Goal: Transaction & Acquisition: Purchase product/service

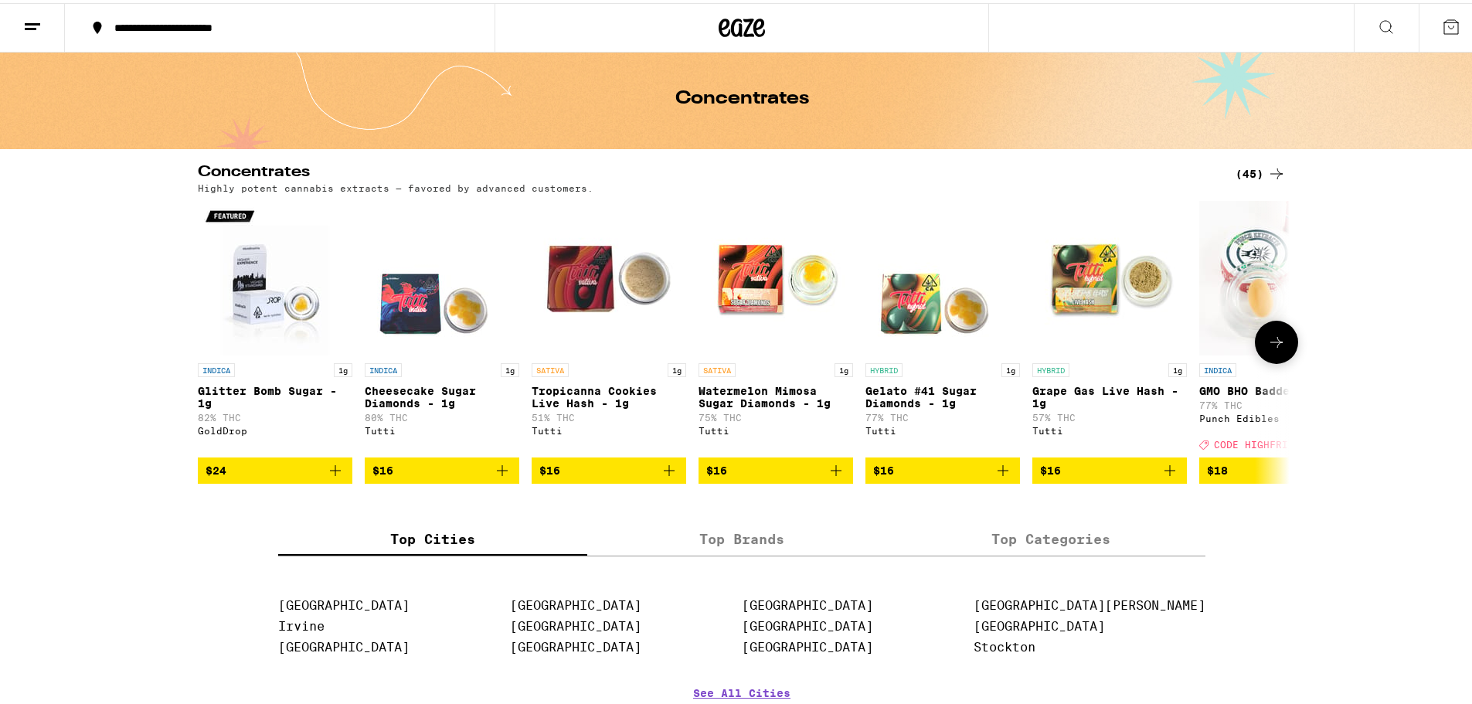
scroll to position [77, 0]
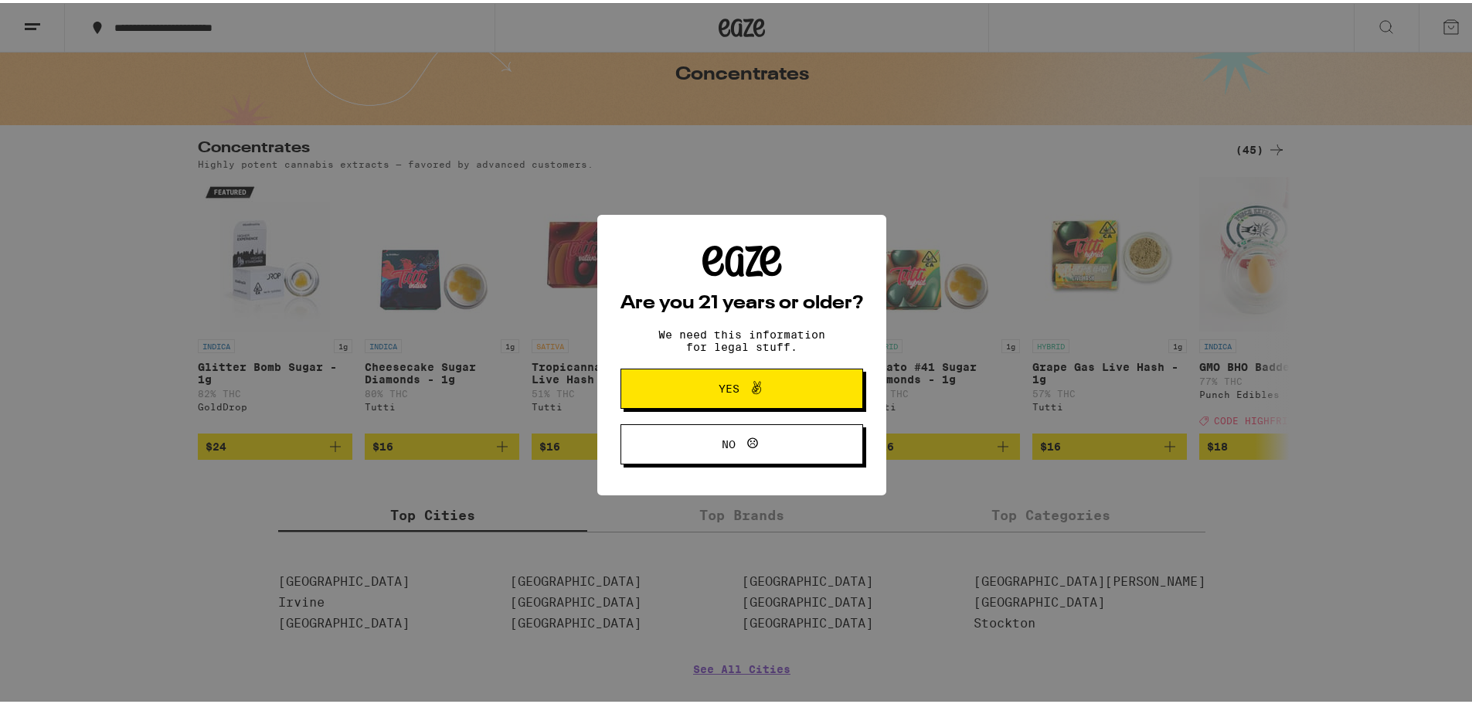
click at [740, 393] on span at bounding box center [753, 386] width 26 height 20
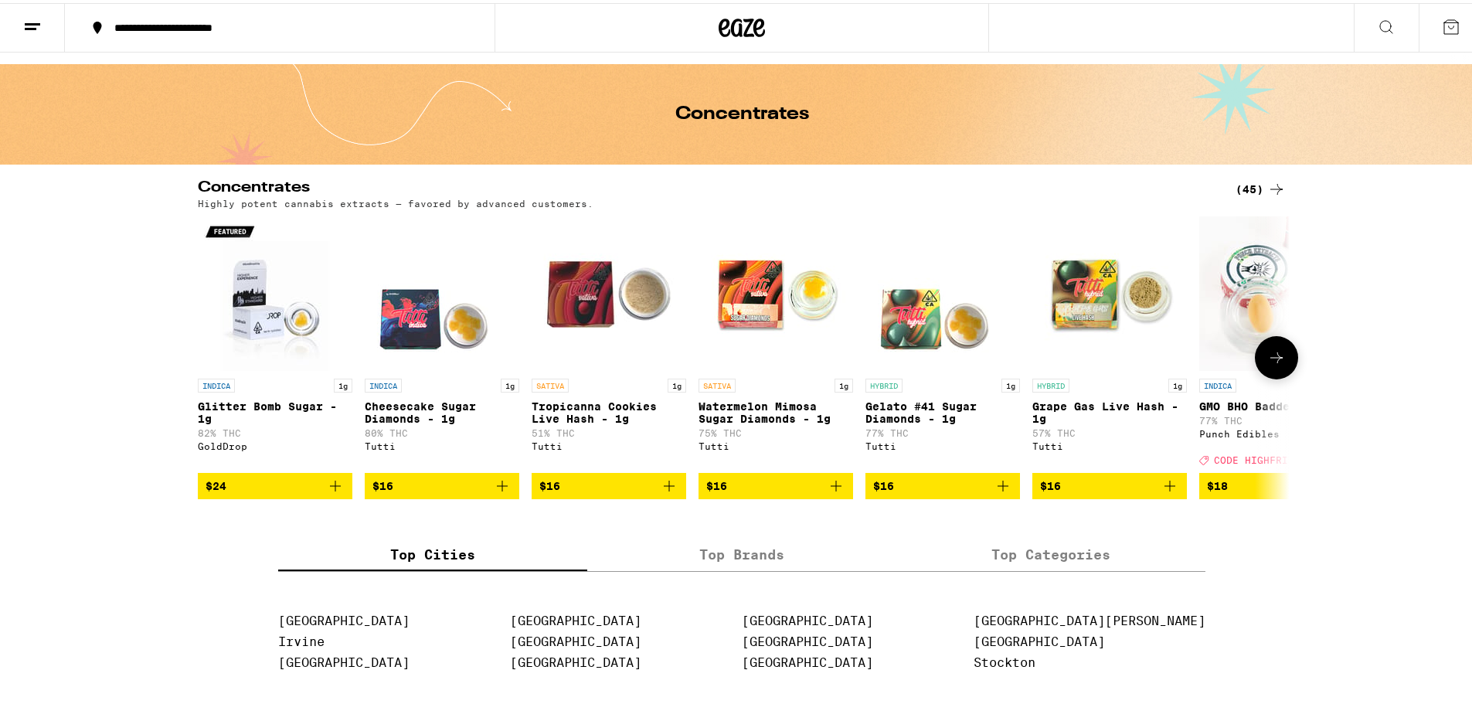
scroll to position [0, 0]
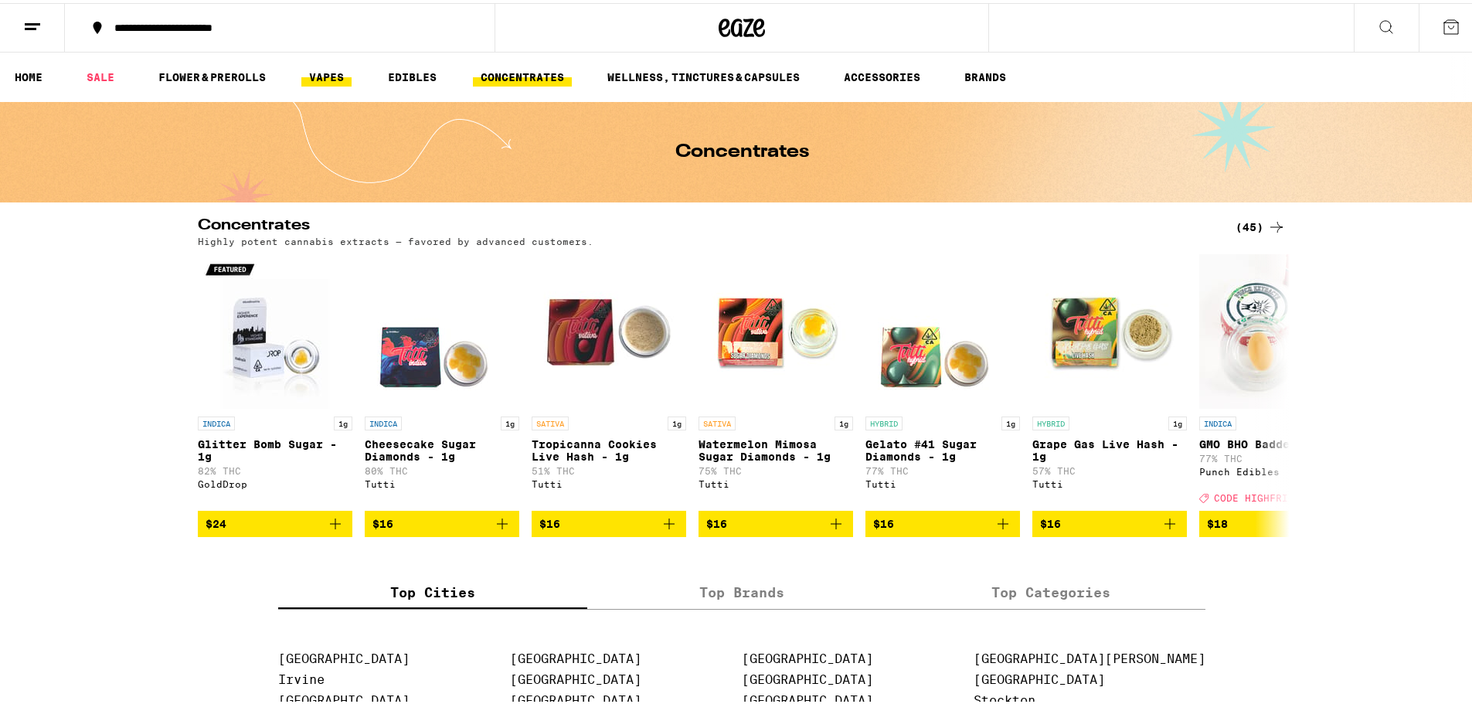
click at [332, 75] on link "VAPES" at bounding box center [326, 74] width 50 height 19
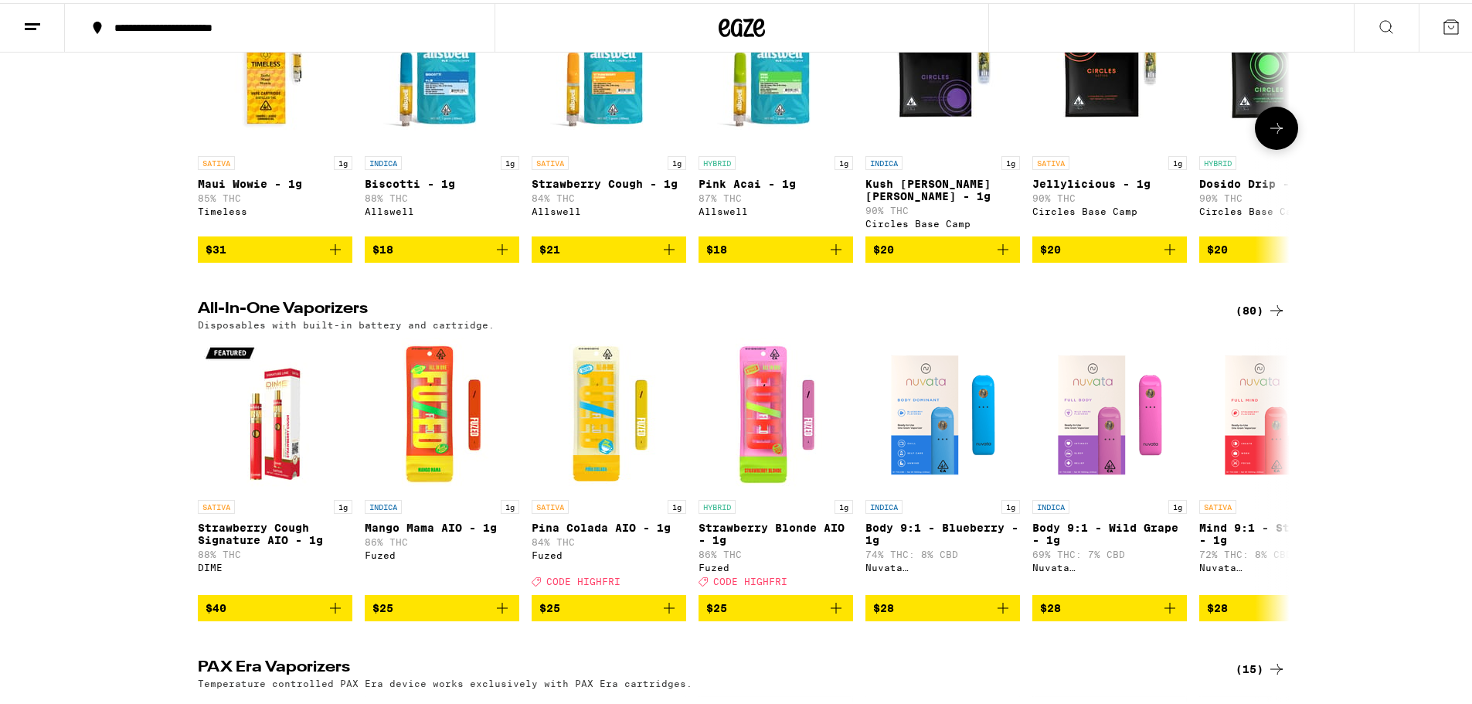
scroll to position [541, 0]
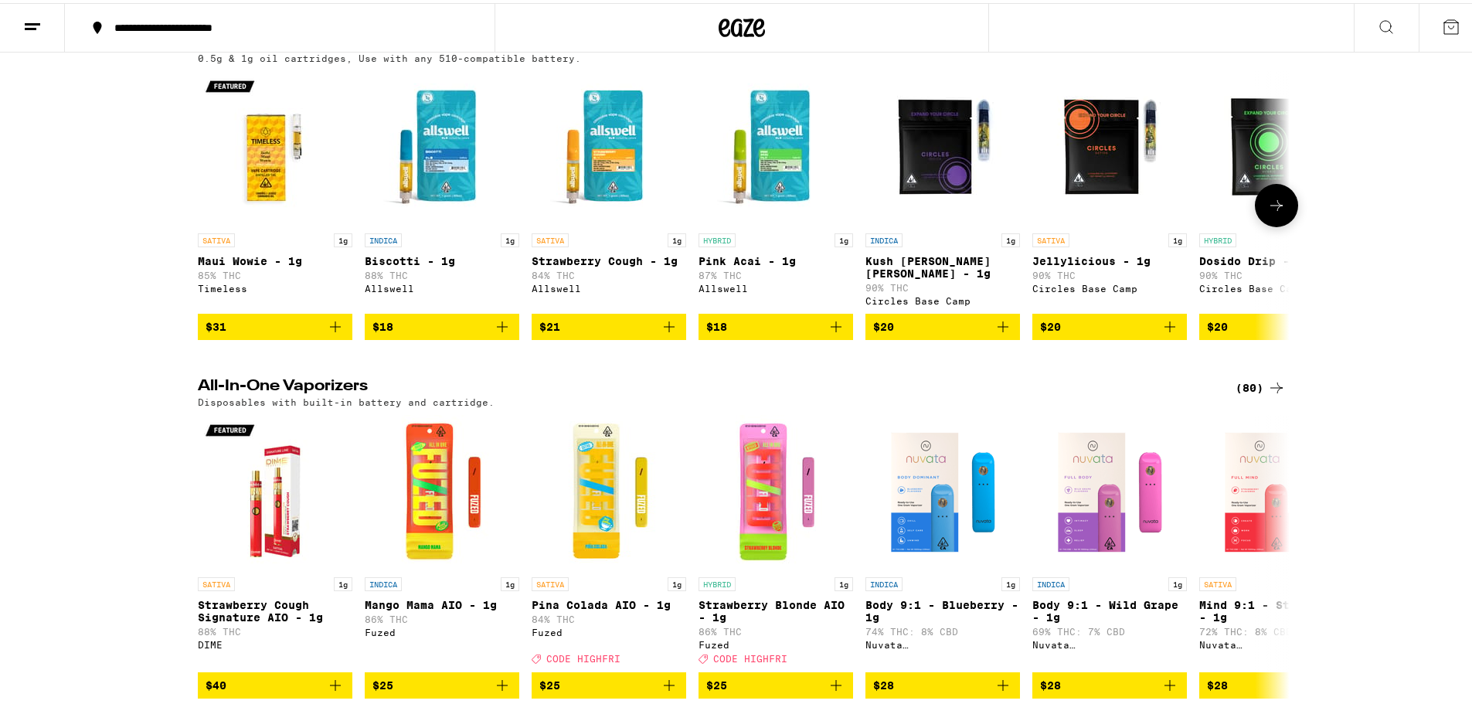
click at [1278, 212] on icon at bounding box center [1277, 202] width 19 height 19
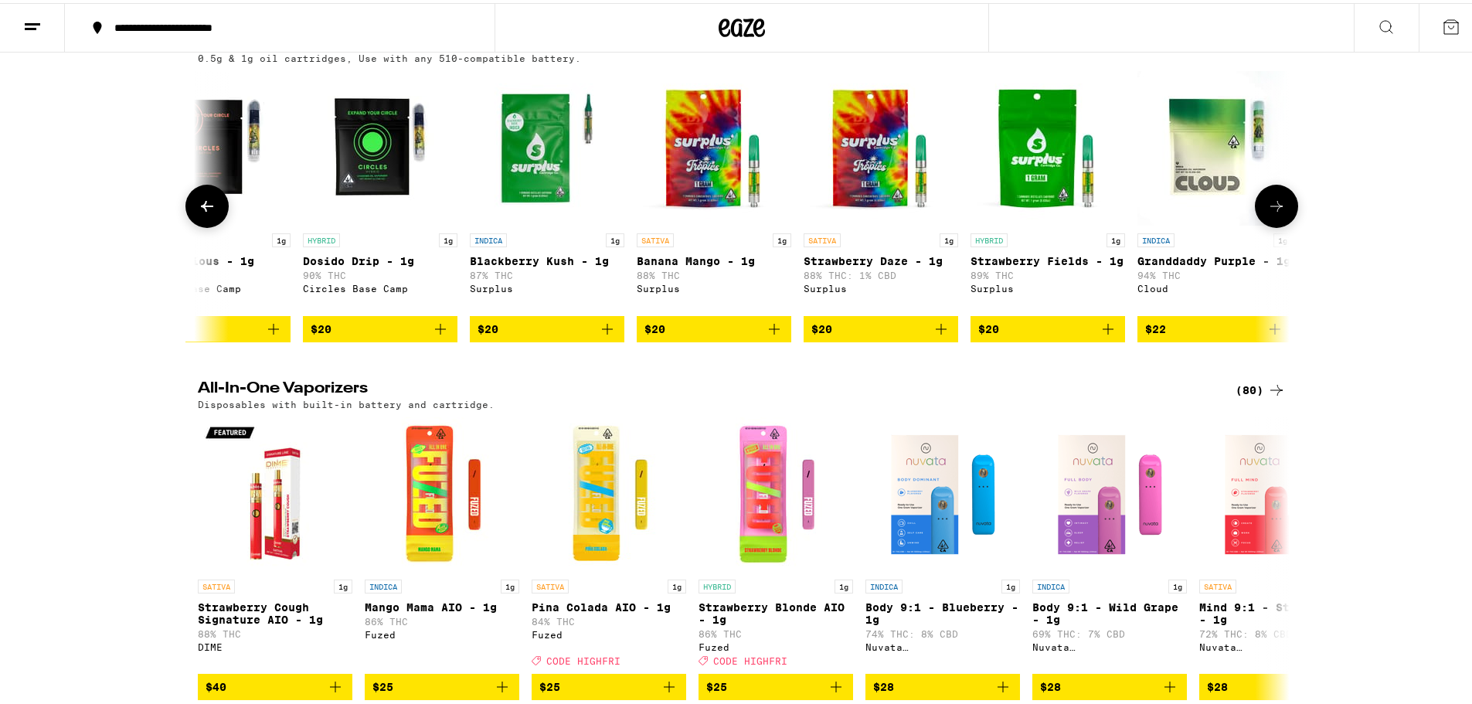
scroll to position [0, 920]
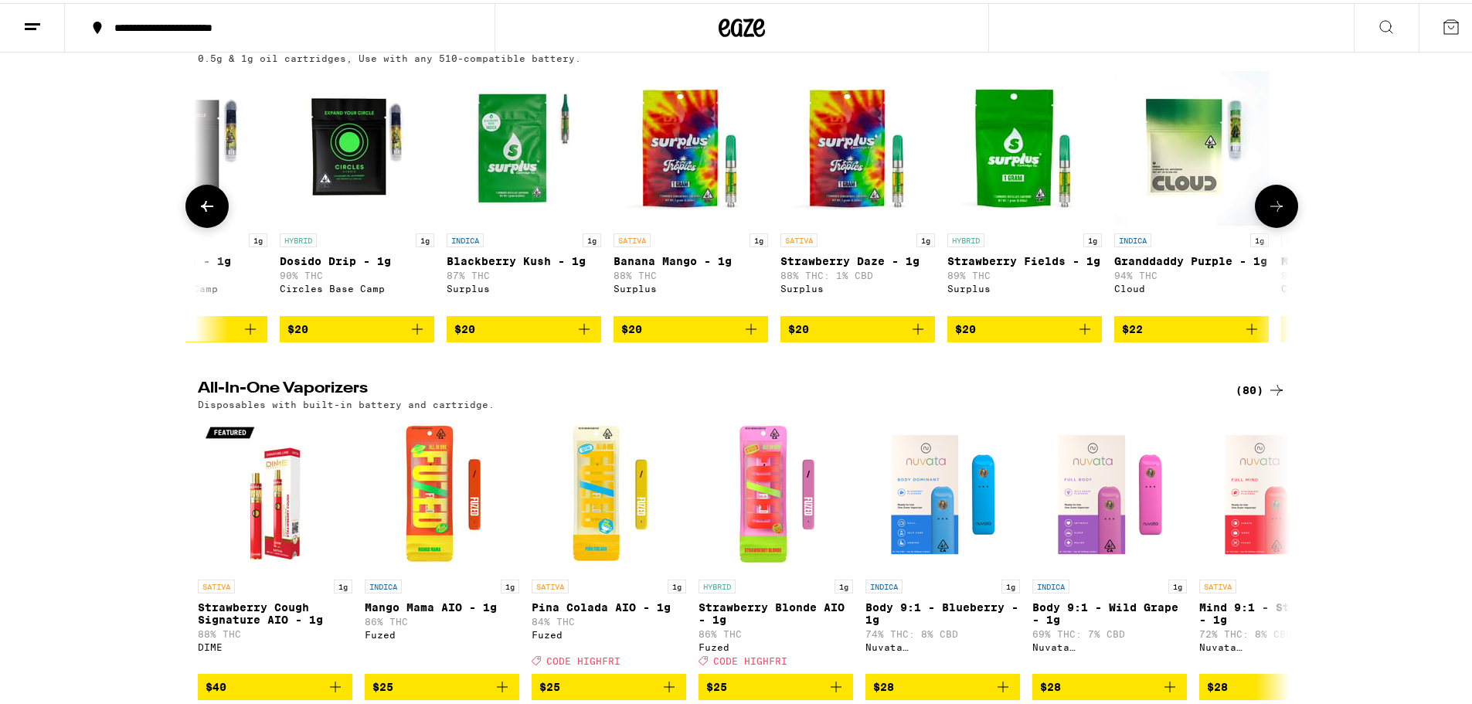
click at [1268, 213] on icon at bounding box center [1277, 203] width 19 height 19
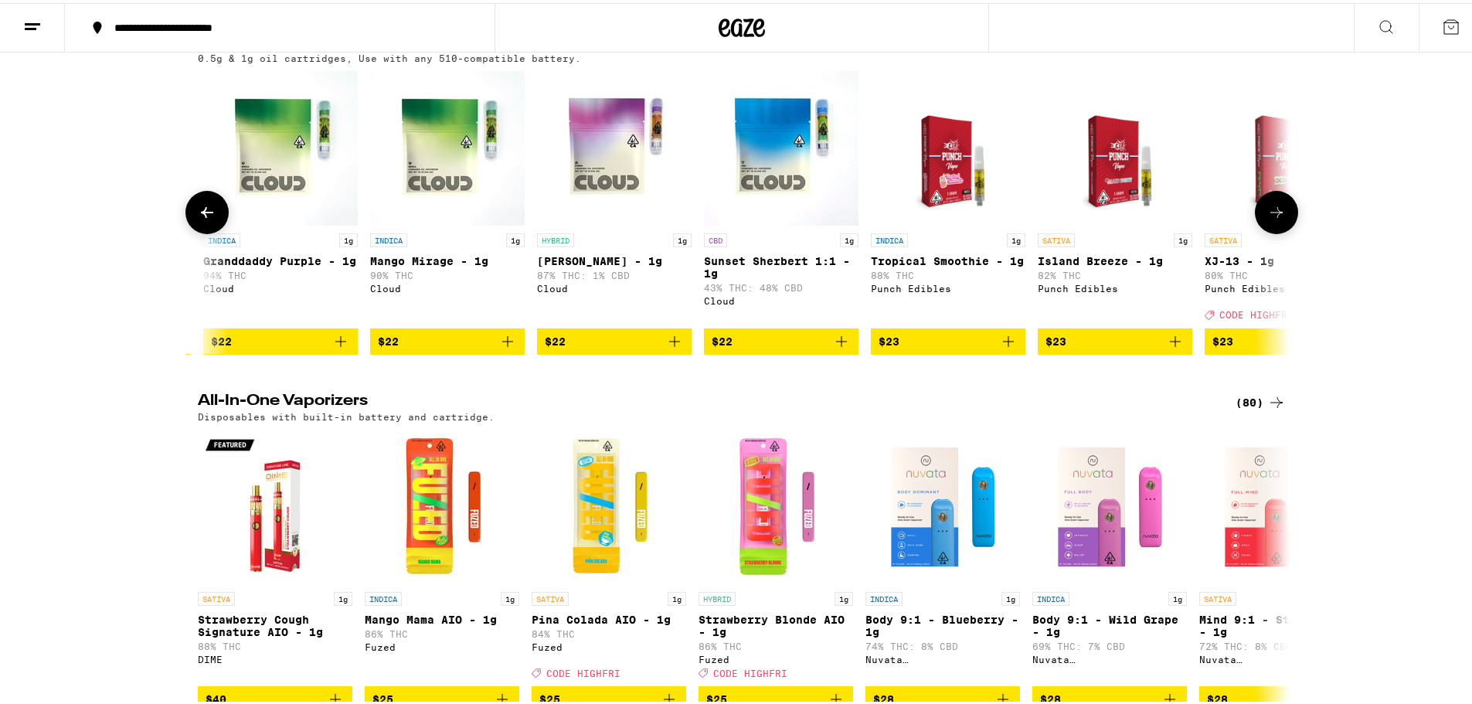
scroll to position [0, 1840]
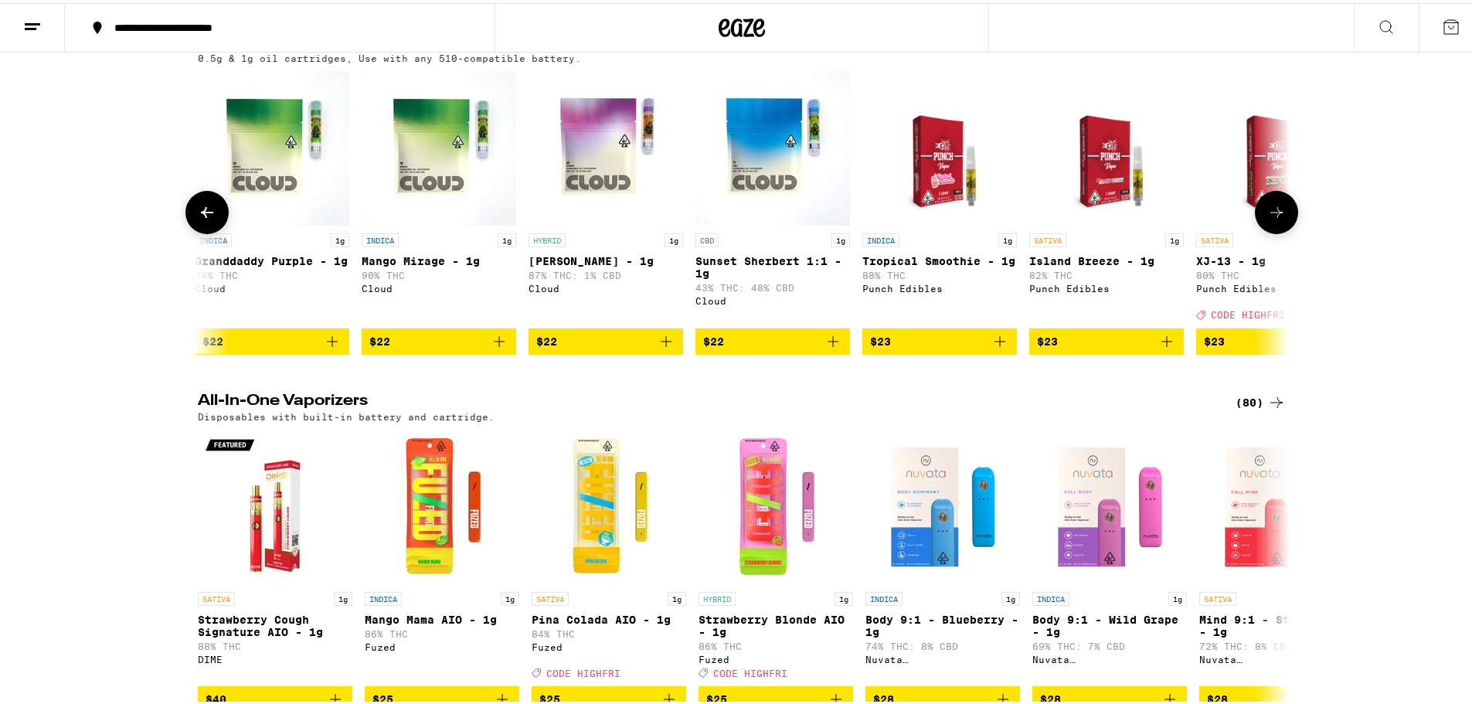
click at [1268, 215] on button at bounding box center [1276, 209] width 43 height 43
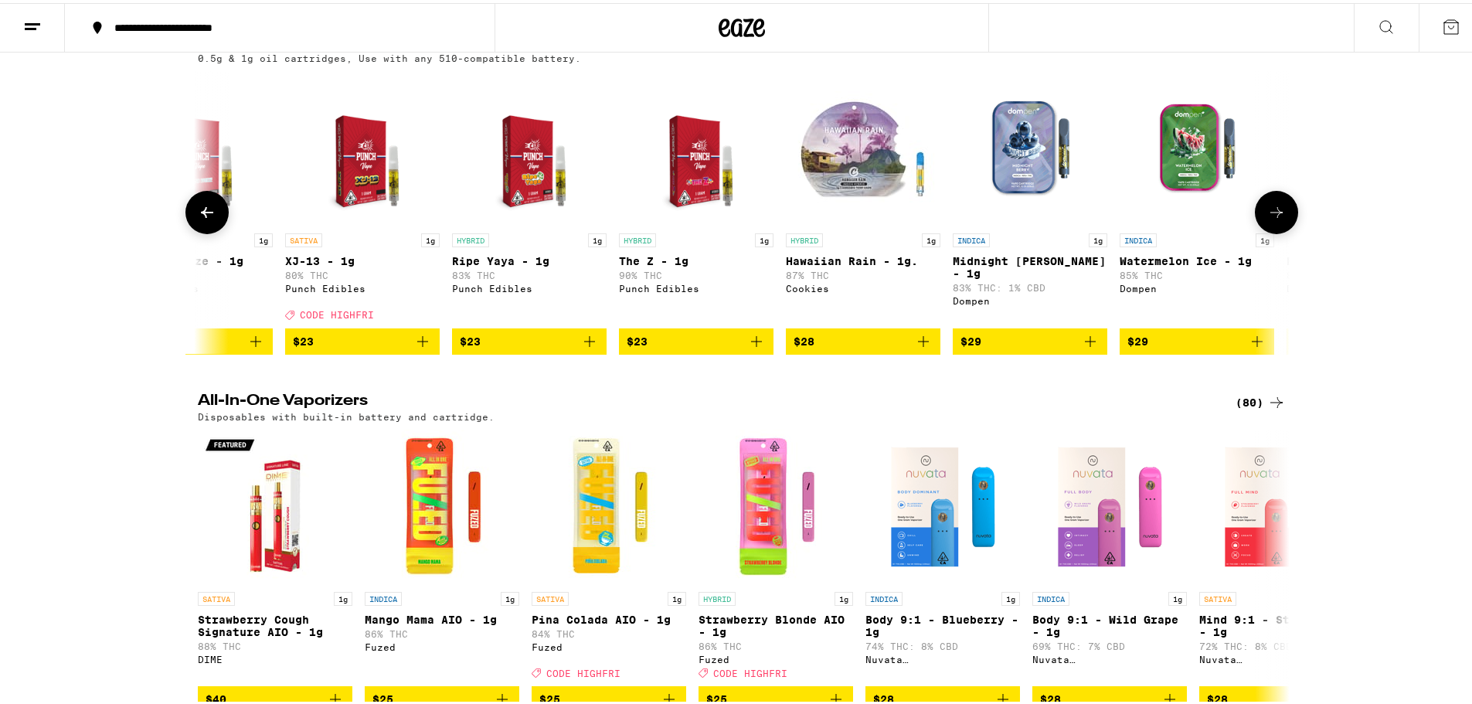
scroll to position [0, 2759]
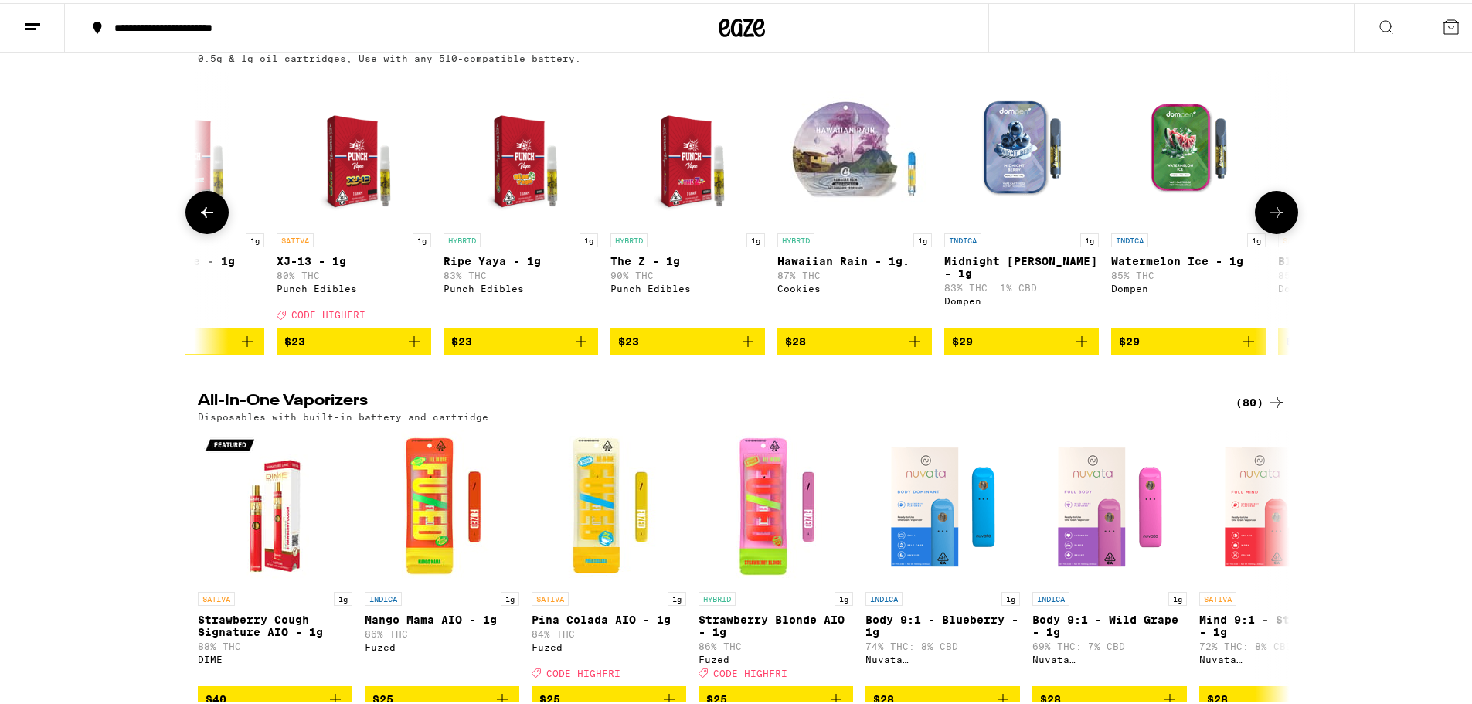
click at [1268, 215] on button at bounding box center [1276, 209] width 43 height 43
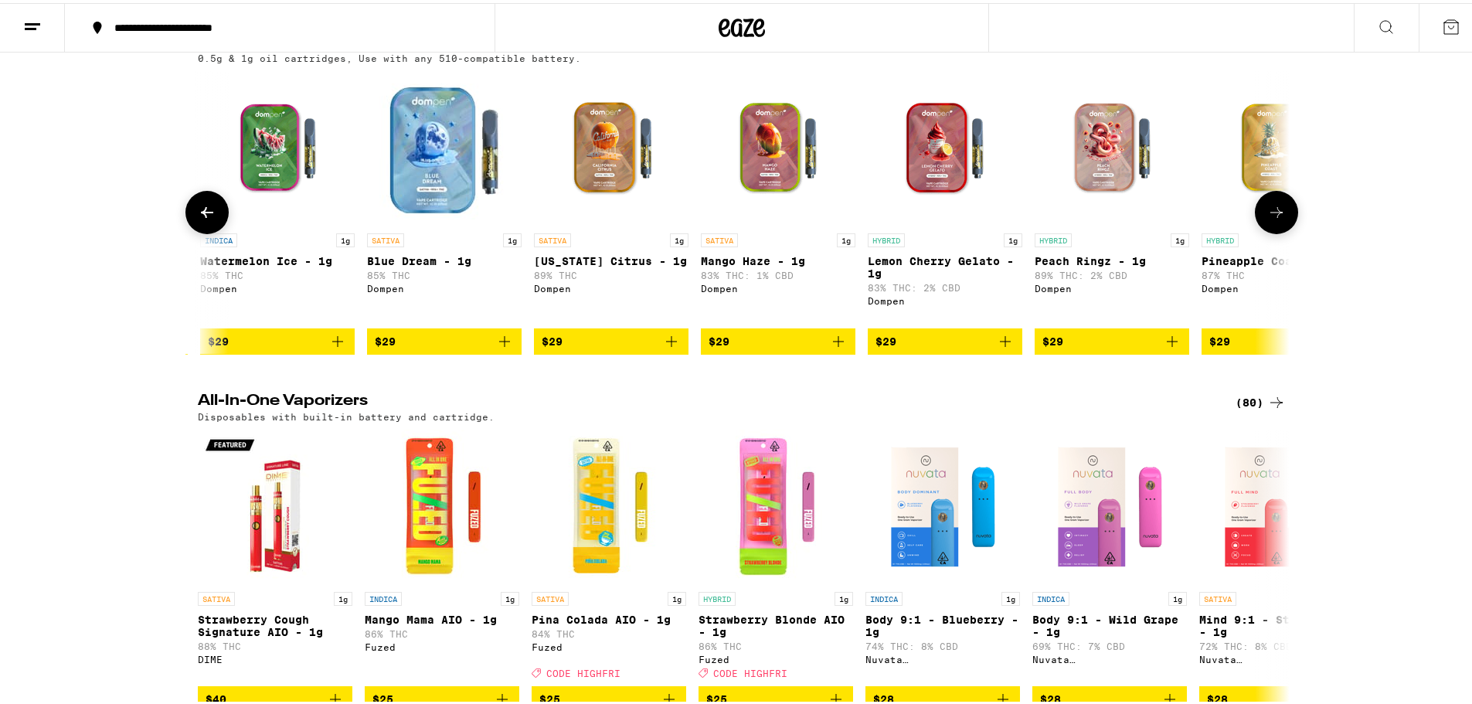
scroll to position [0, 3679]
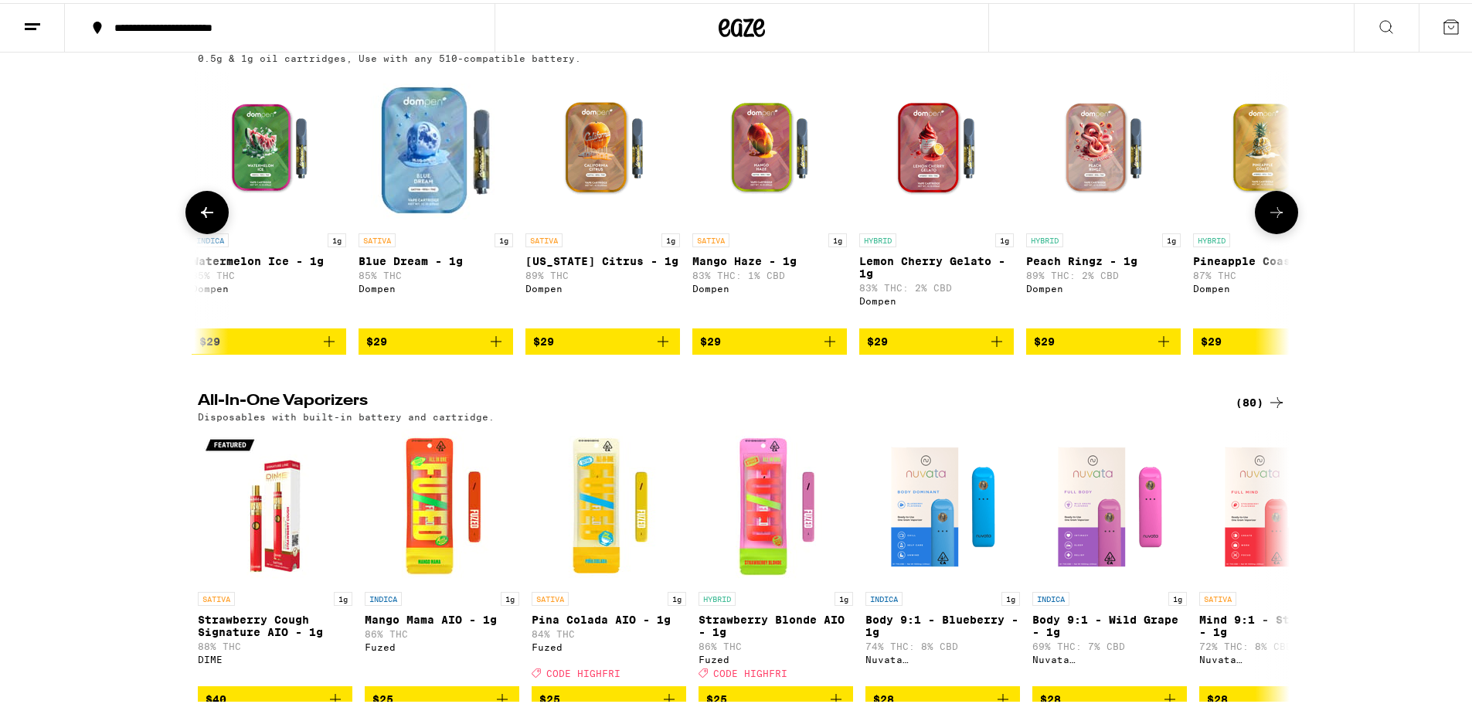
click at [1268, 215] on button at bounding box center [1276, 209] width 43 height 43
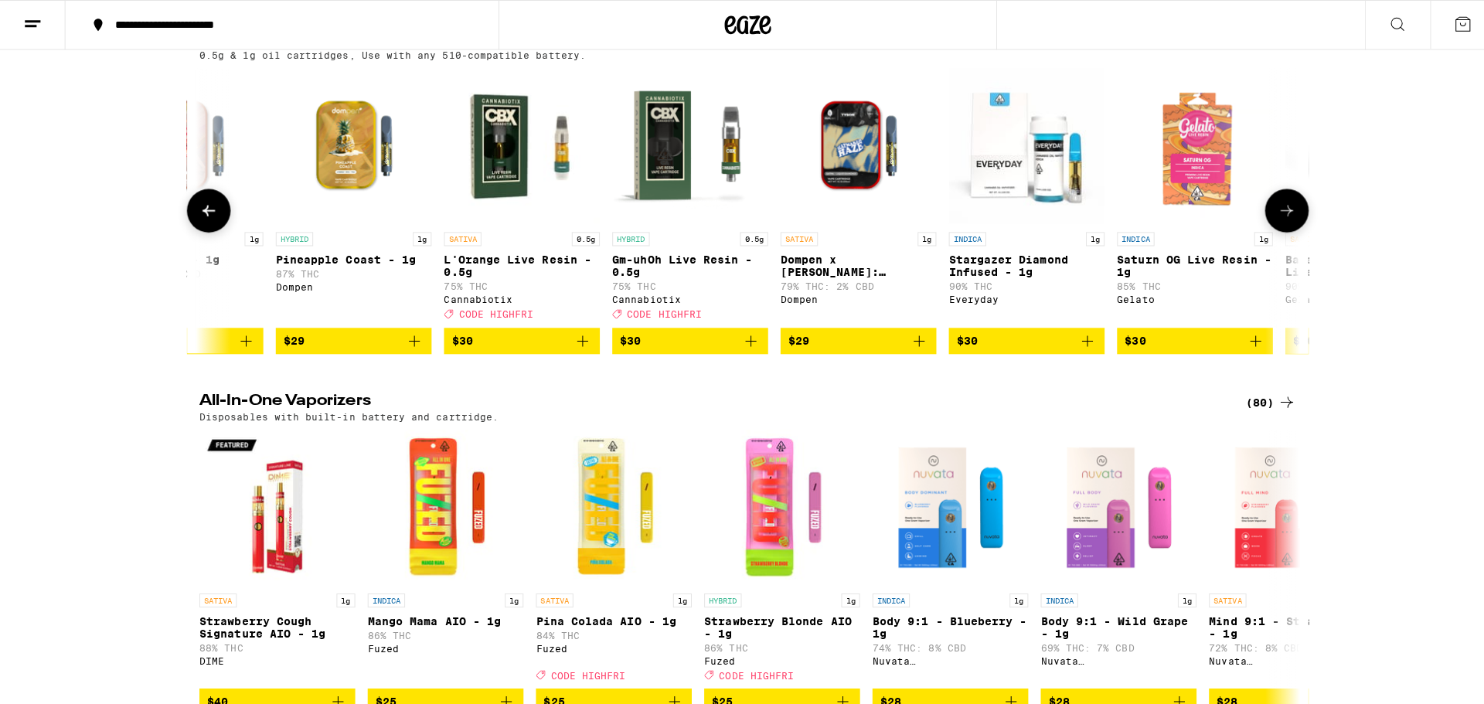
scroll to position [464, 0]
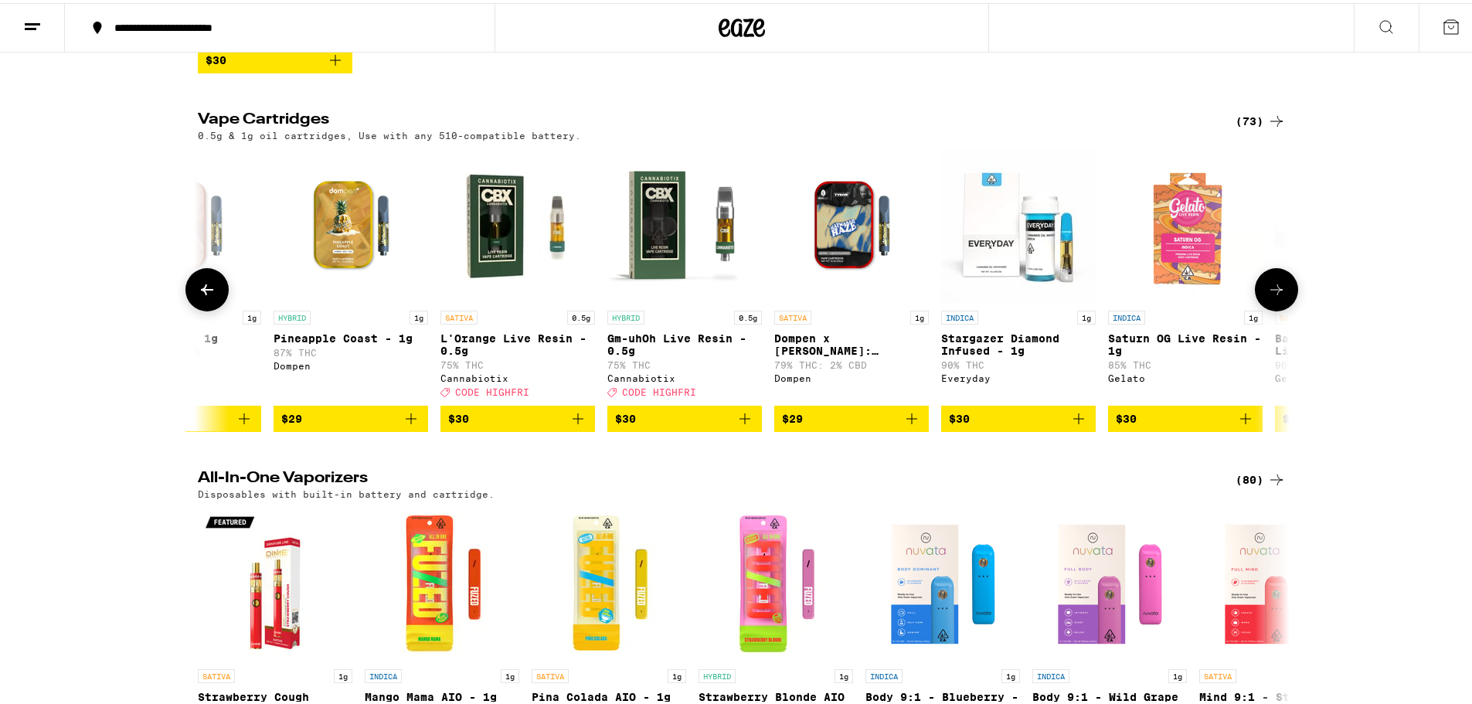
click at [497, 283] on img "Open page for L'Orange Live Resin - 0.5g from Cannabiotix" at bounding box center [518, 222] width 155 height 155
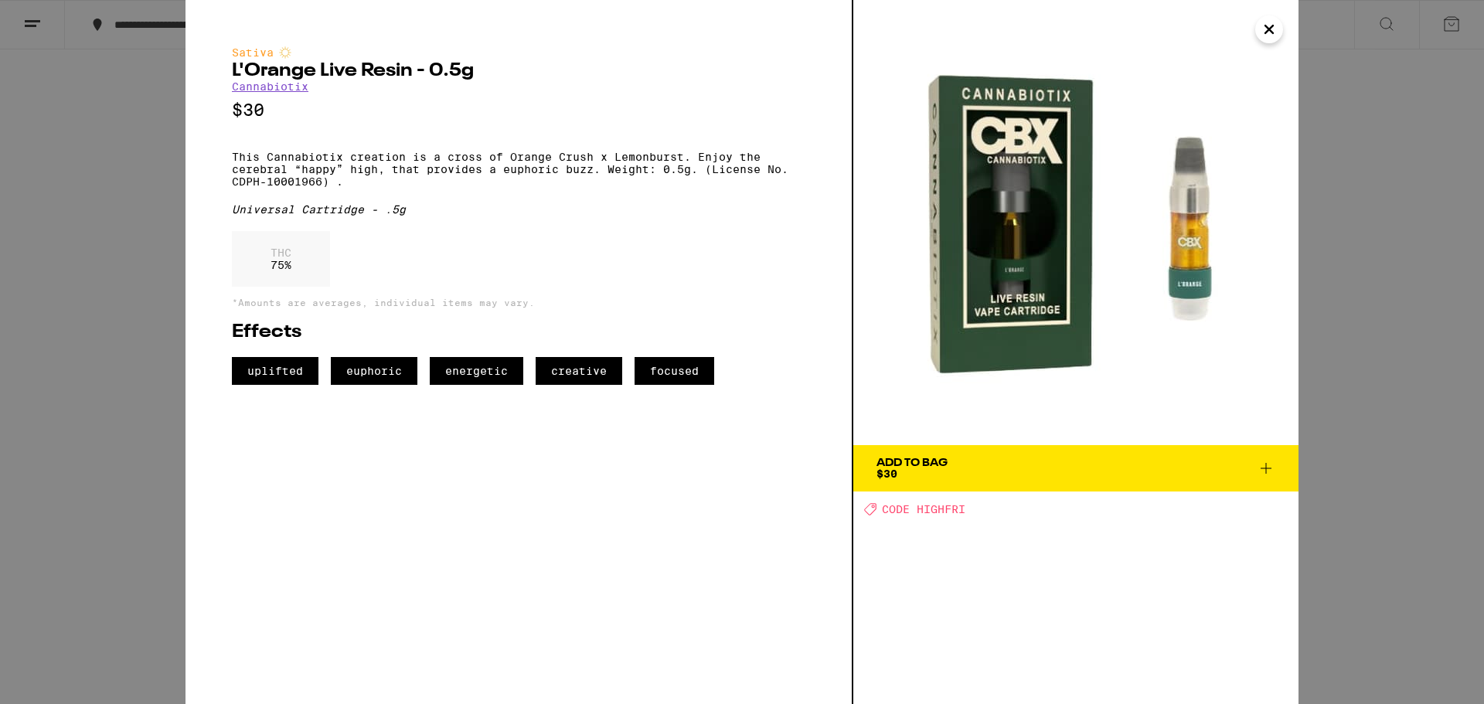
click at [926, 465] on div "Add To Bag" at bounding box center [911, 463] width 71 height 11
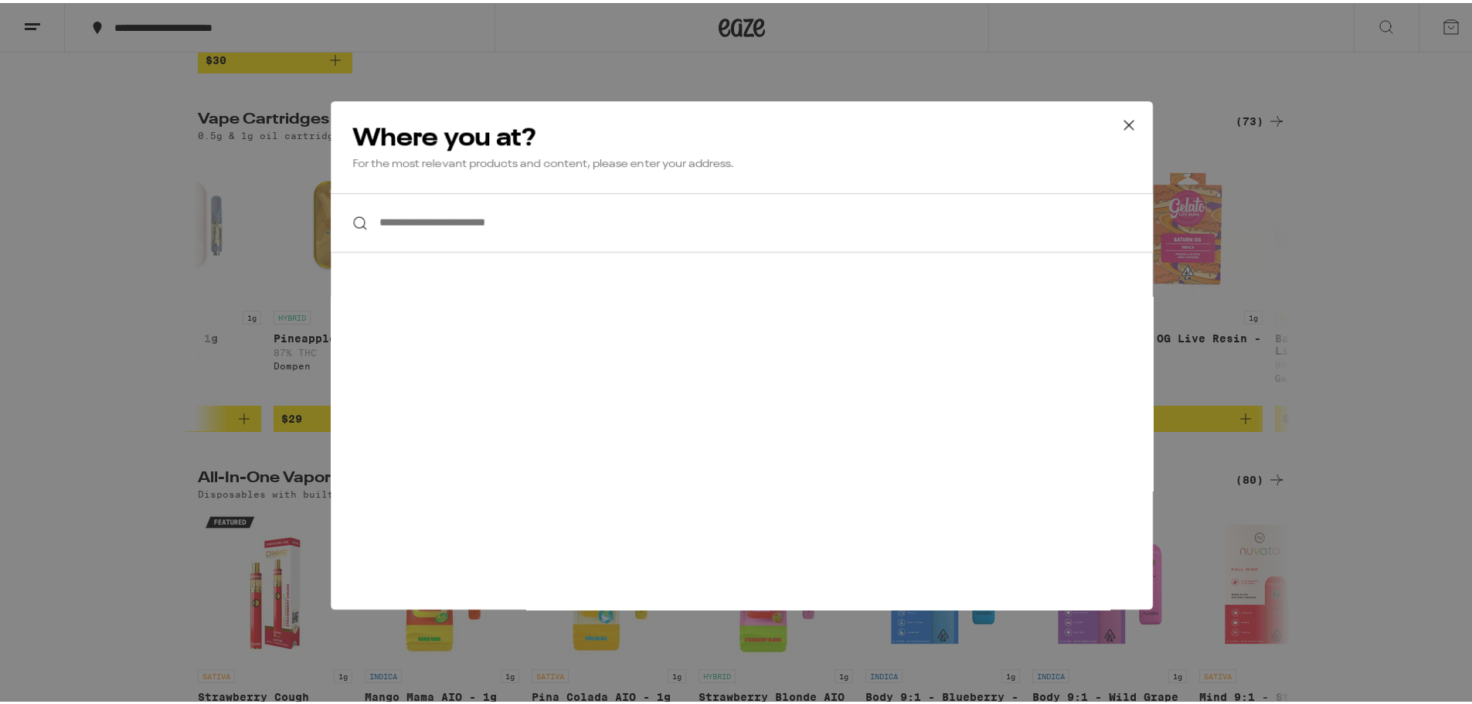
click at [516, 232] on input "**********" at bounding box center [742, 220] width 822 height 60
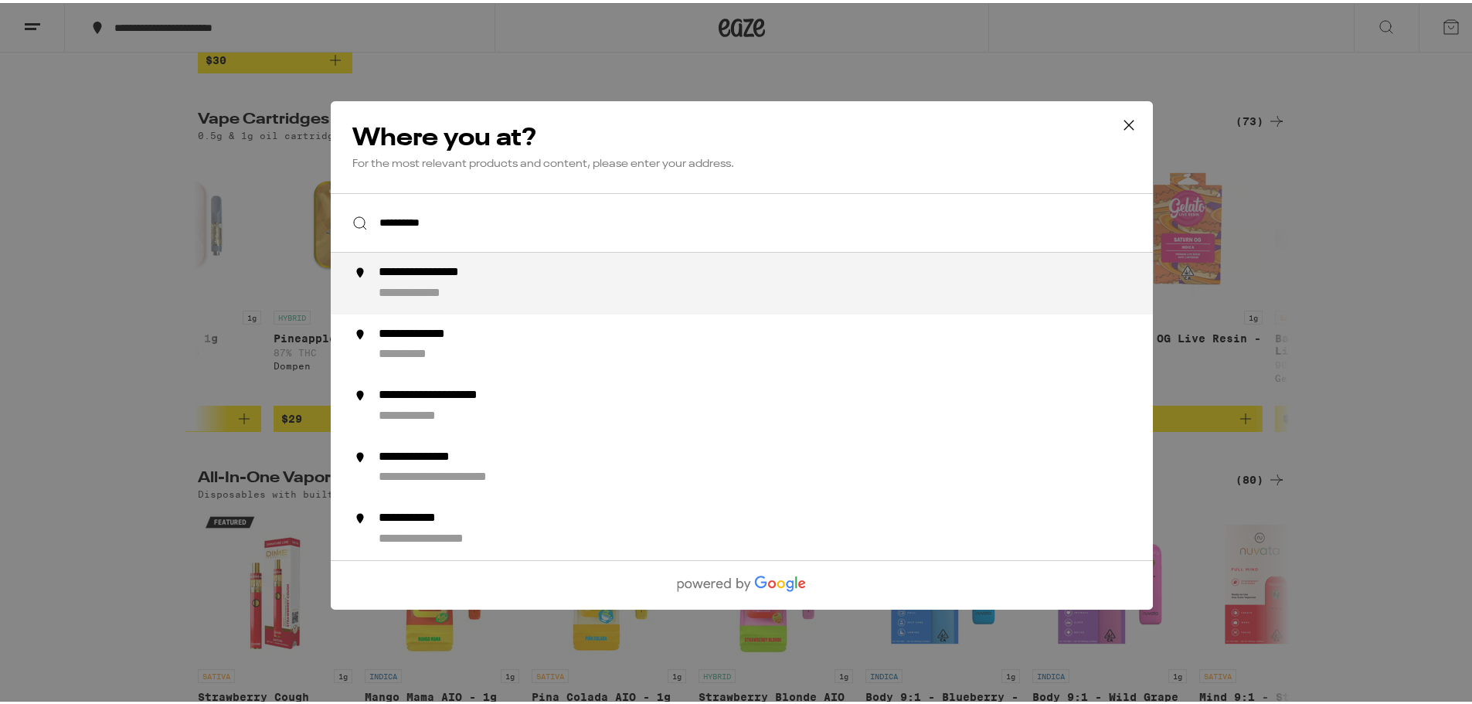
click at [542, 261] on li "**********" at bounding box center [742, 281] width 822 height 62
type input "**********"
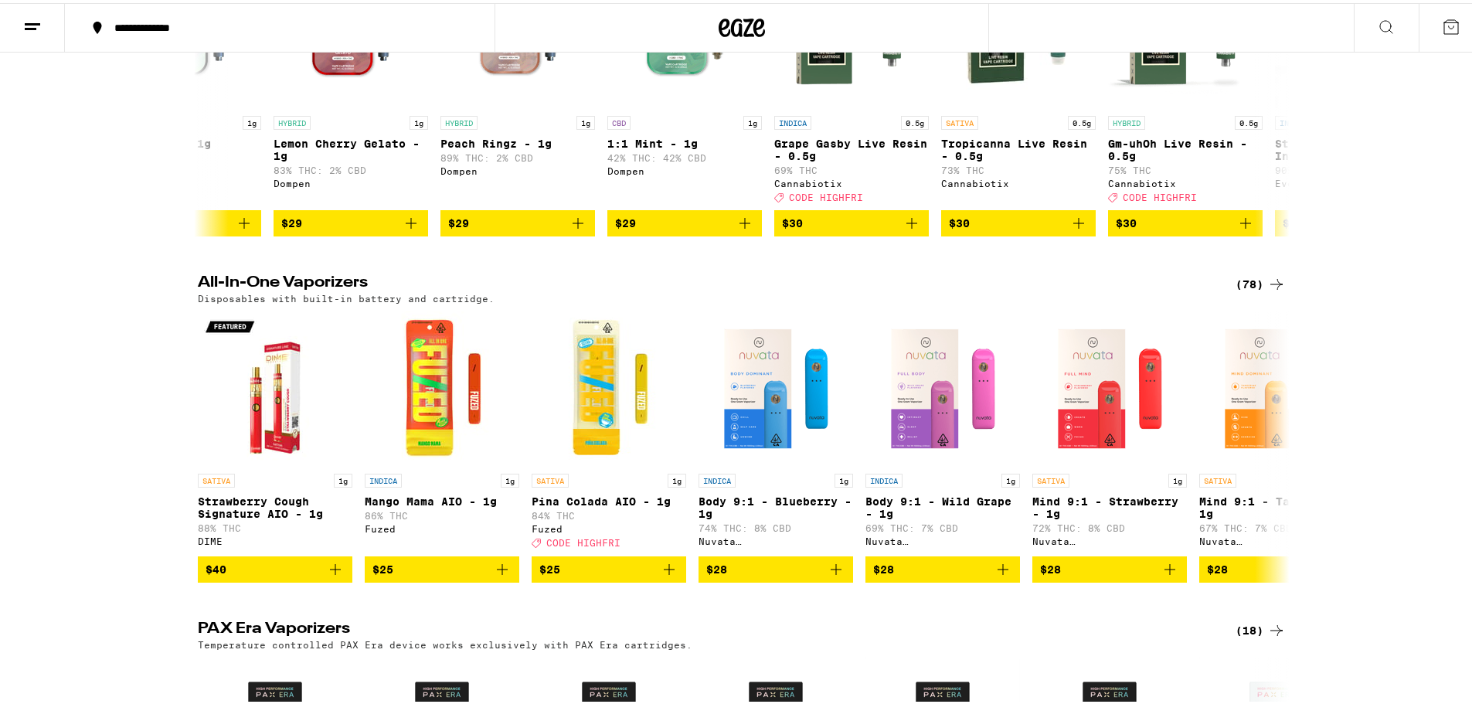
scroll to position [386, 0]
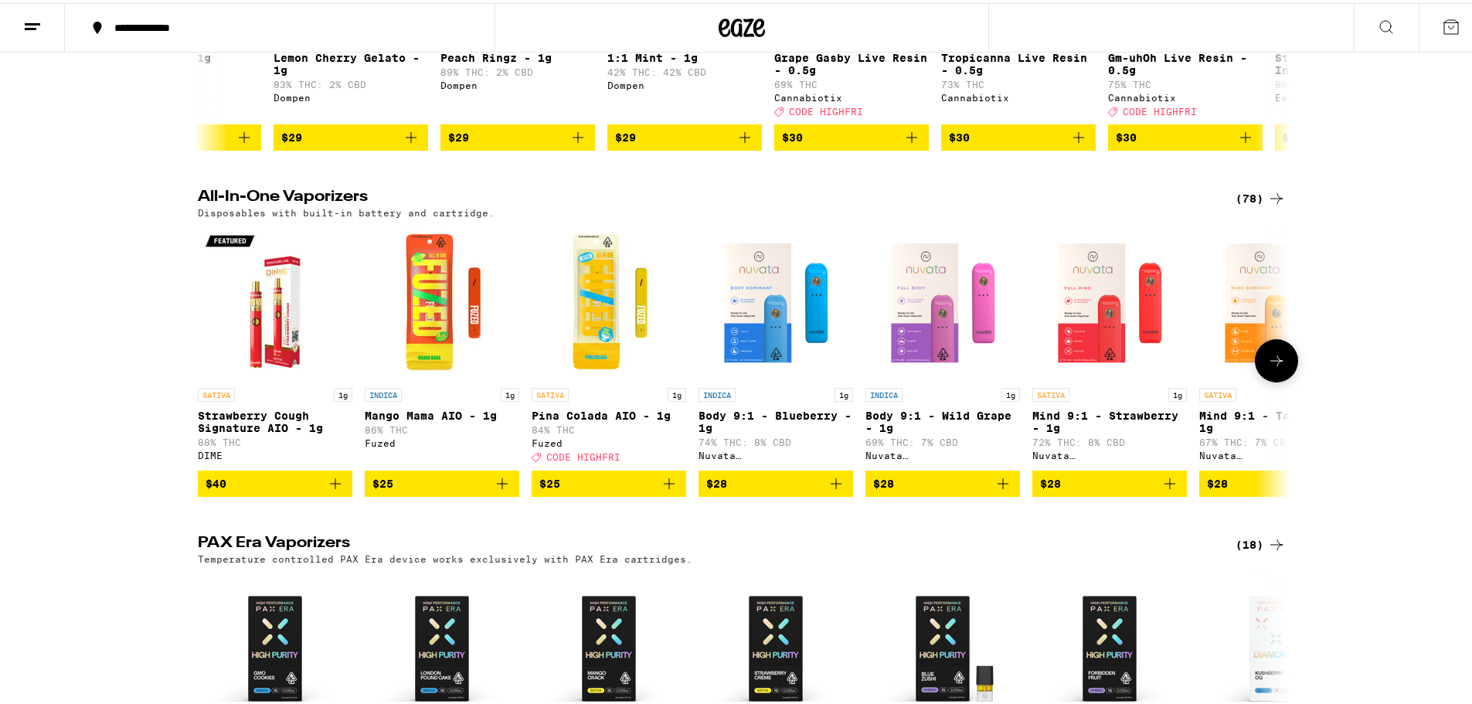
click at [1276, 367] on icon at bounding box center [1277, 358] width 19 height 19
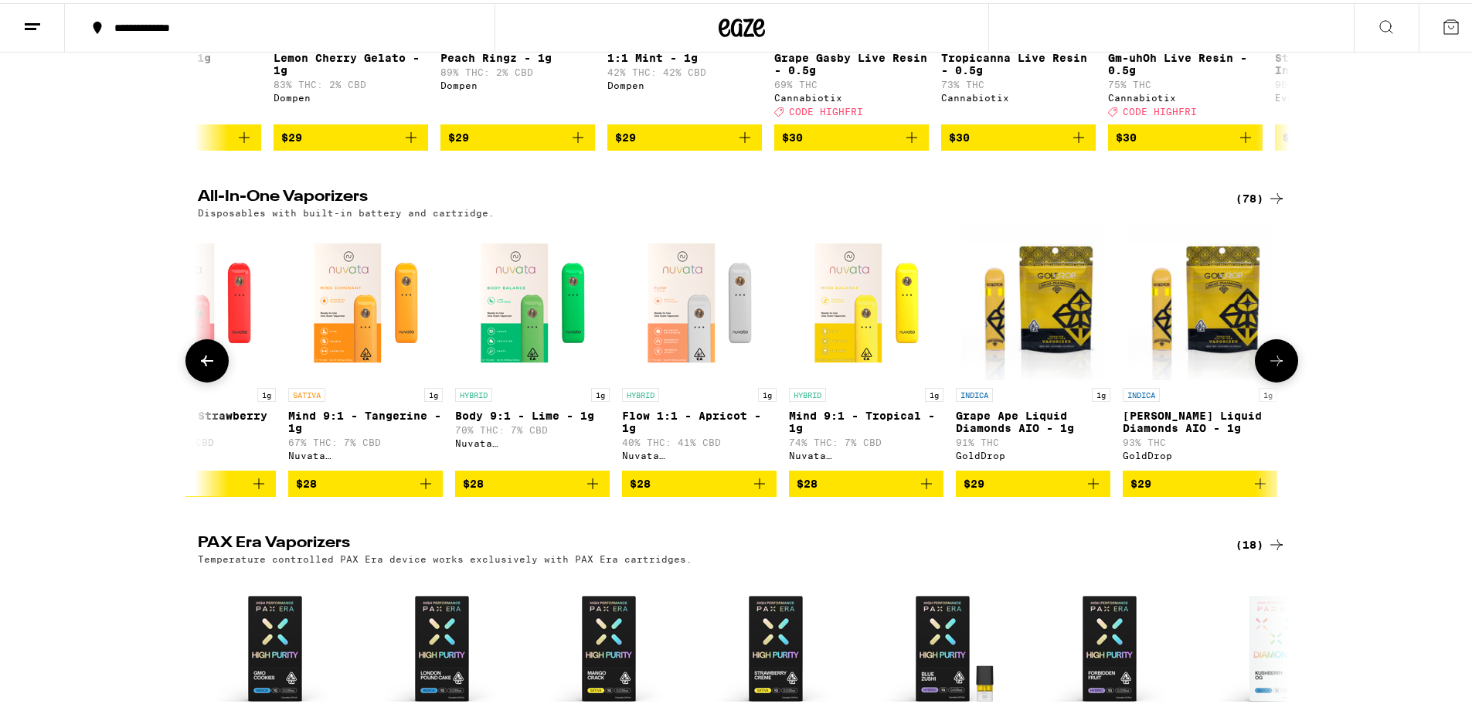
scroll to position [0, 920]
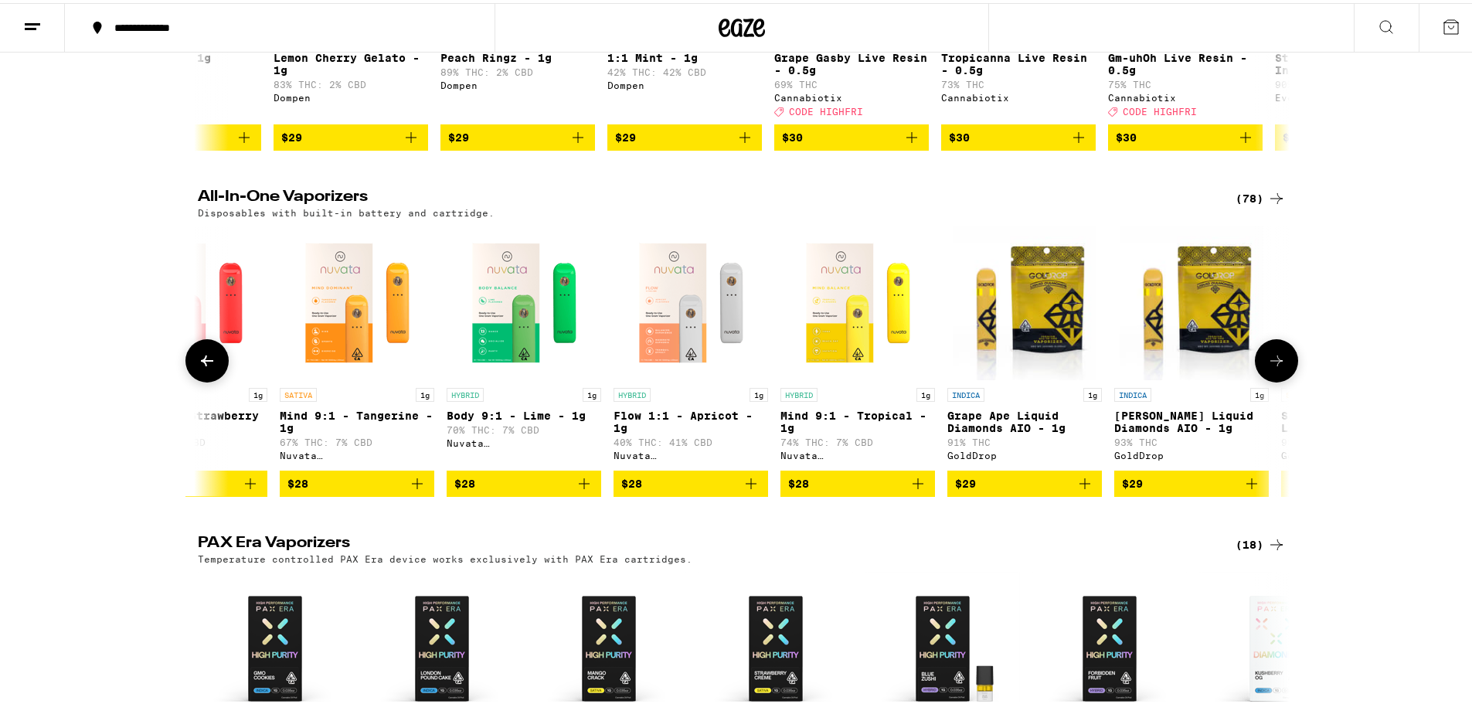
click at [1276, 367] on icon at bounding box center [1277, 358] width 19 height 19
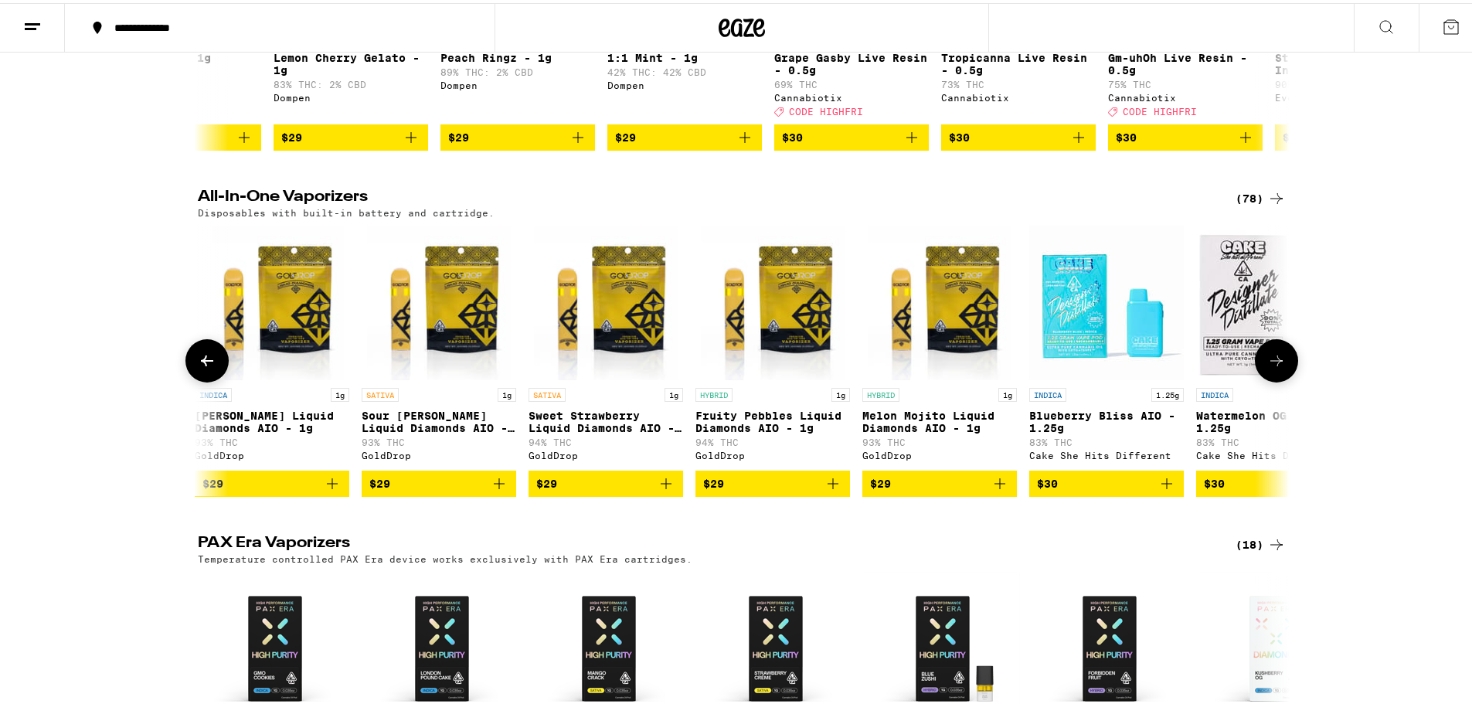
click at [1276, 367] on icon at bounding box center [1277, 358] width 19 height 19
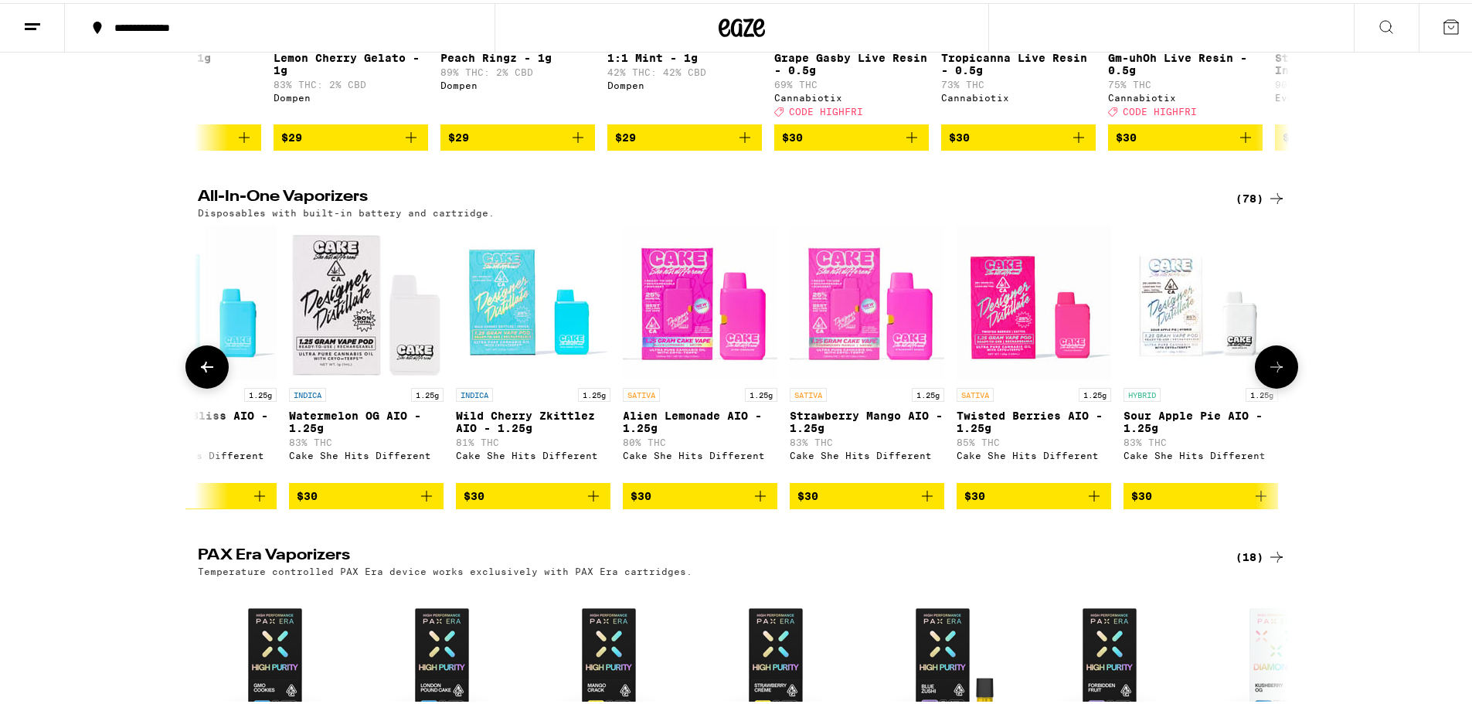
scroll to position [0, 2759]
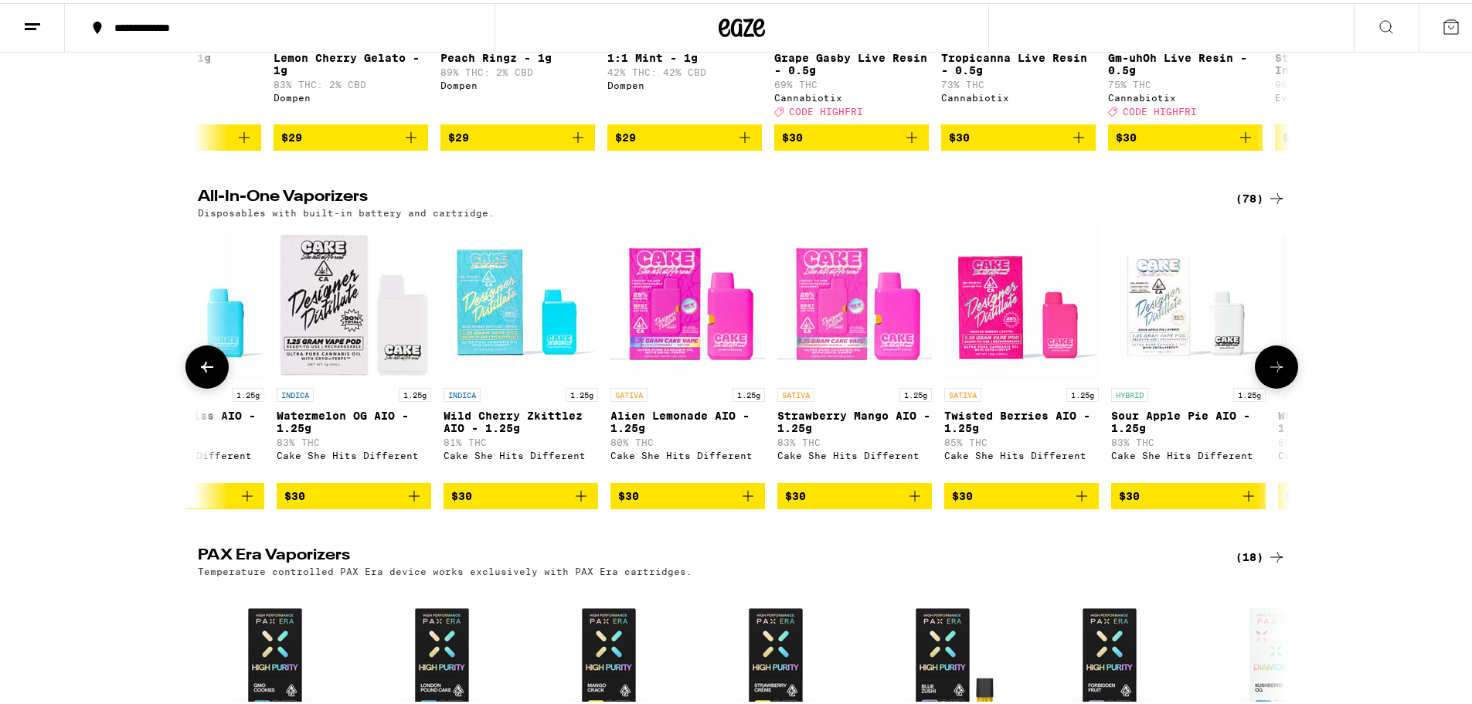
click at [1276, 374] on button at bounding box center [1276, 363] width 43 height 43
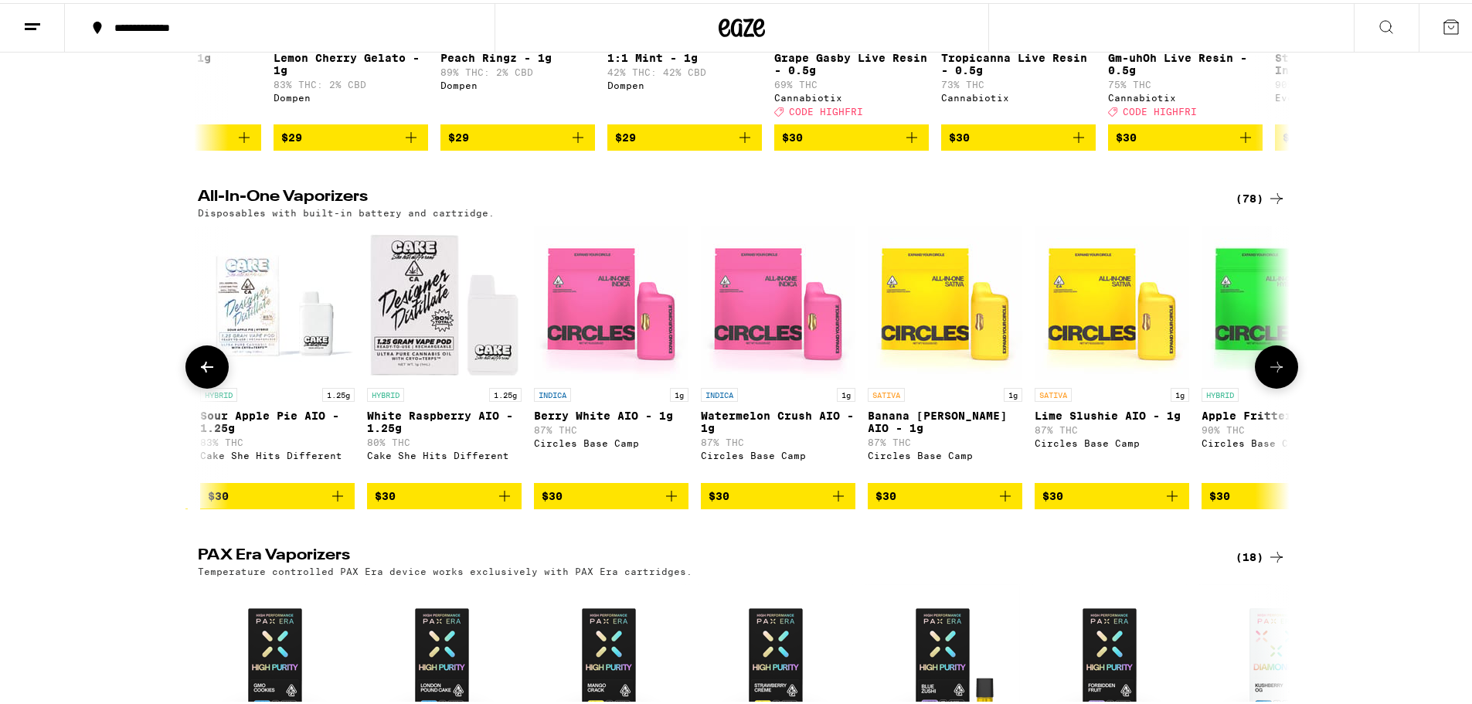
scroll to position [0, 3679]
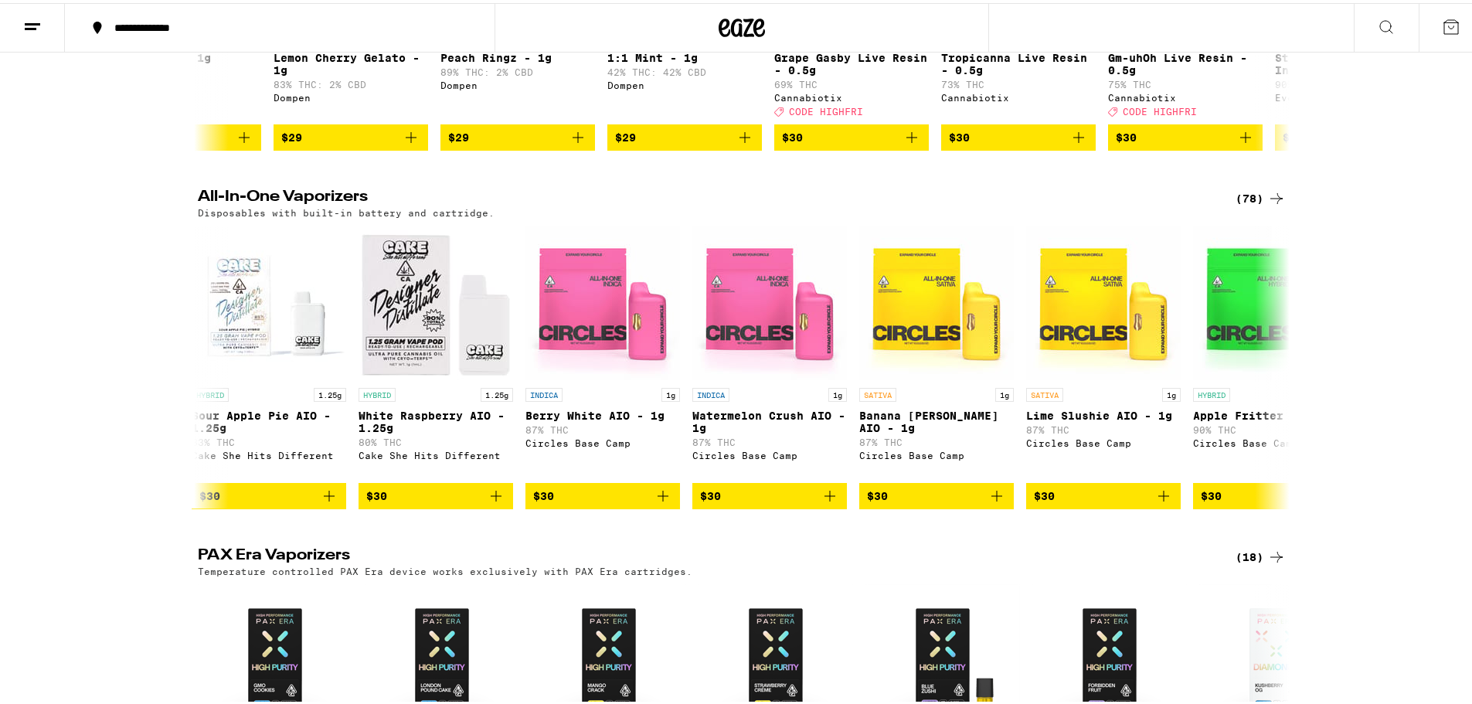
click at [1258, 205] on div "(78)" at bounding box center [1261, 195] width 50 height 19
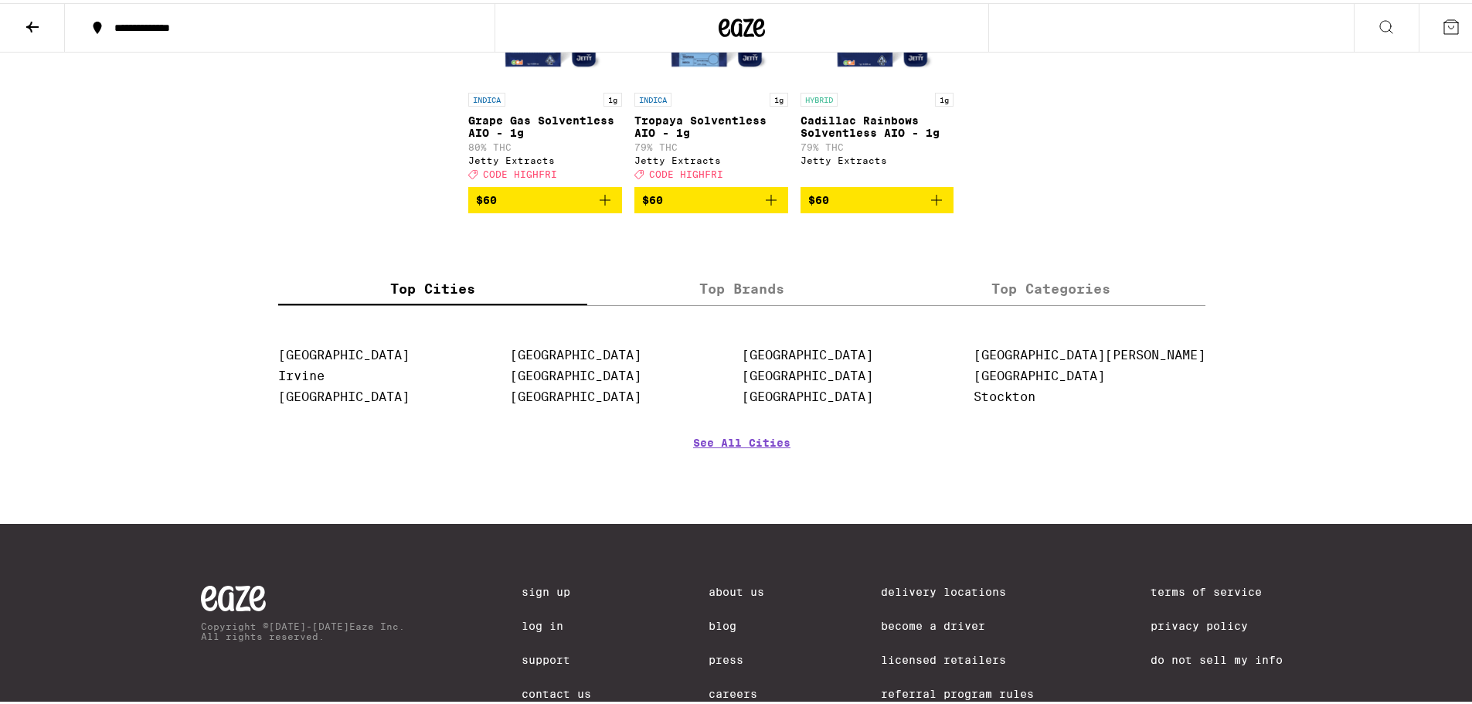
scroll to position [4560, 0]
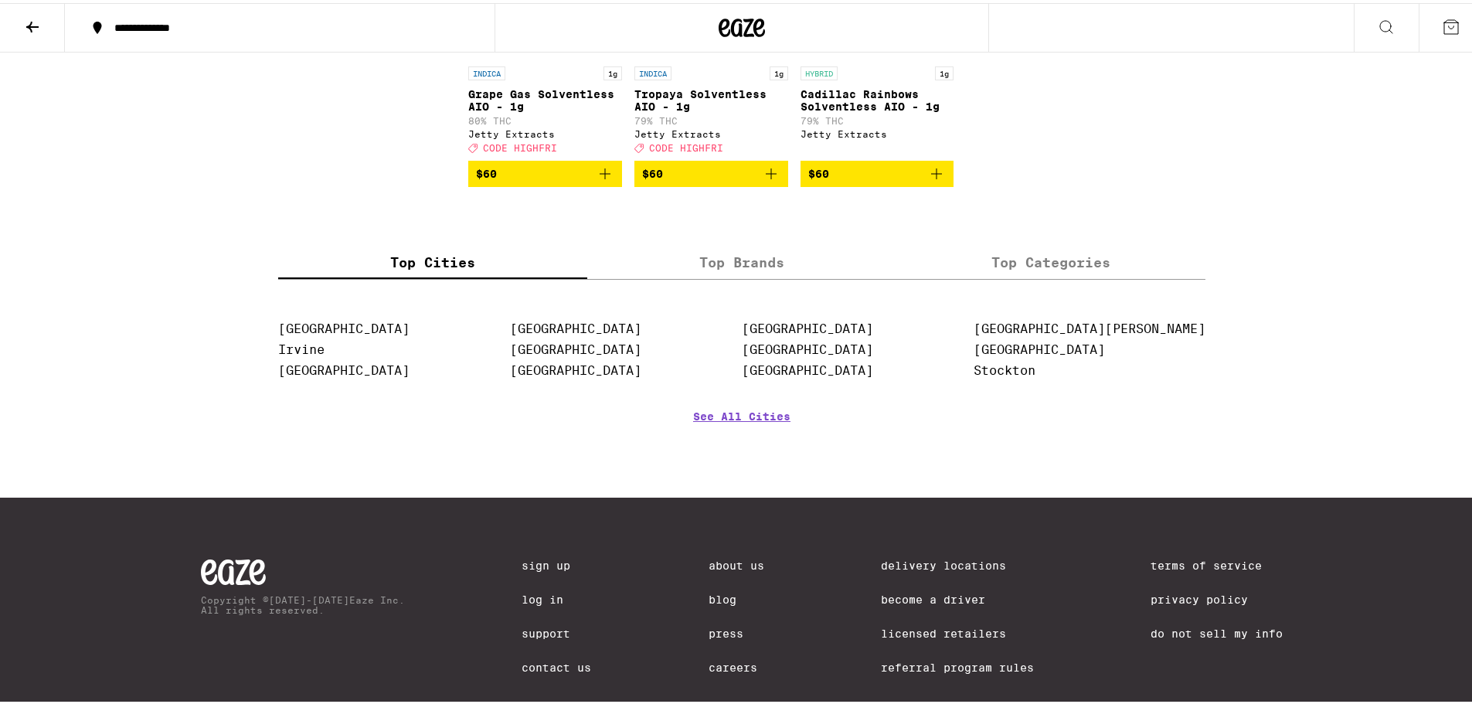
click at [735, 276] on label "Top Brands" at bounding box center [741, 259] width 309 height 33
click at [0, 0] on input "Top Brands" at bounding box center [0, 0] width 0 height 0
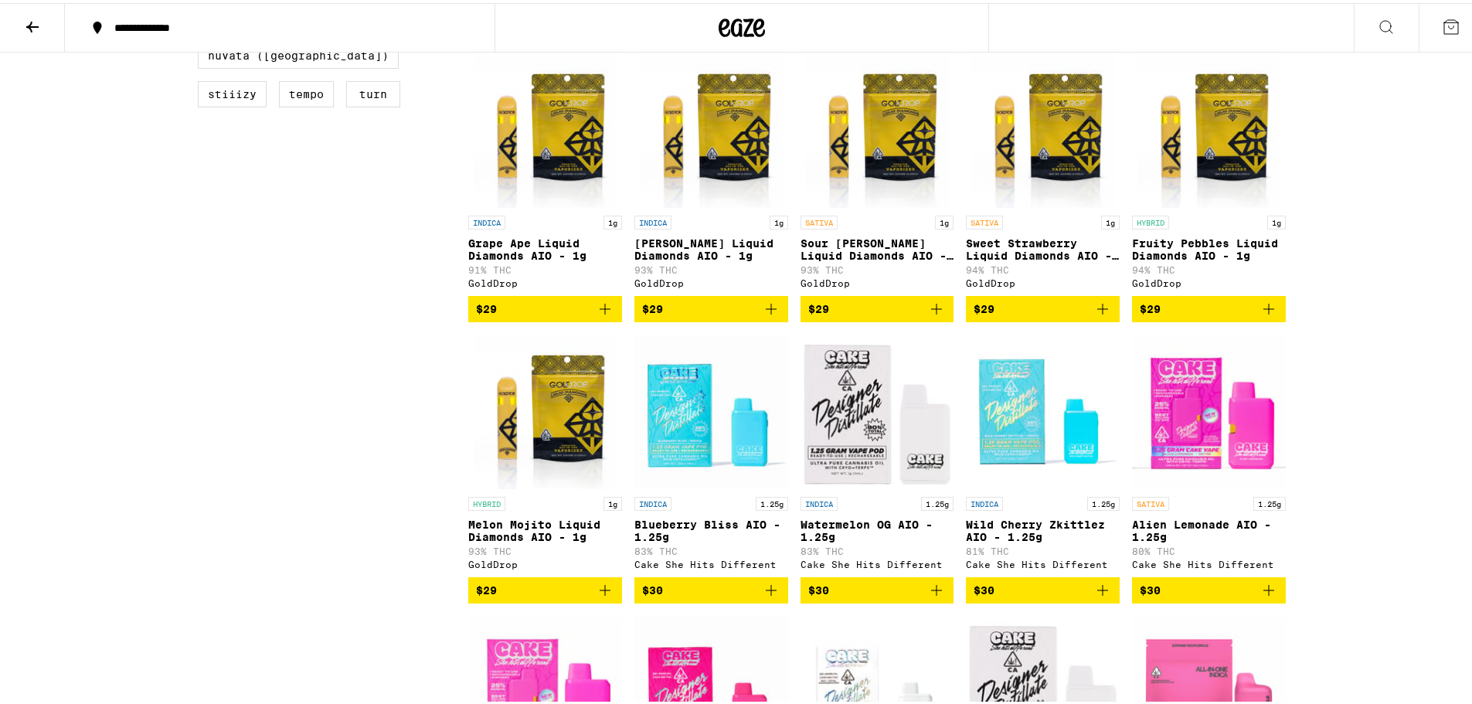
scroll to position [0, 0]
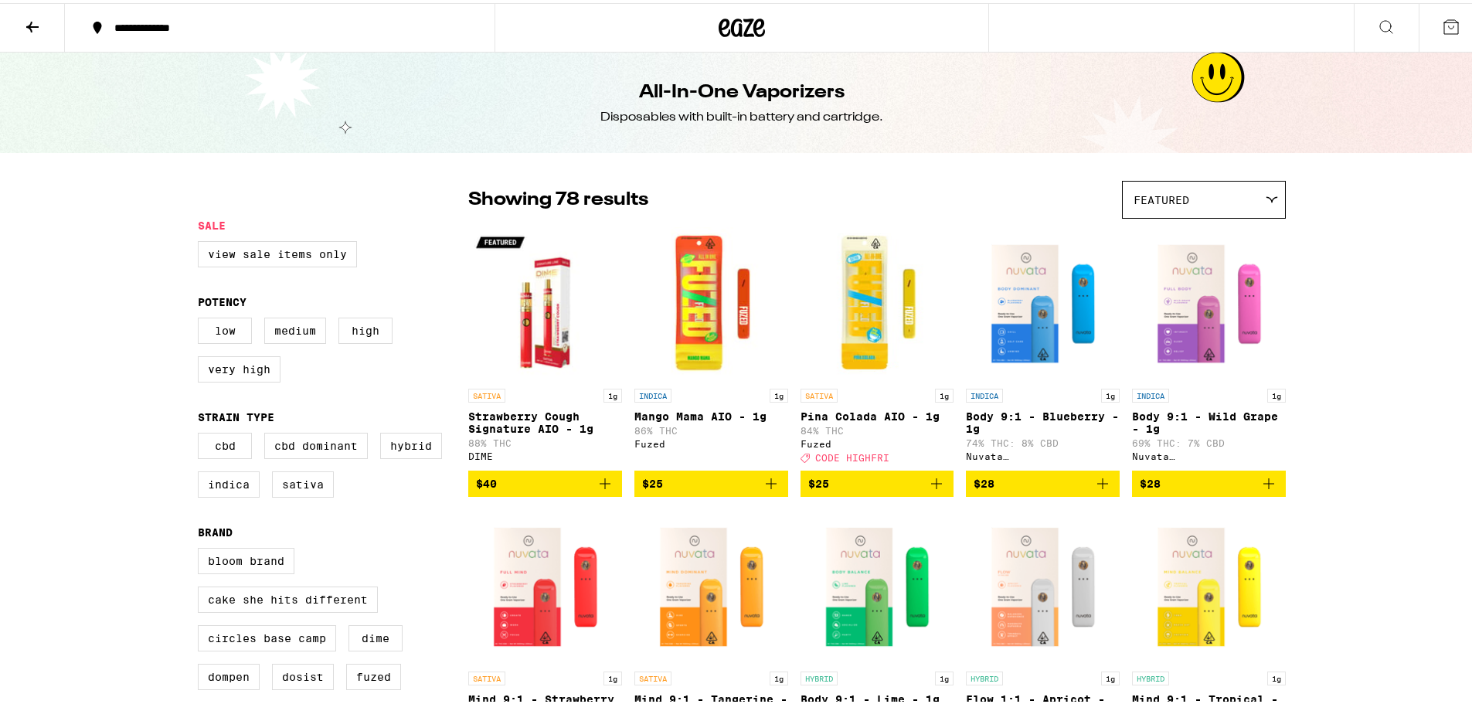
click at [36, 28] on icon at bounding box center [32, 24] width 19 height 19
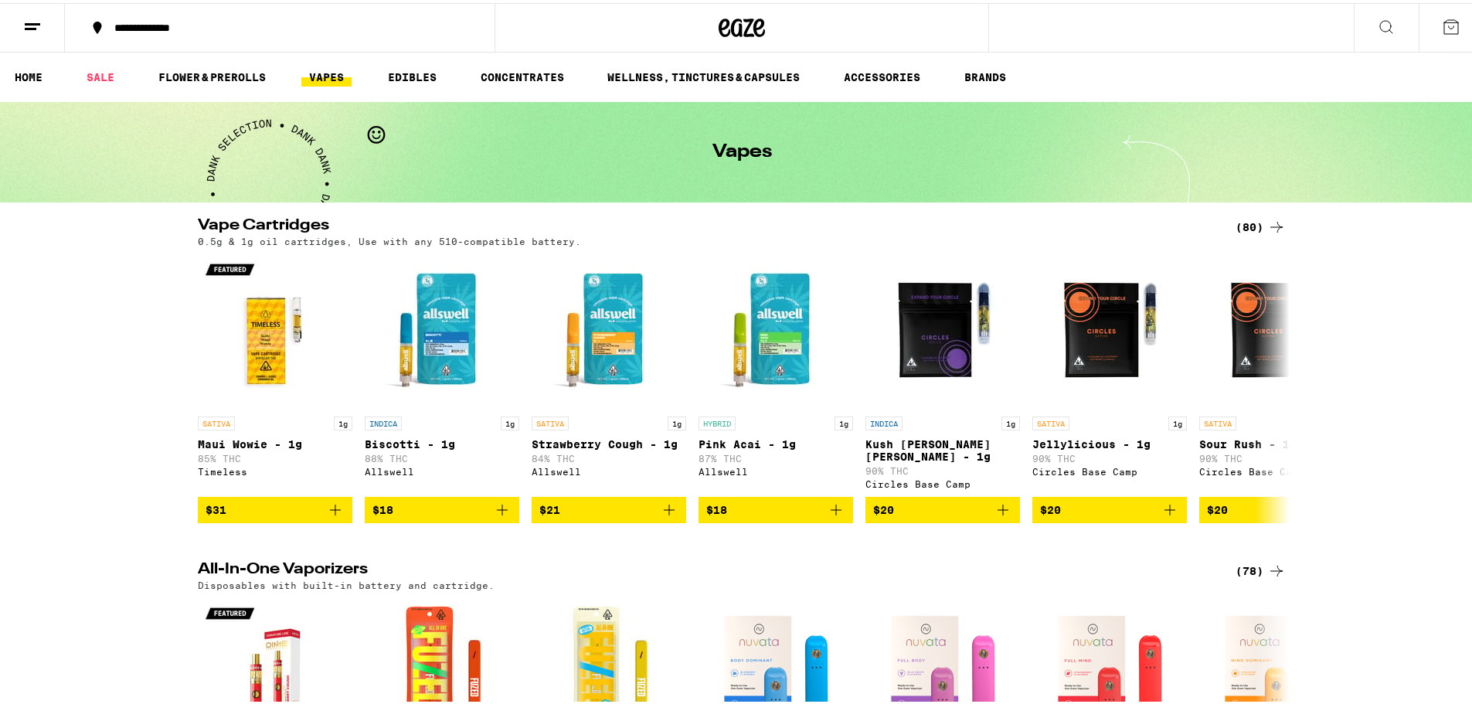
click at [1382, 18] on icon at bounding box center [1386, 24] width 19 height 19
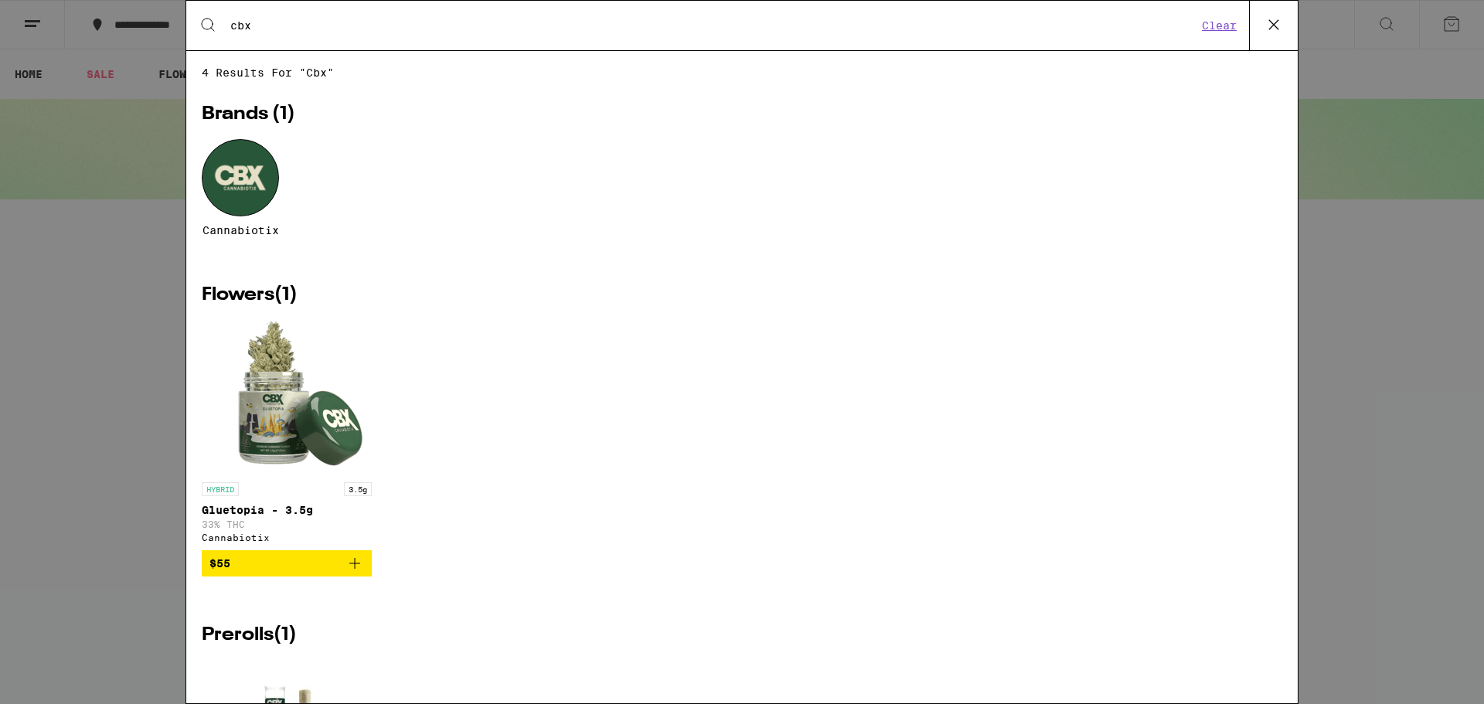
type input "cbx"
click at [246, 191] on div at bounding box center [240, 177] width 77 height 77
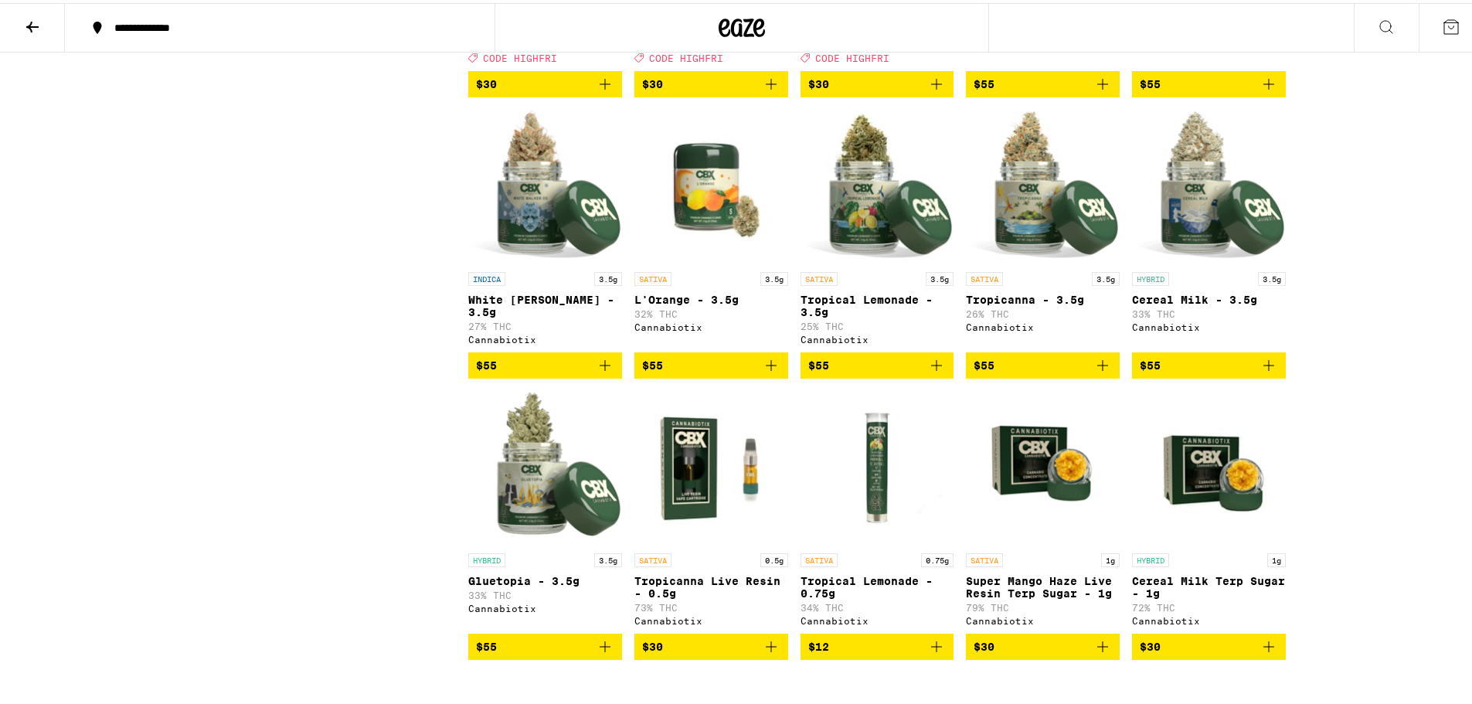
scroll to position [1314, 0]
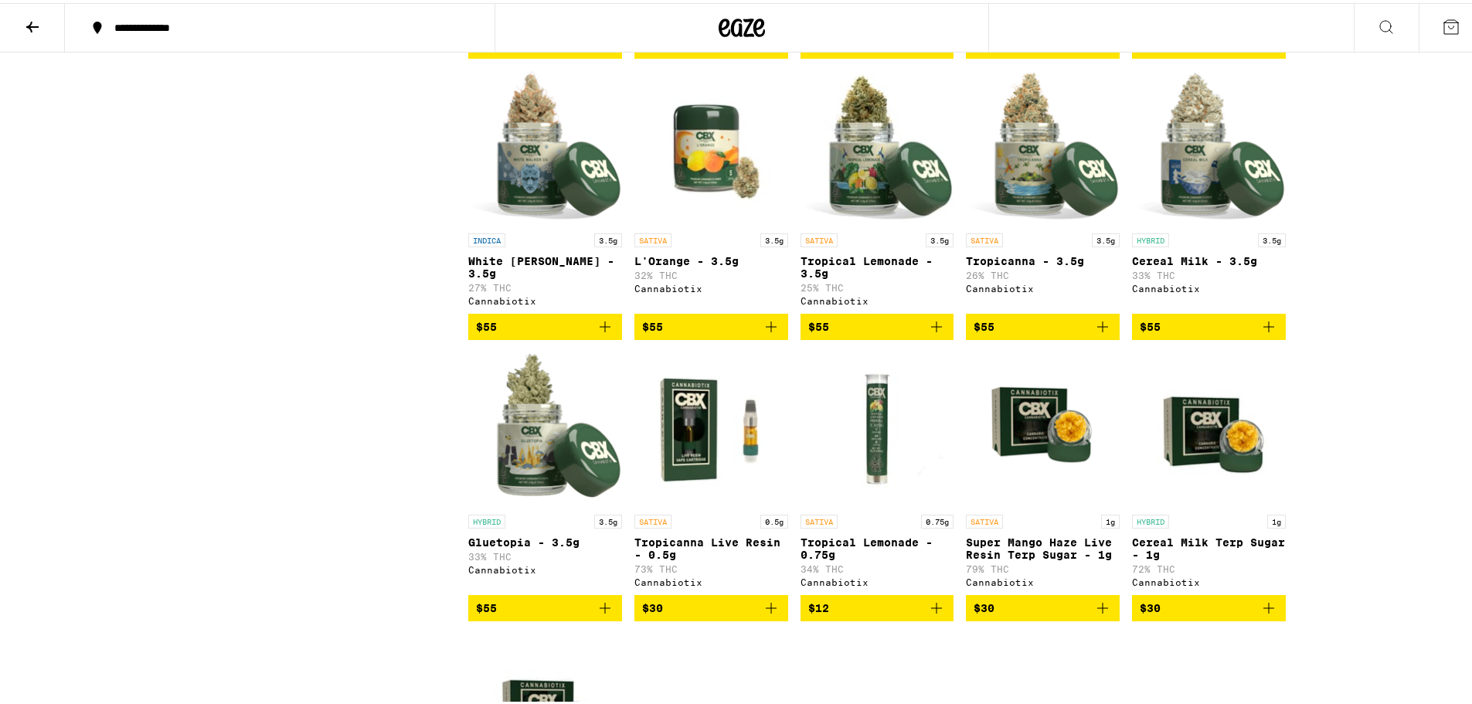
click at [686, 476] on img "Open page for Tropicanna Live Resin - 0.5g from Cannabiotix" at bounding box center [712, 426] width 154 height 155
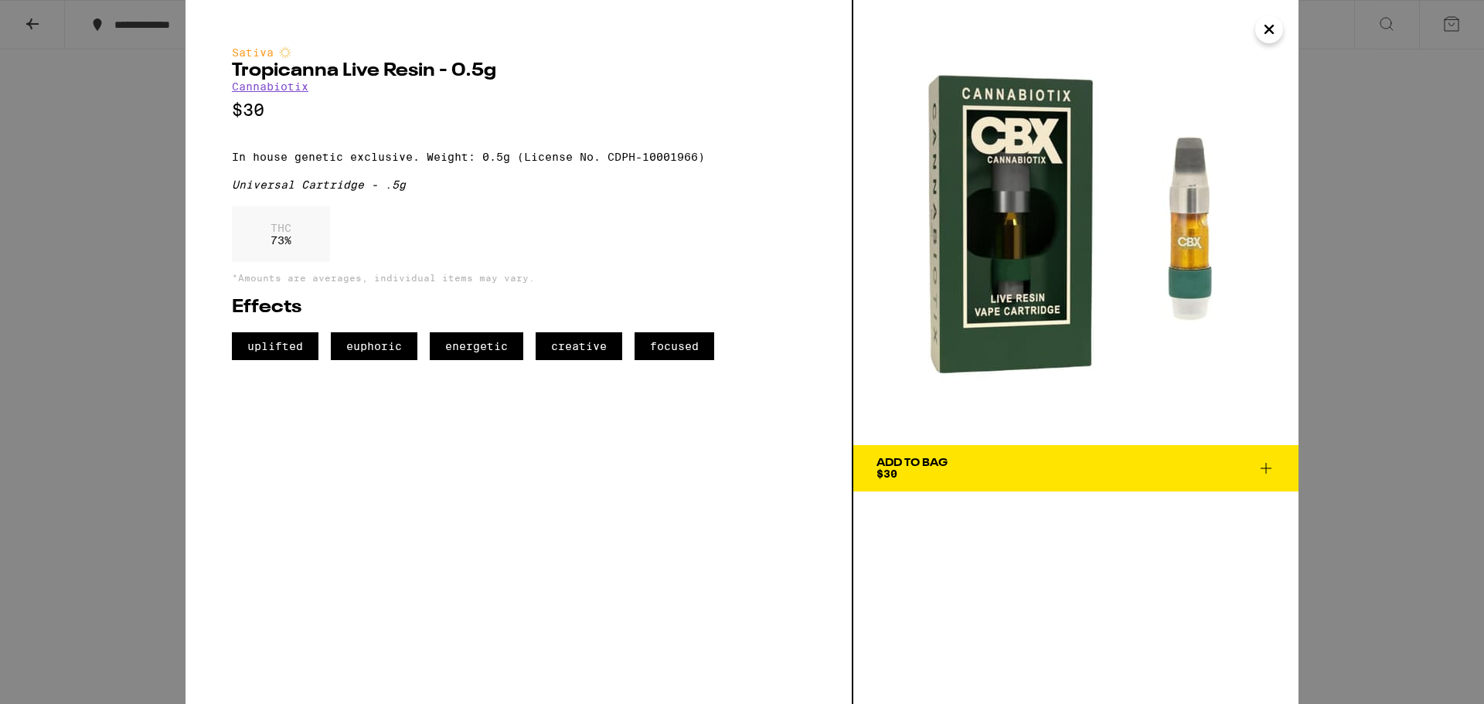
click at [1272, 32] on icon "Close" at bounding box center [1269, 30] width 8 height 8
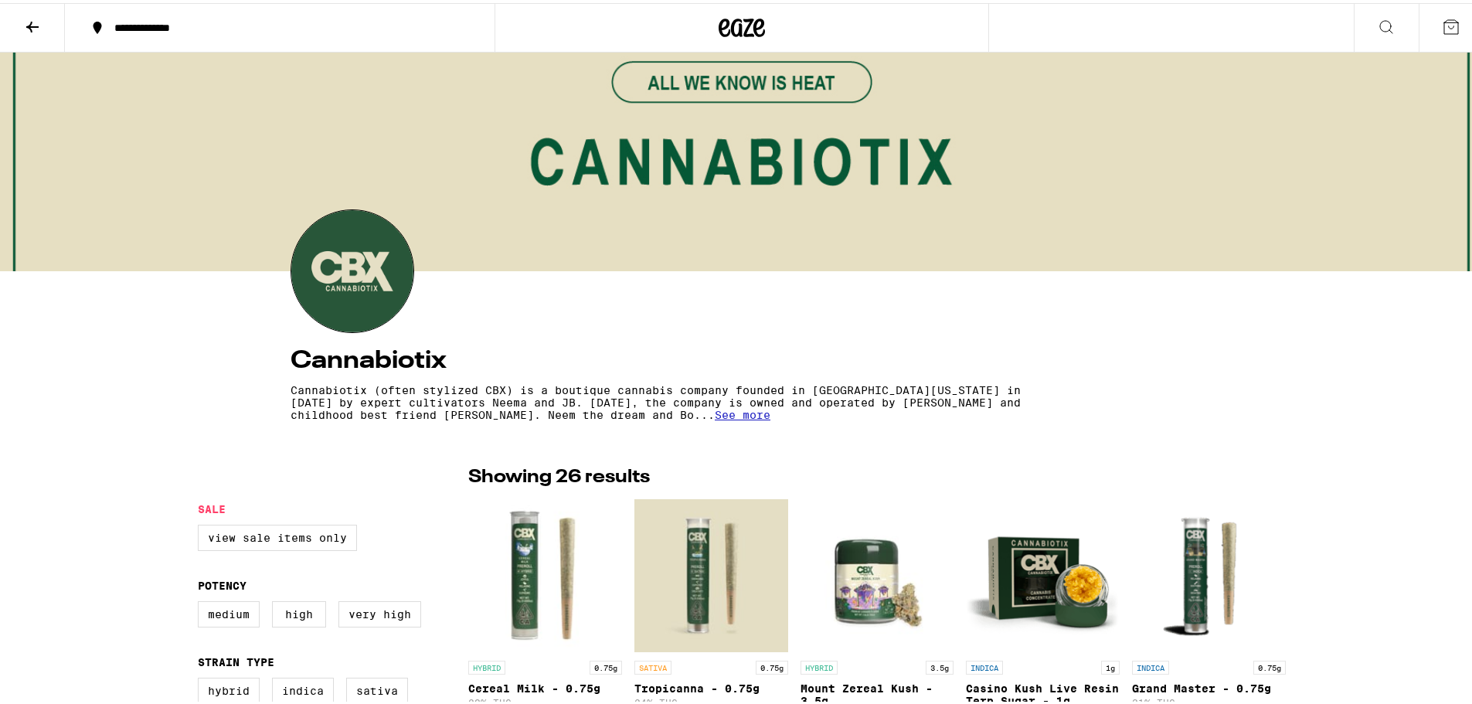
click at [36, 23] on icon at bounding box center [32, 24] width 12 height 11
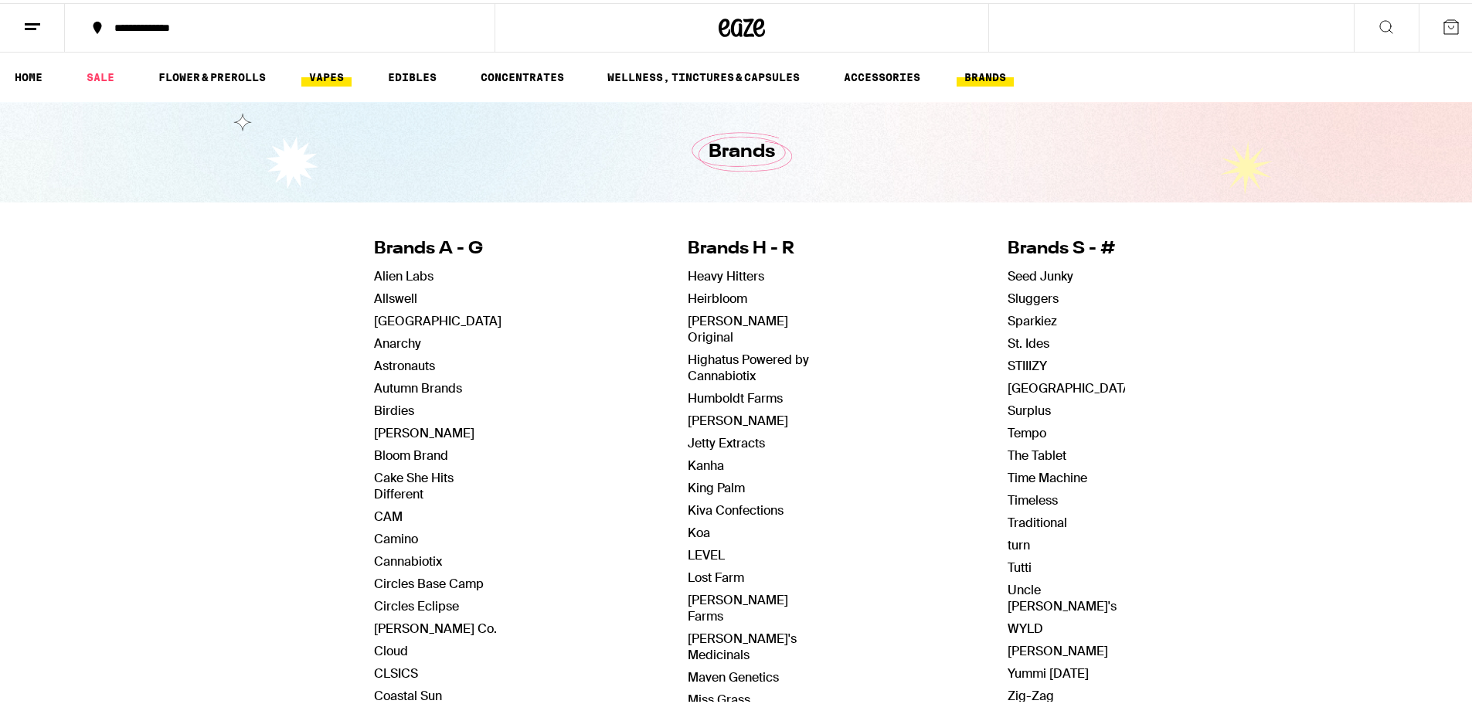
click at [345, 72] on link "VAPES" at bounding box center [326, 74] width 50 height 19
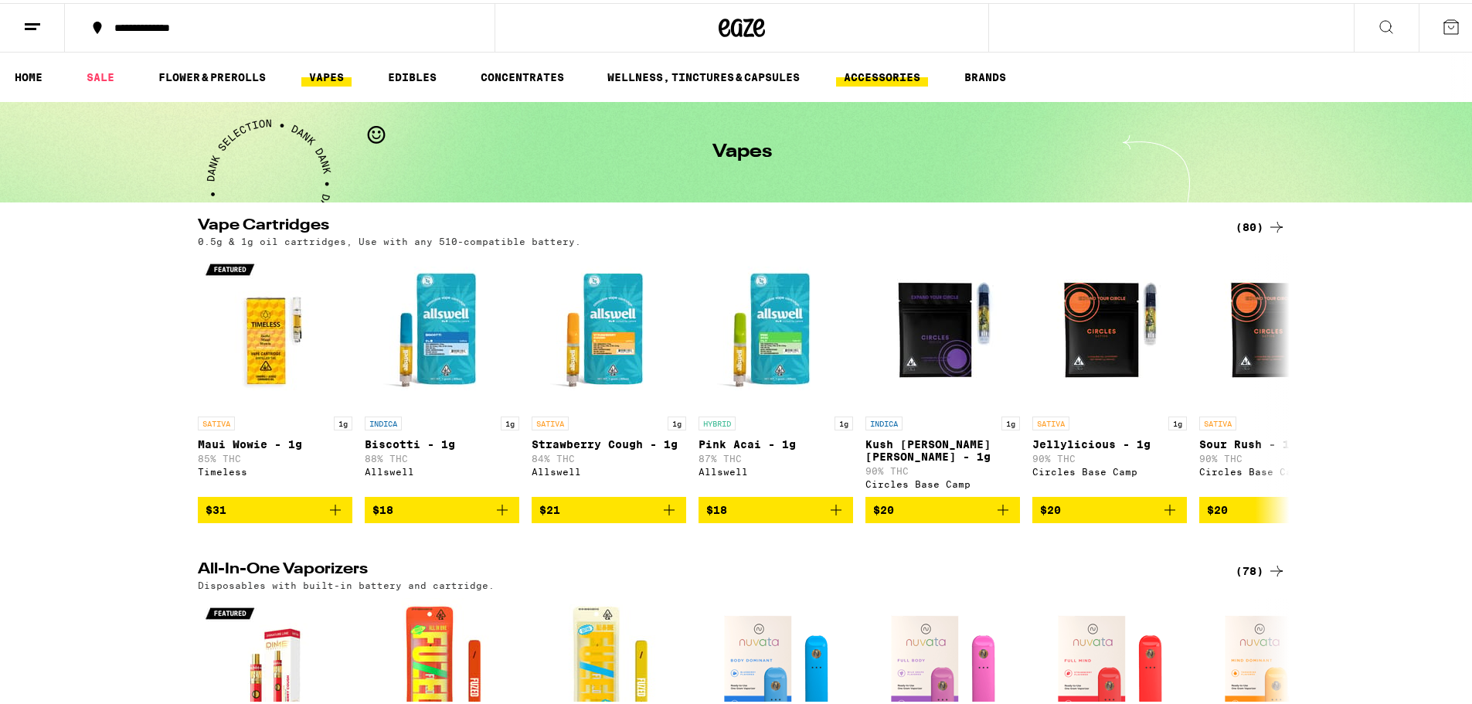
click at [898, 78] on link "ACCESSORIES" at bounding box center [882, 74] width 92 height 19
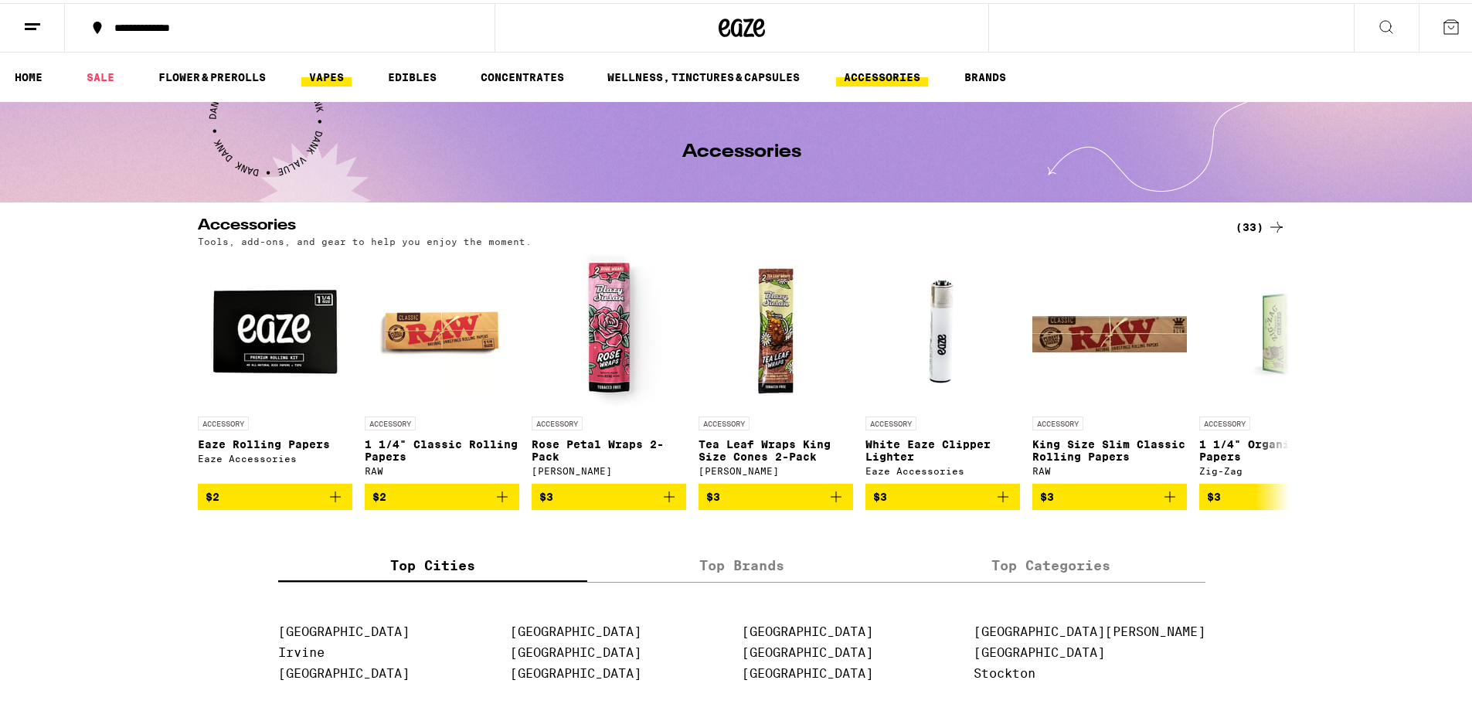
click at [336, 71] on link "VAPES" at bounding box center [326, 74] width 50 height 19
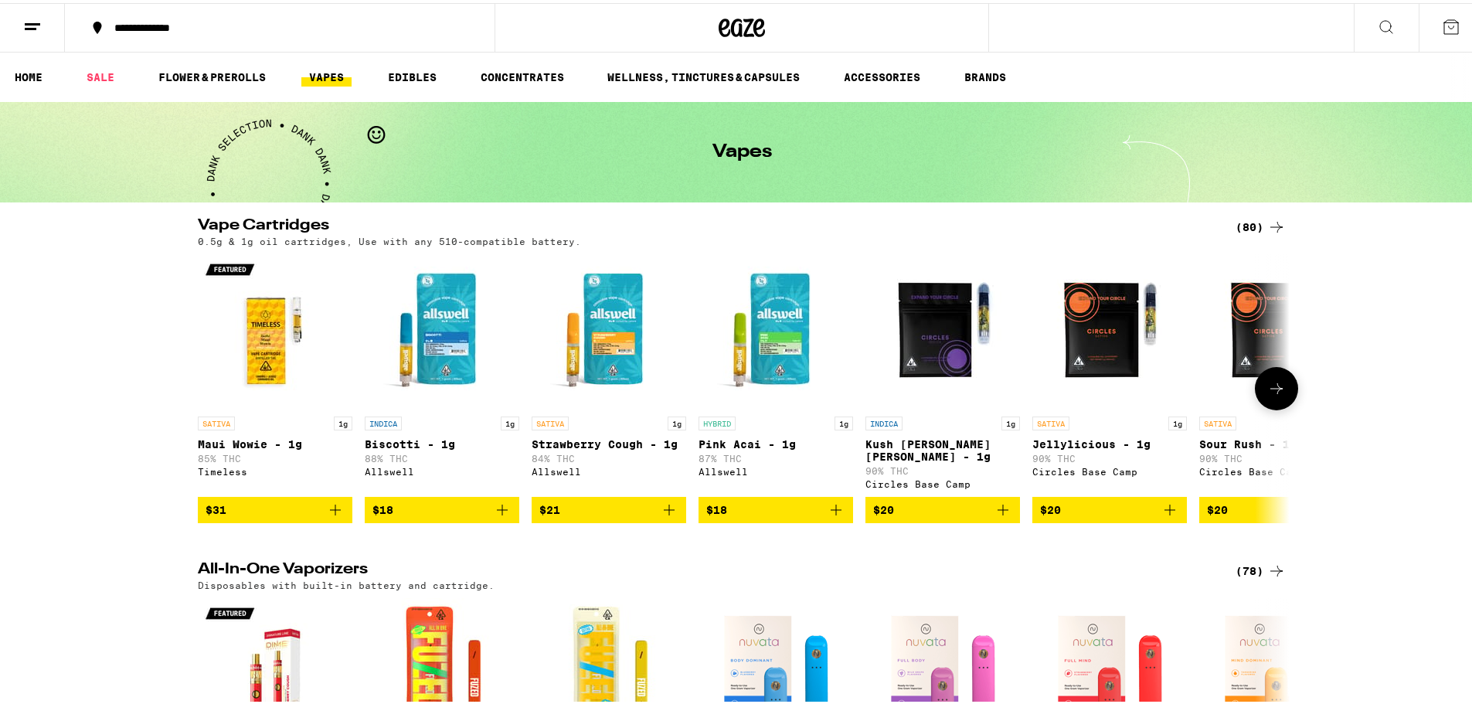
click at [399, 357] on img "Open page for Biscotti - 1g from Allswell" at bounding box center [442, 328] width 155 height 155
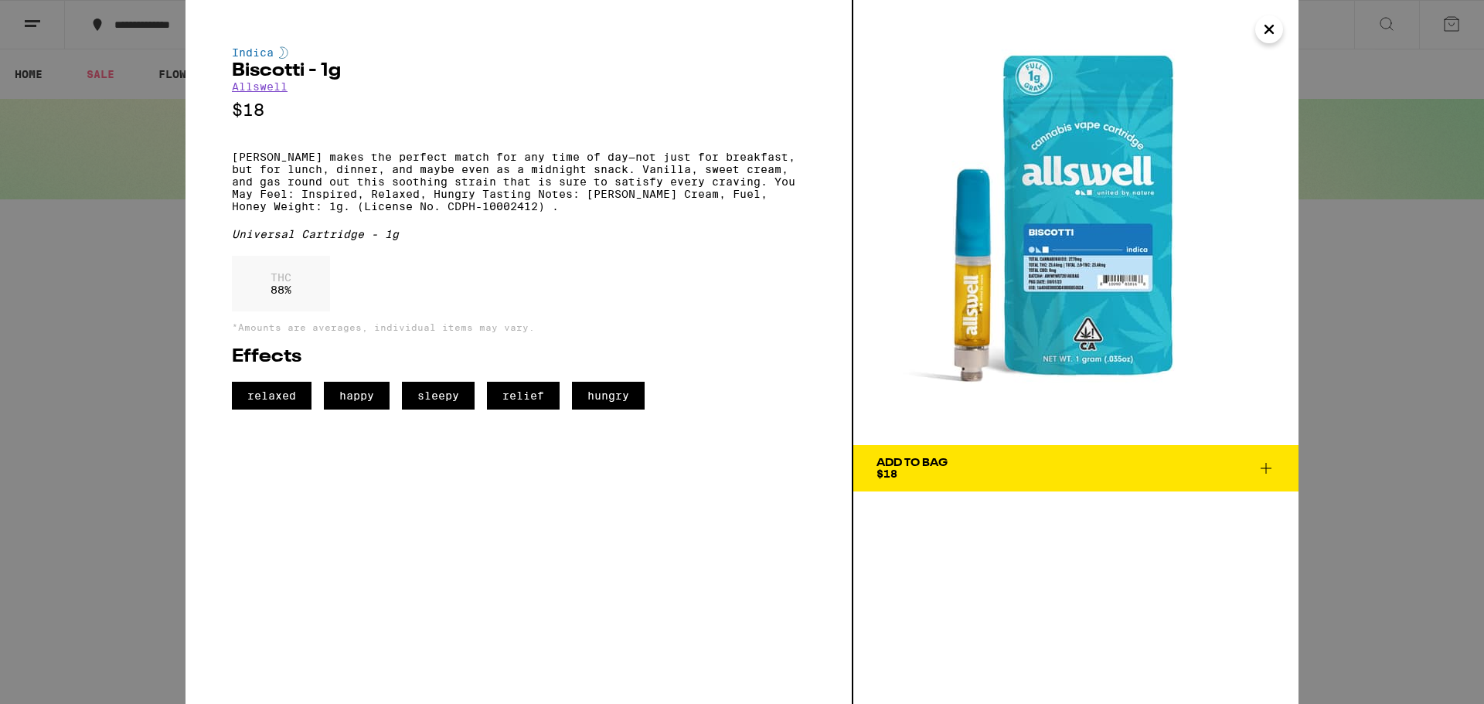
click at [1268, 35] on icon "Close" at bounding box center [1269, 29] width 19 height 23
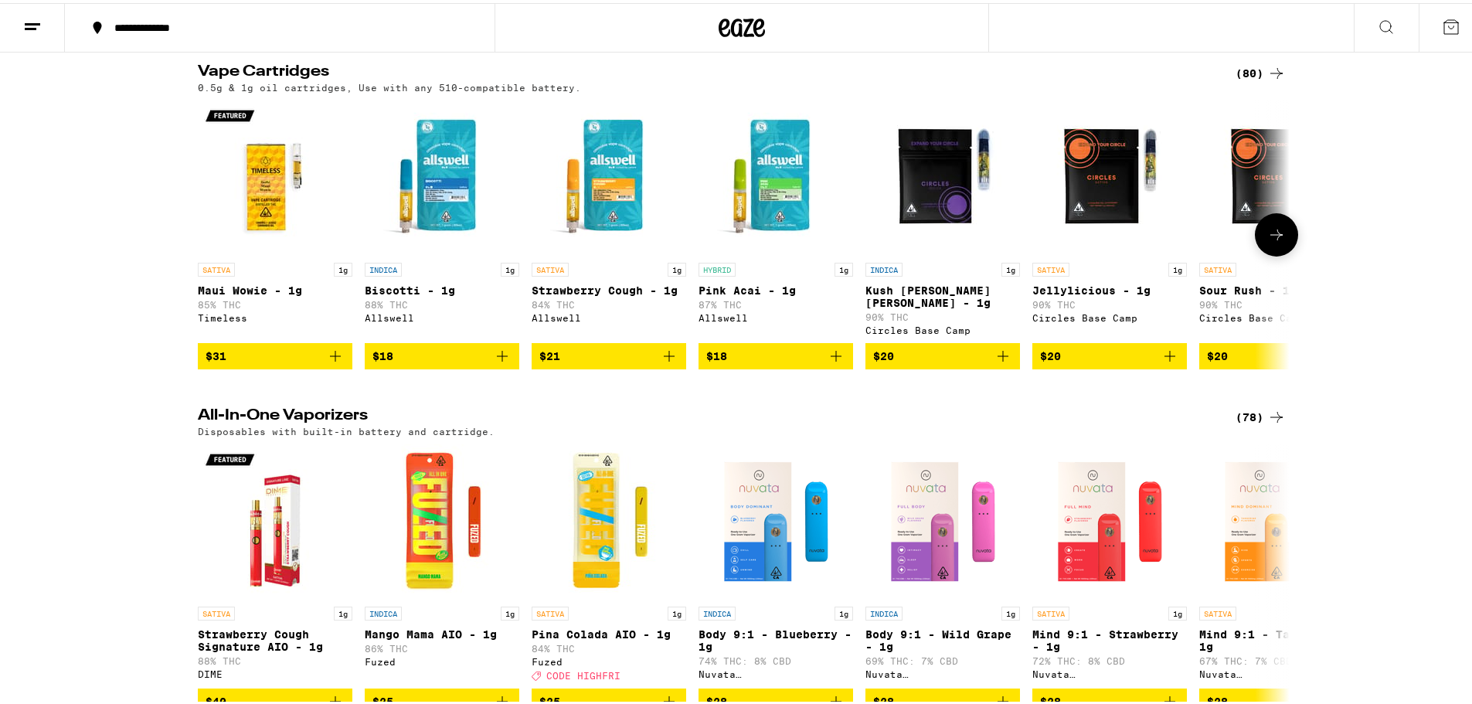
scroll to position [155, 0]
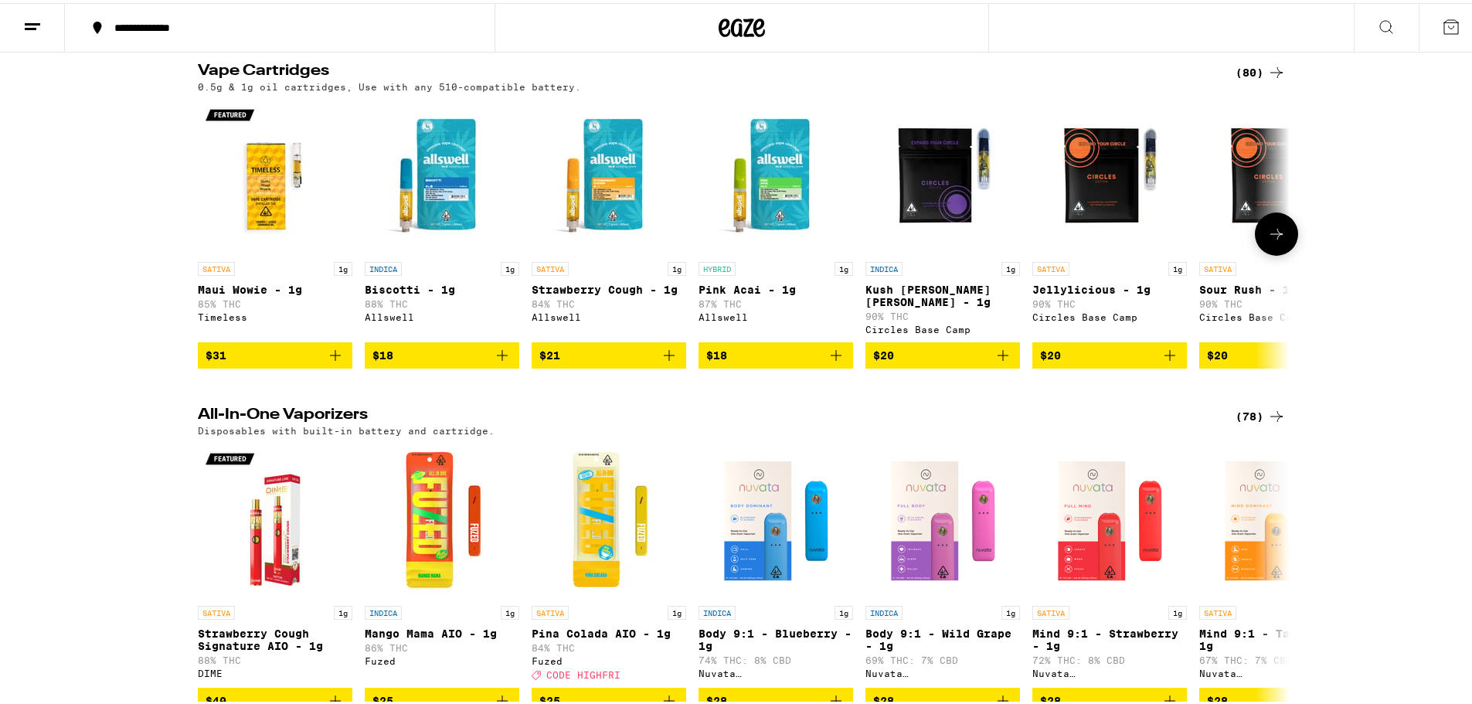
click at [1275, 230] on icon at bounding box center [1277, 231] width 12 height 11
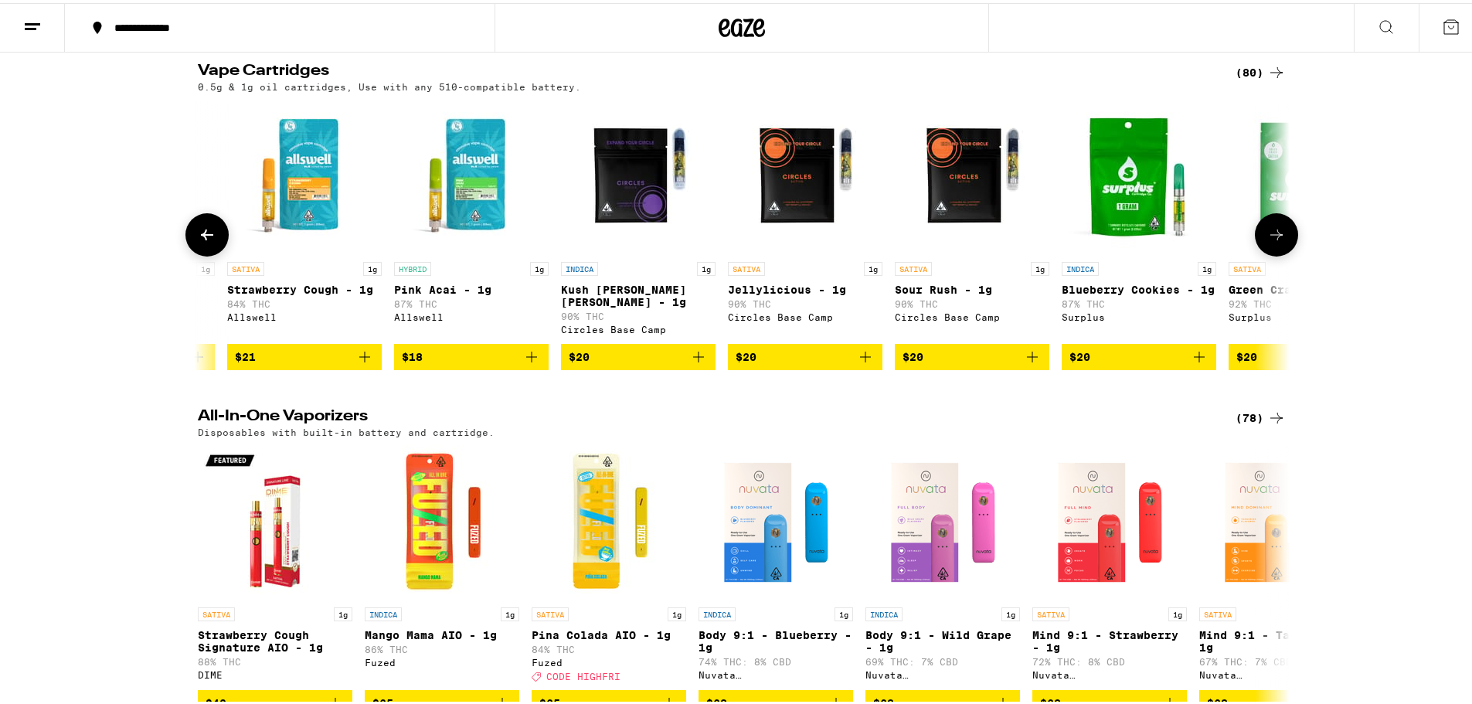
click at [1275, 230] on icon at bounding box center [1277, 232] width 19 height 19
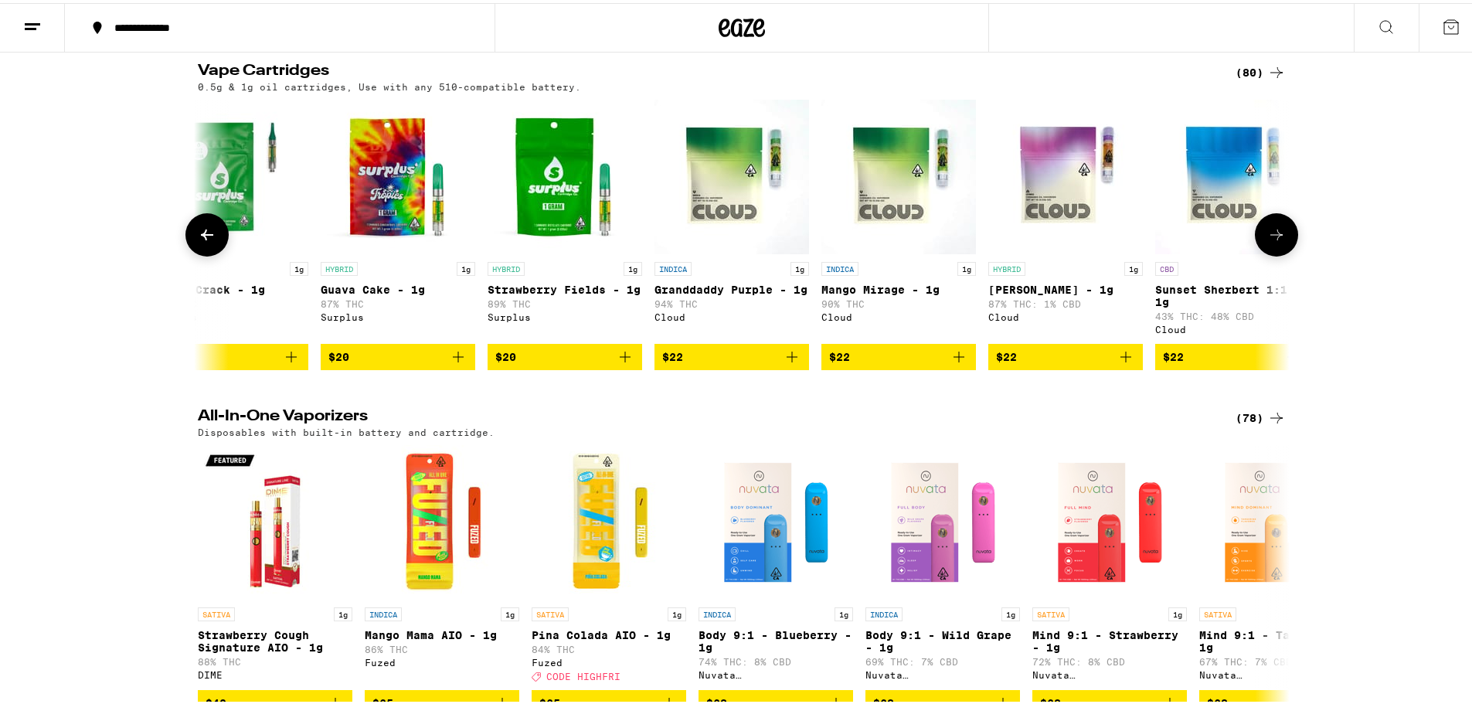
click at [1275, 230] on icon at bounding box center [1277, 232] width 19 height 19
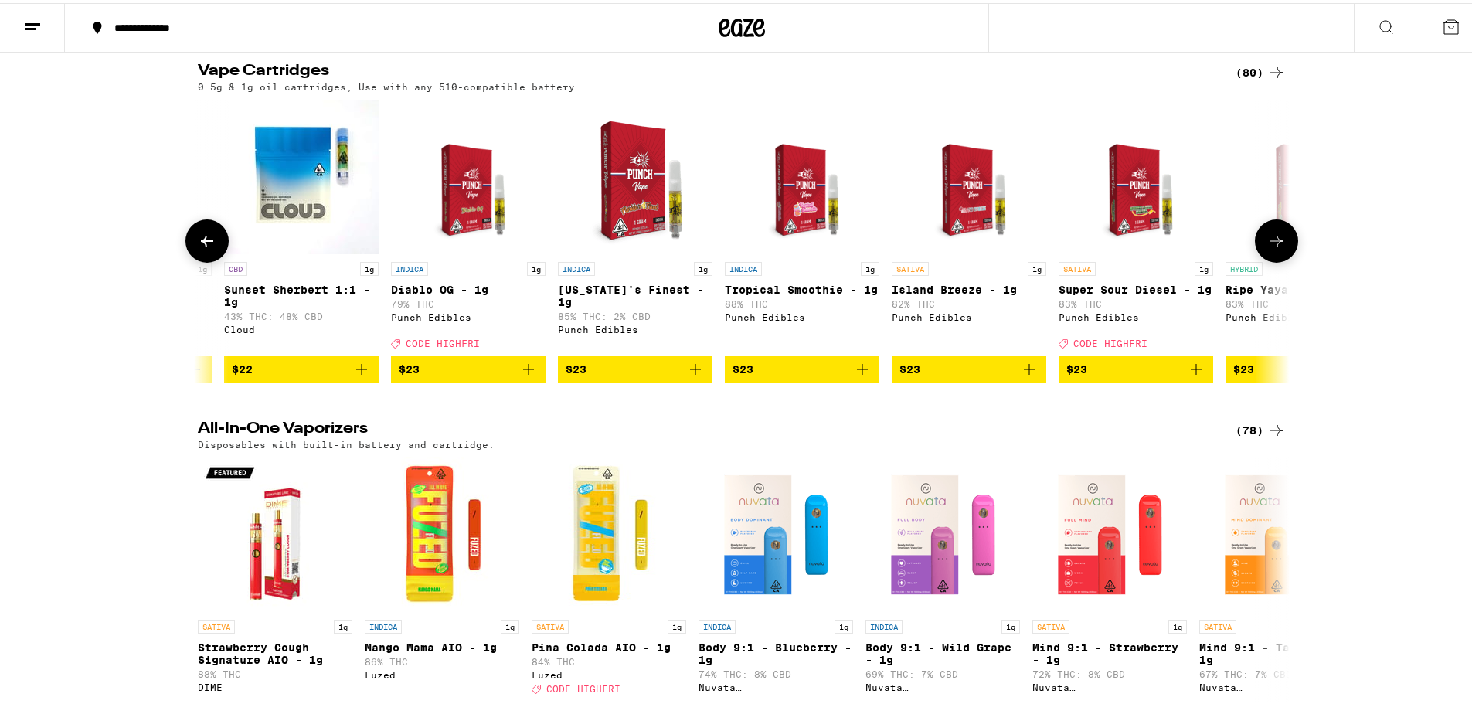
click at [1275, 230] on button at bounding box center [1276, 237] width 43 height 43
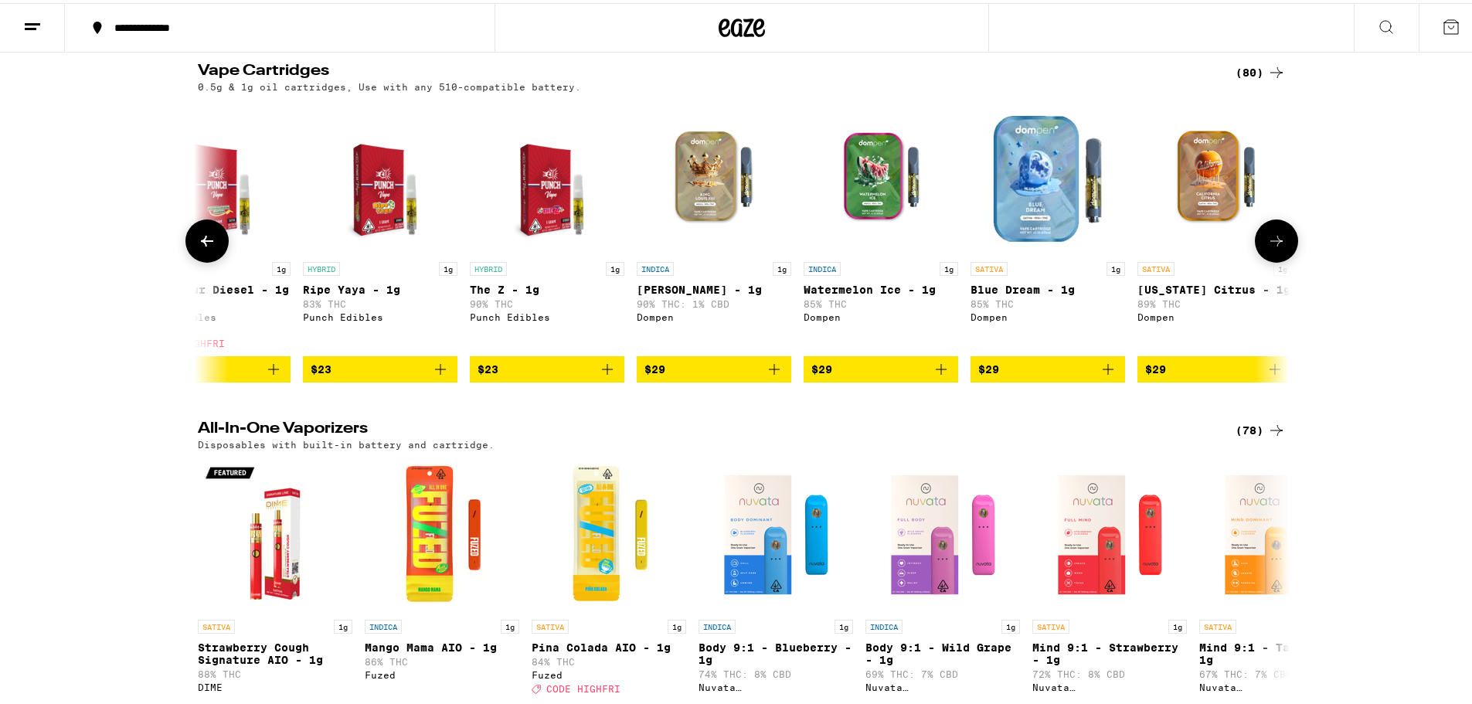
click at [1275, 230] on button at bounding box center [1276, 237] width 43 height 43
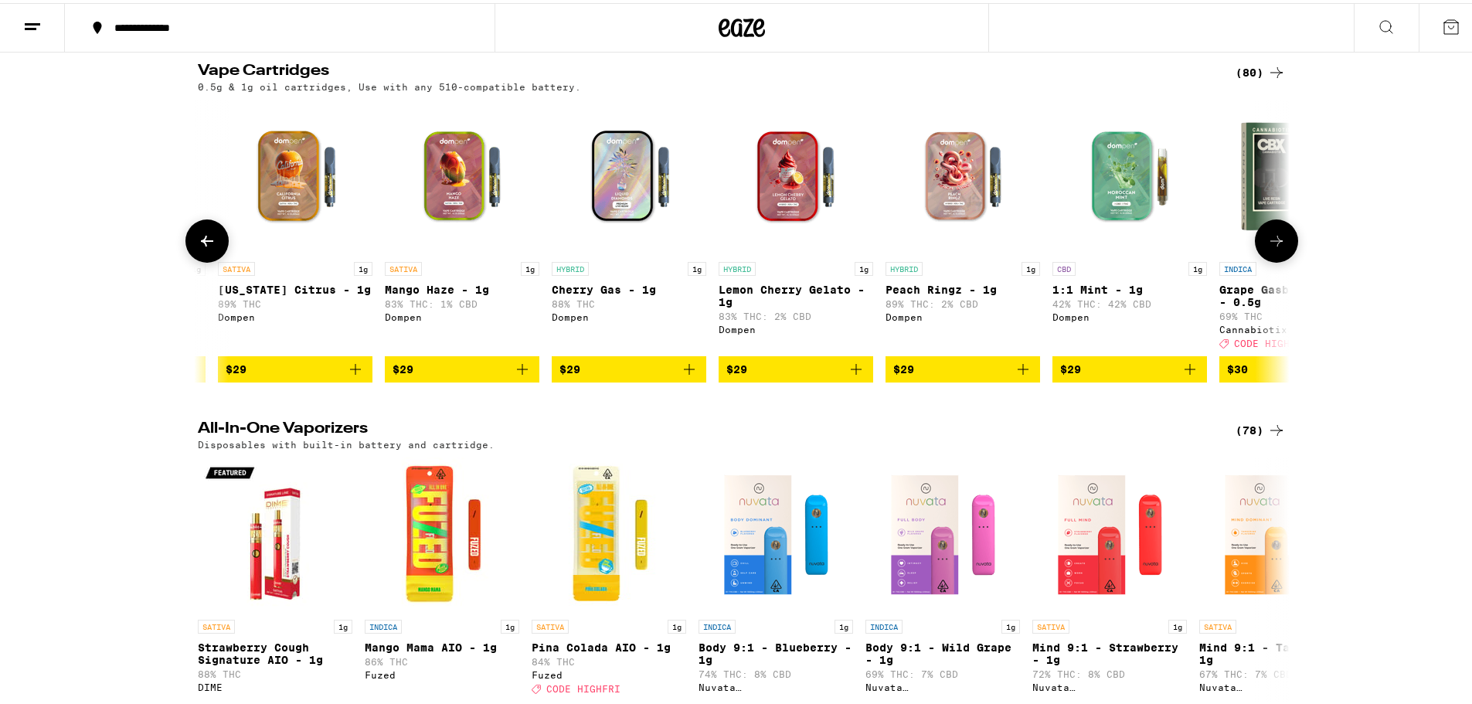
click at [1275, 230] on button at bounding box center [1276, 237] width 43 height 43
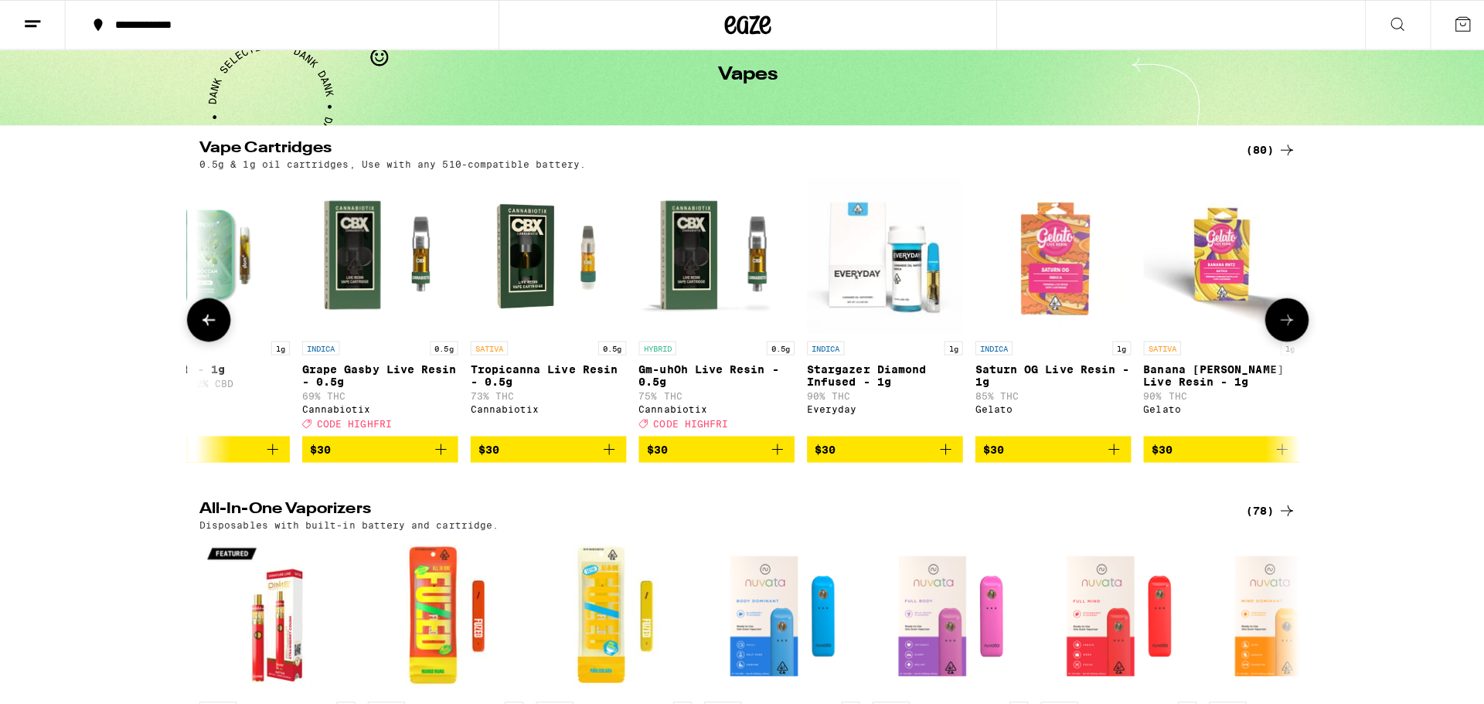
scroll to position [0, 0]
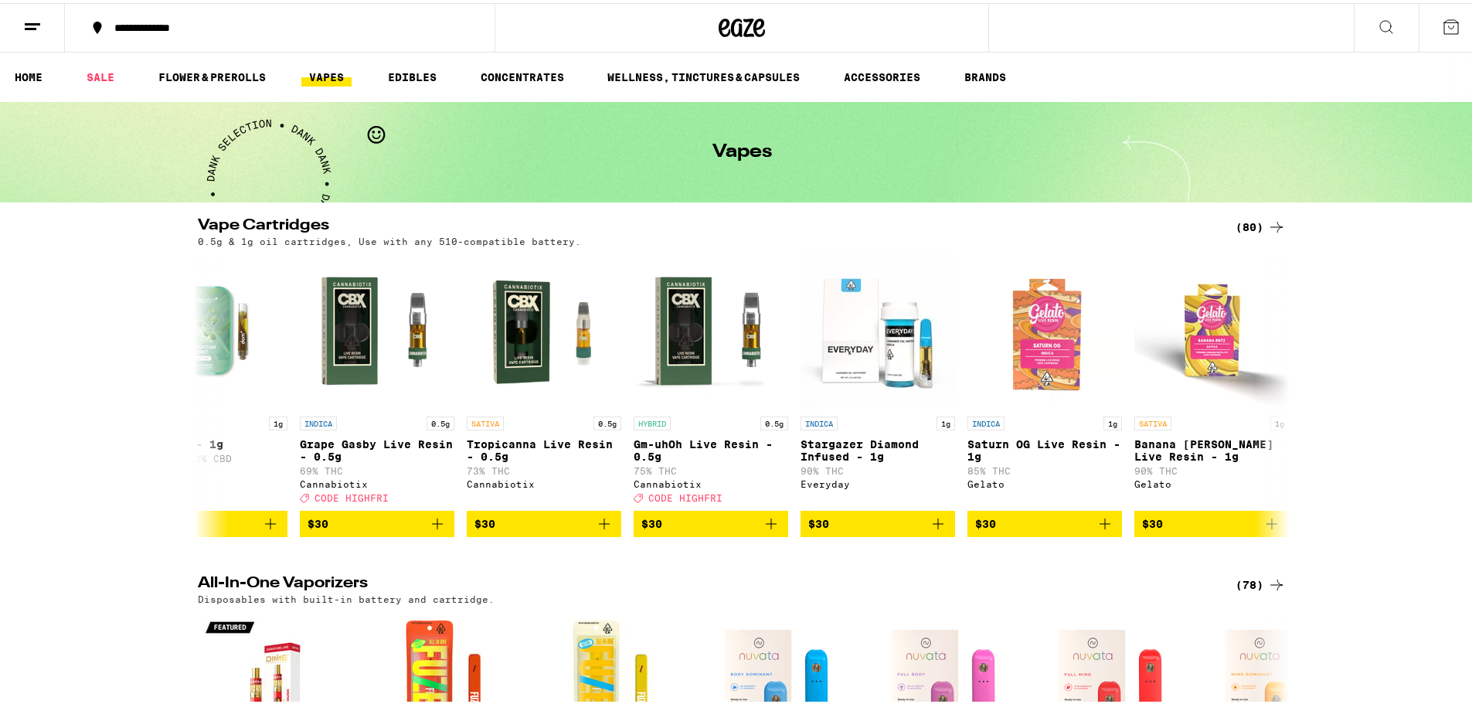
click at [1359, 26] on button at bounding box center [1386, 25] width 65 height 49
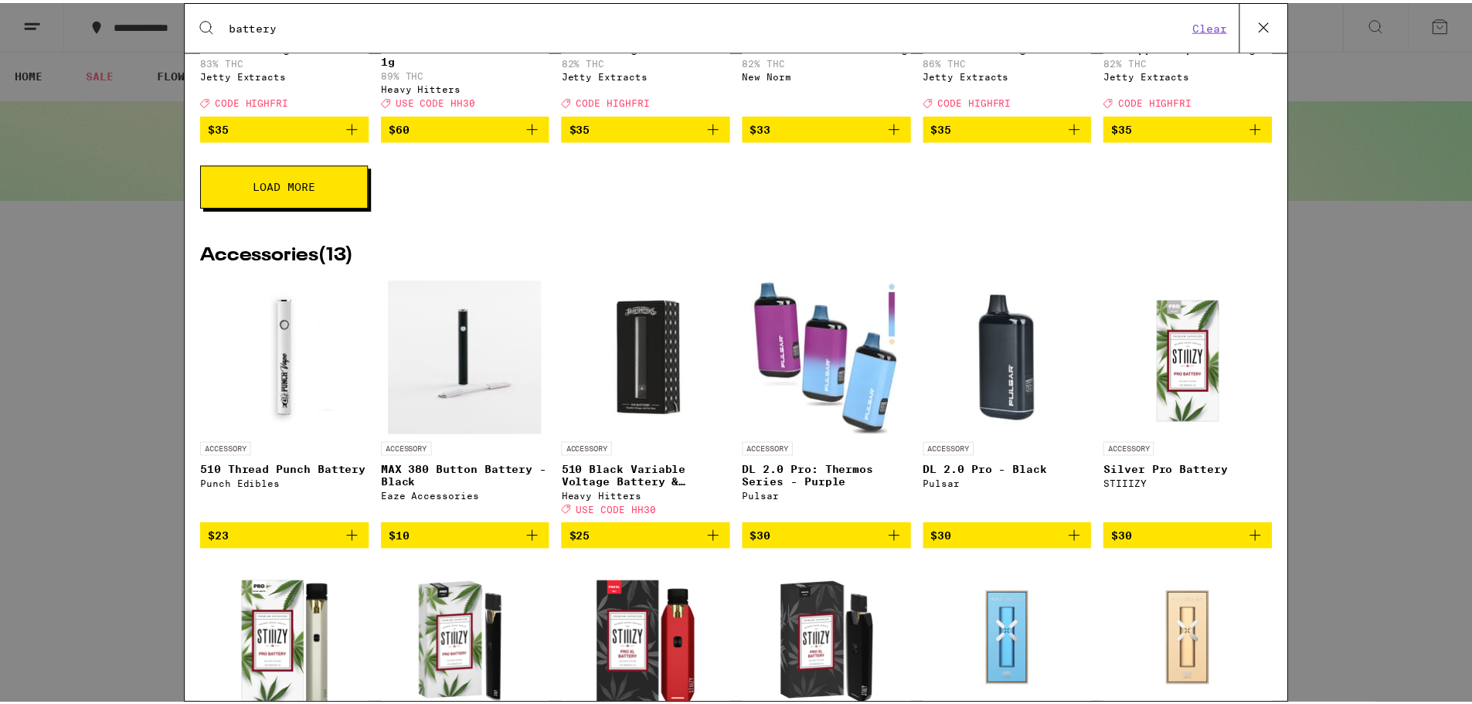
scroll to position [773, 0]
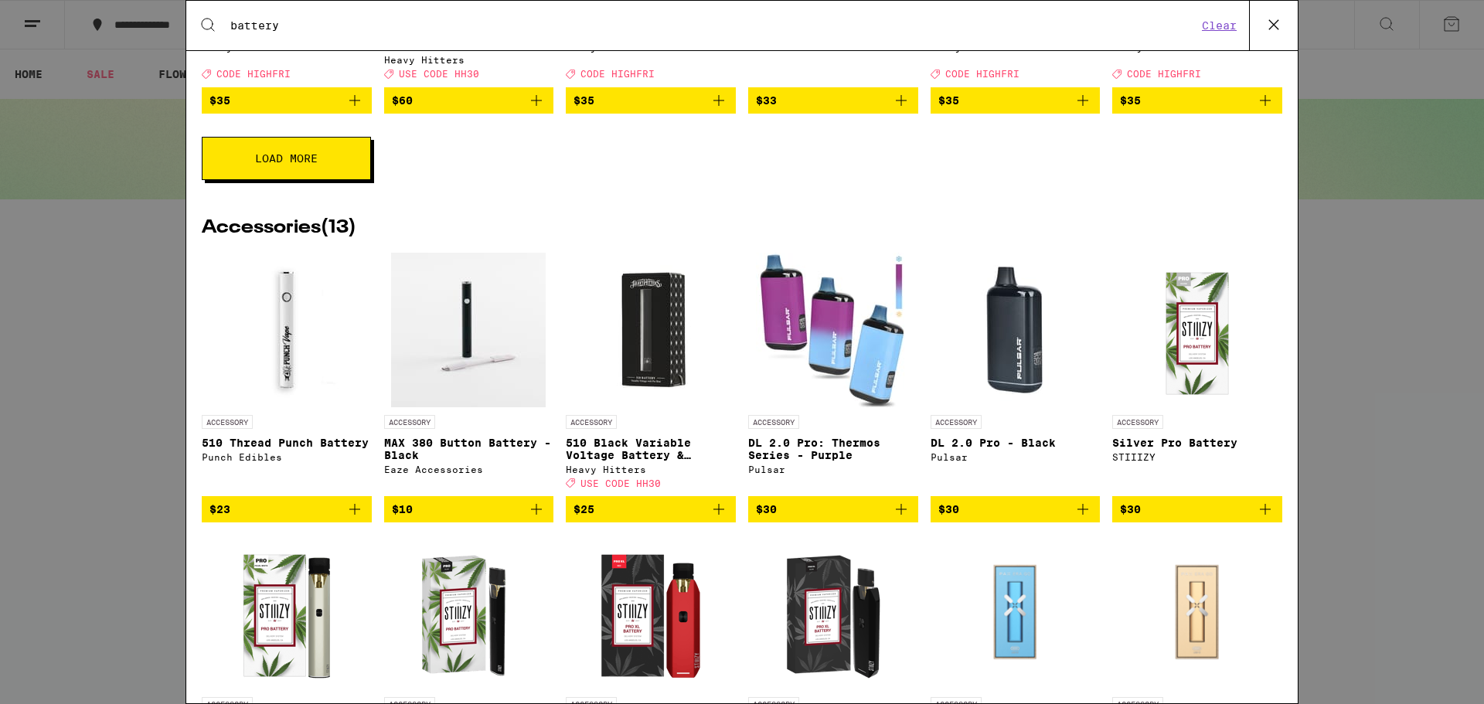
type input "battery"
click at [479, 340] on img "Open page for MAX 380 Button Battery - Black from Eaze Accessories" at bounding box center [468, 330] width 155 height 155
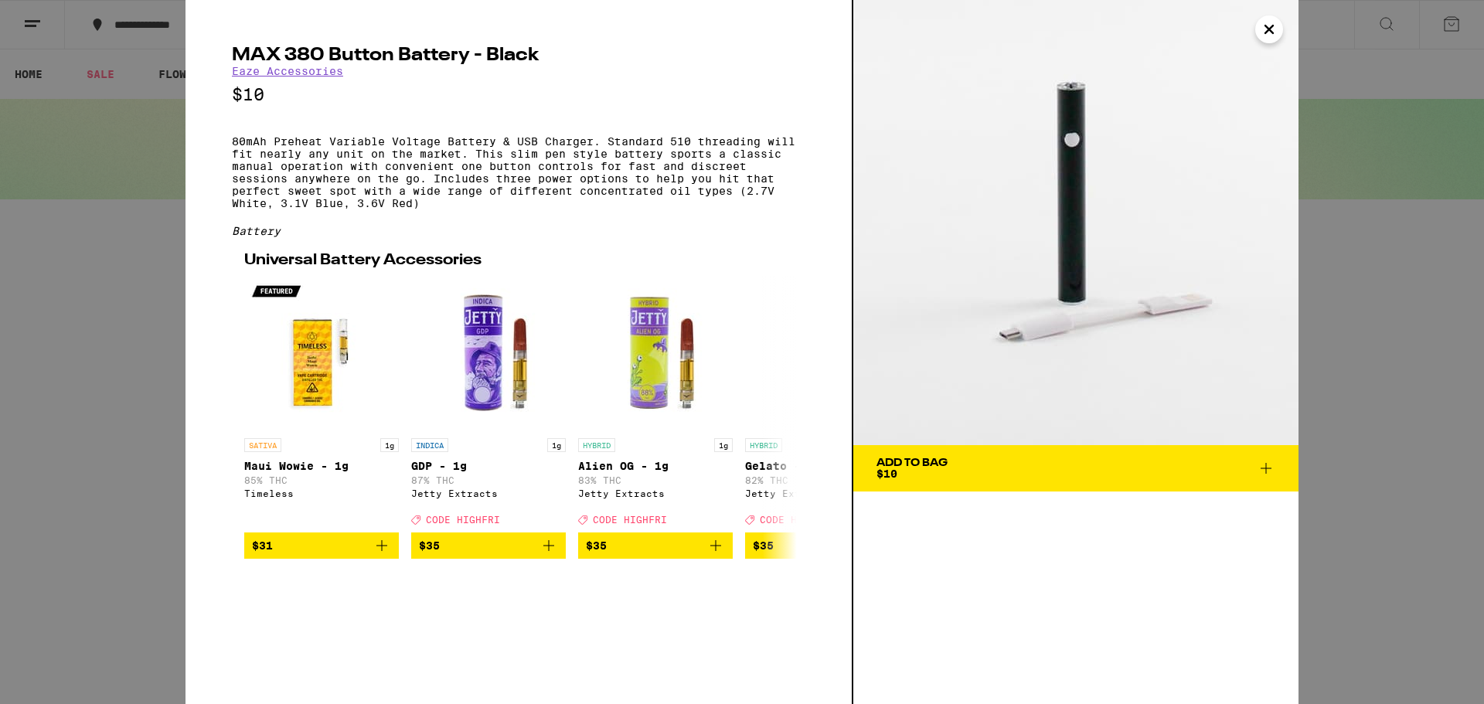
click at [1268, 33] on icon "Close" at bounding box center [1269, 29] width 19 height 23
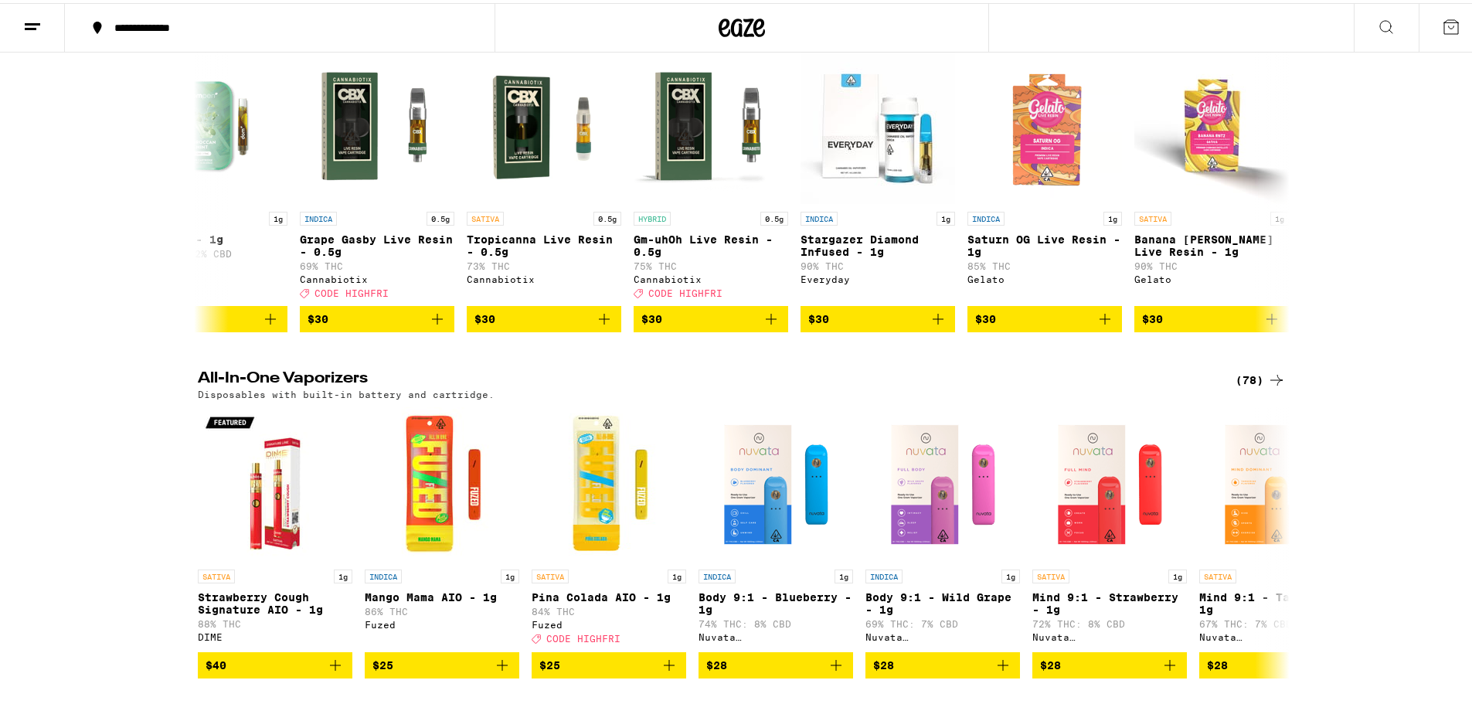
scroll to position [232, 0]
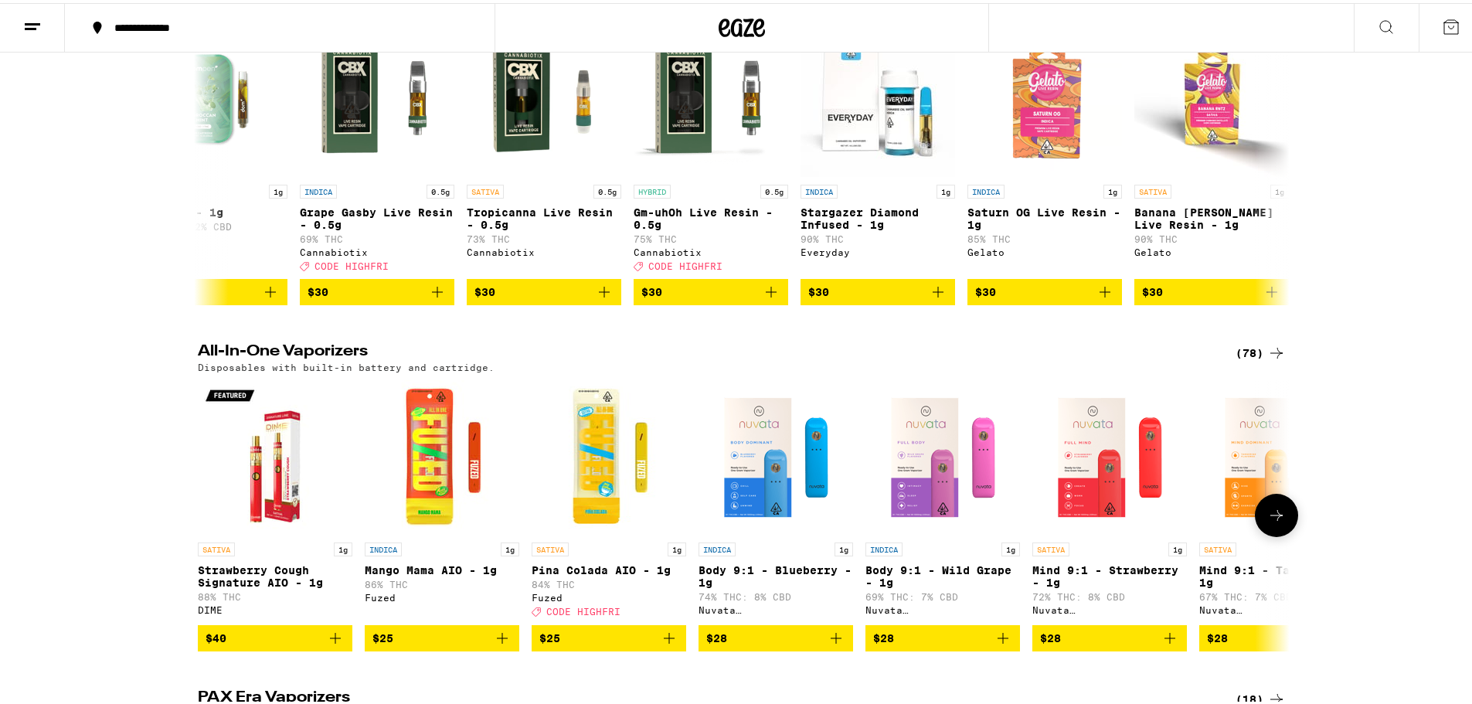
click at [1268, 522] on icon at bounding box center [1277, 512] width 19 height 19
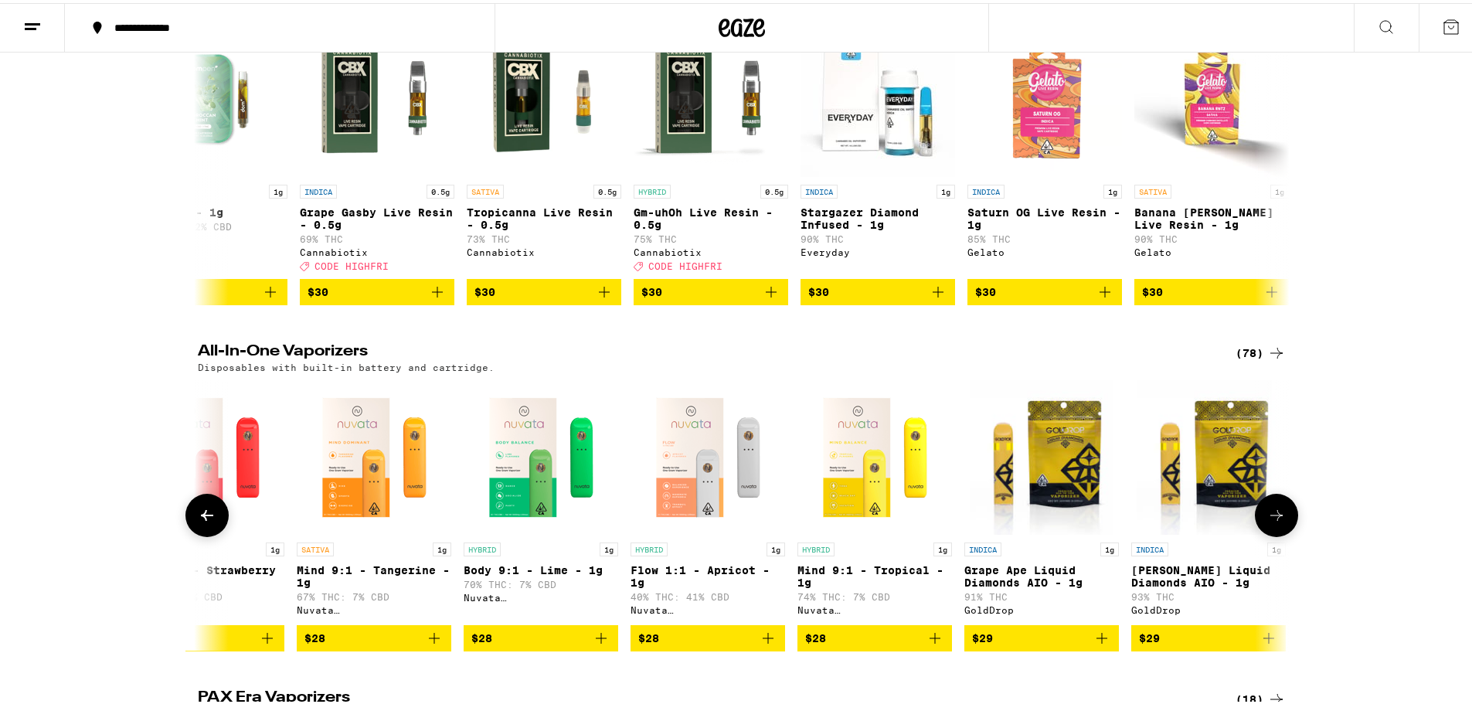
scroll to position [0, 920]
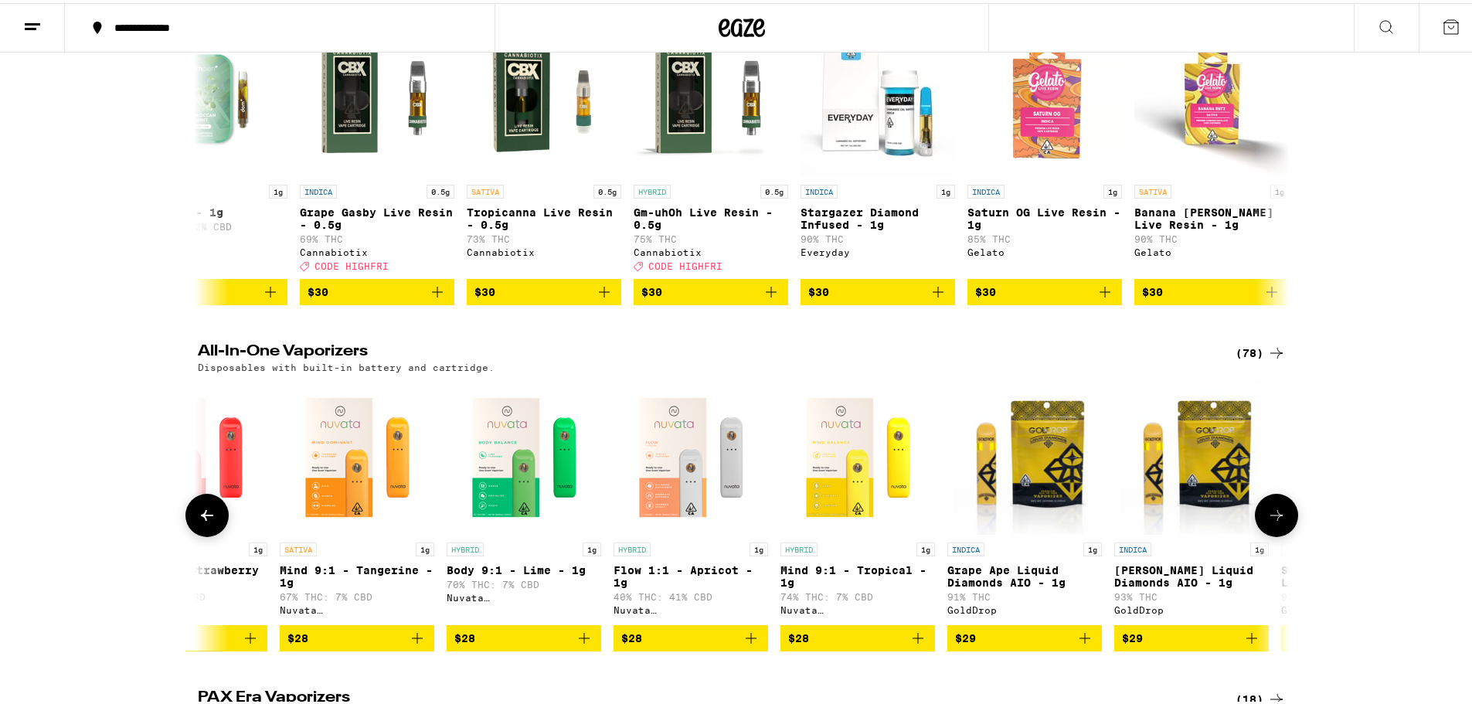
click at [1268, 522] on icon at bounding box center [1277, 512] width 19 height 19
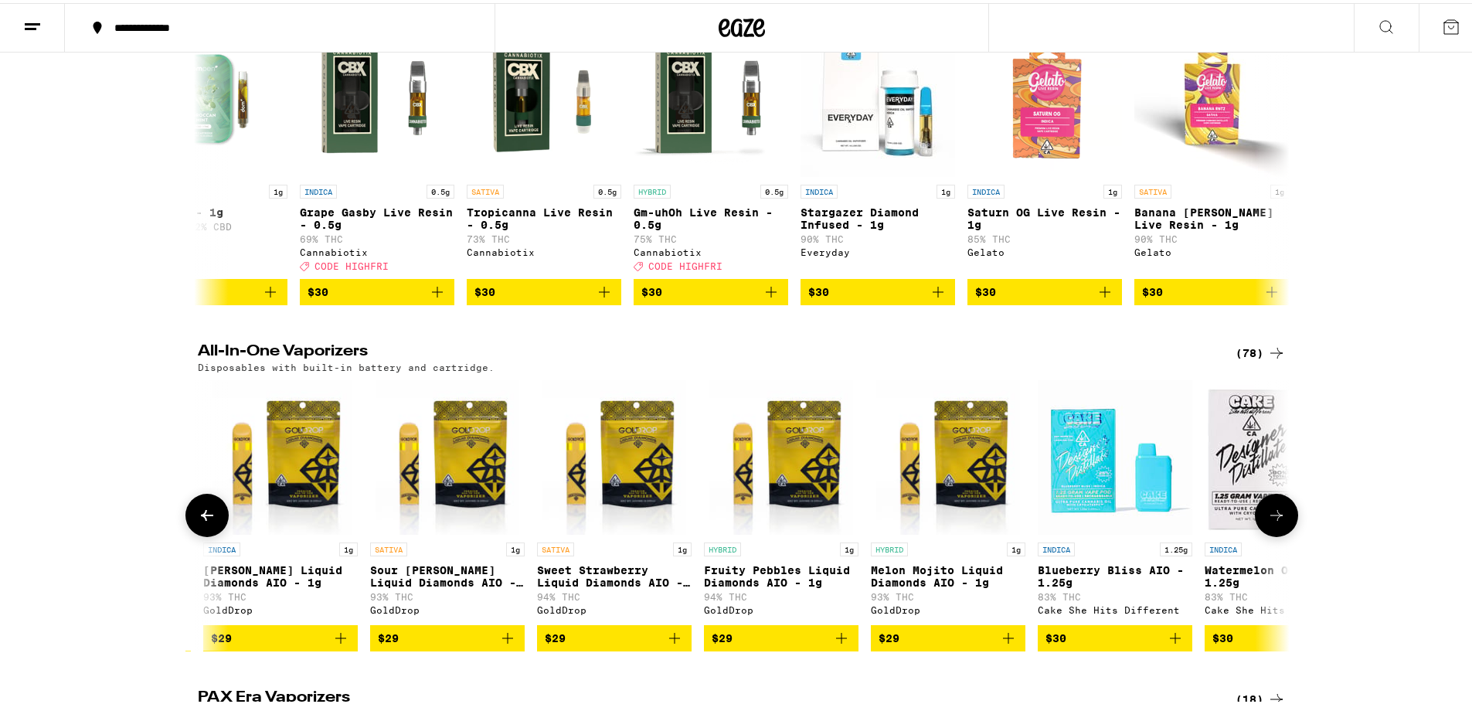
scroll to position [0, 1840]
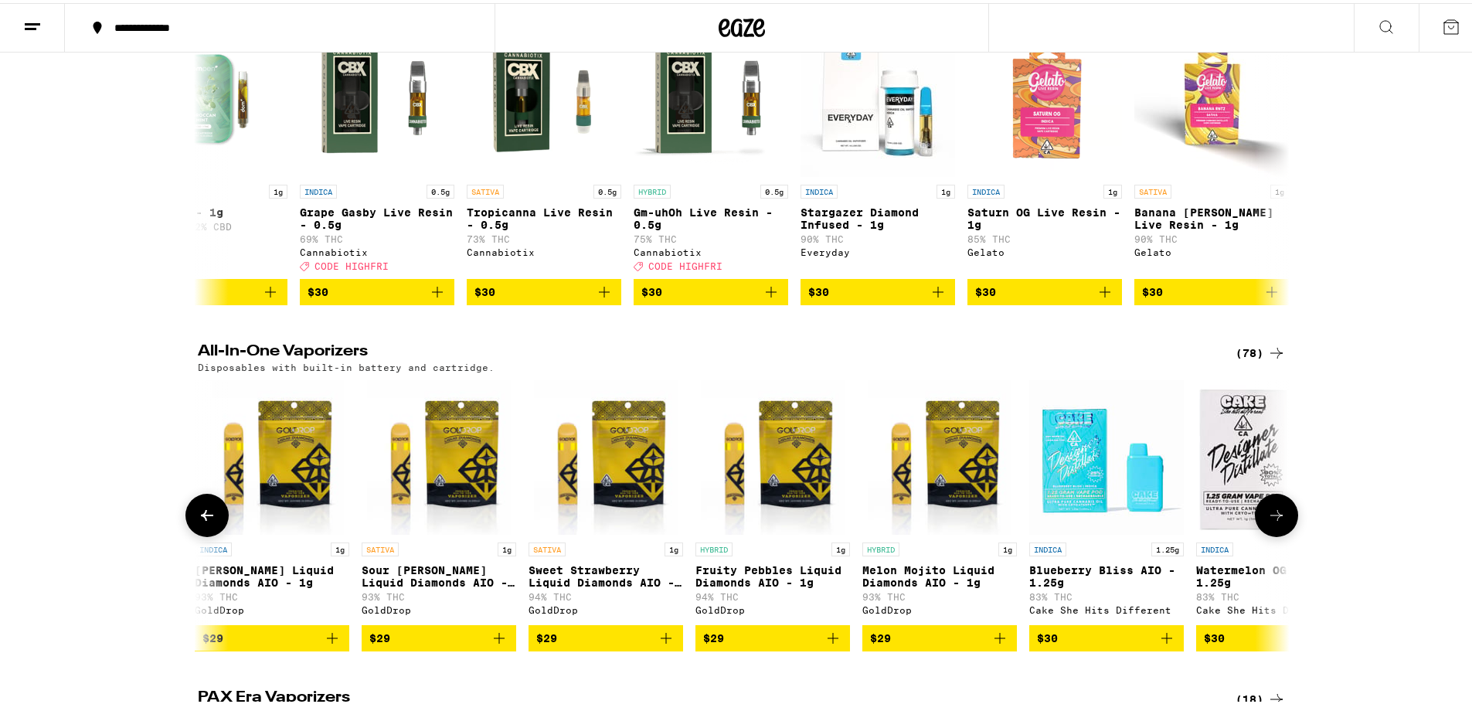
click at [1268, 522] on icon at bounding box center [1277, 512] width 19 height 19
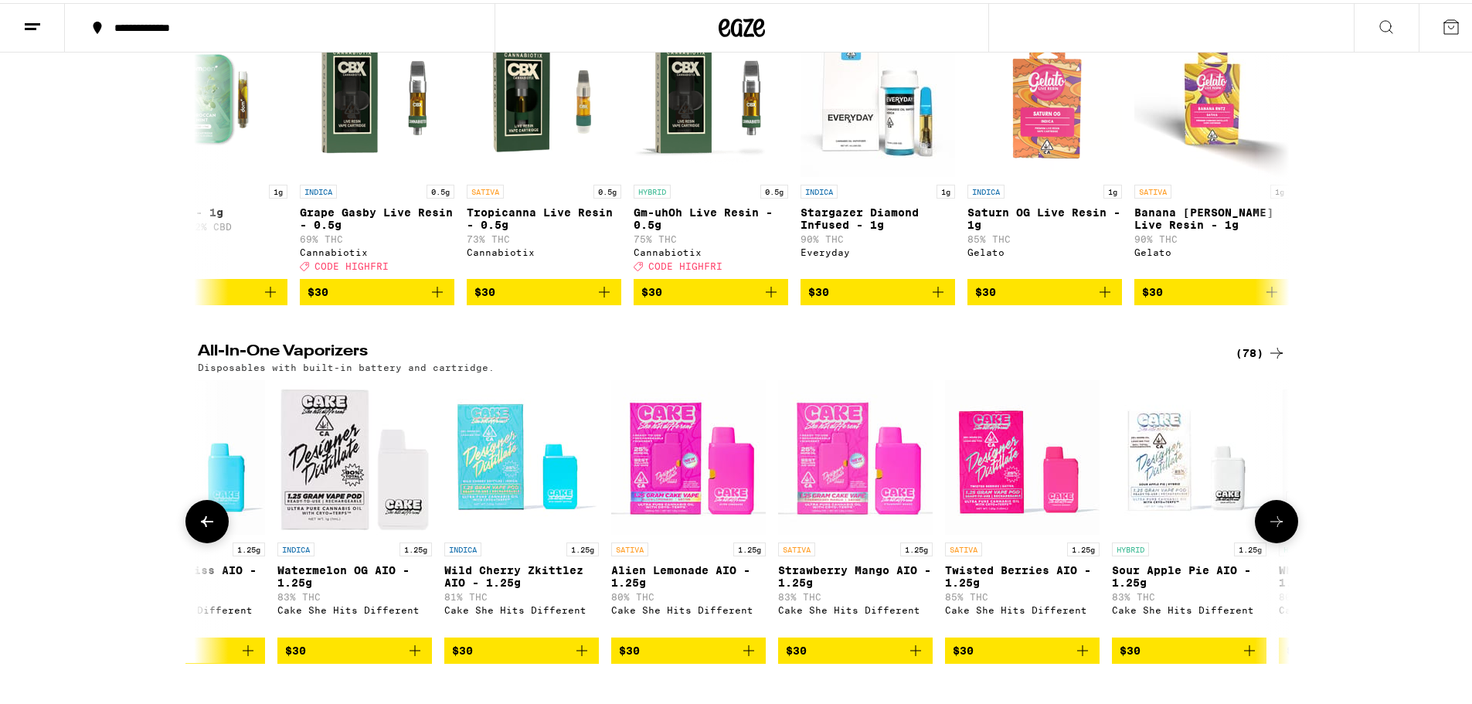
scroll to position [0, 2759]
click at [1268, 528] on icon at bounding box center [1277, 518] width 19 height 19
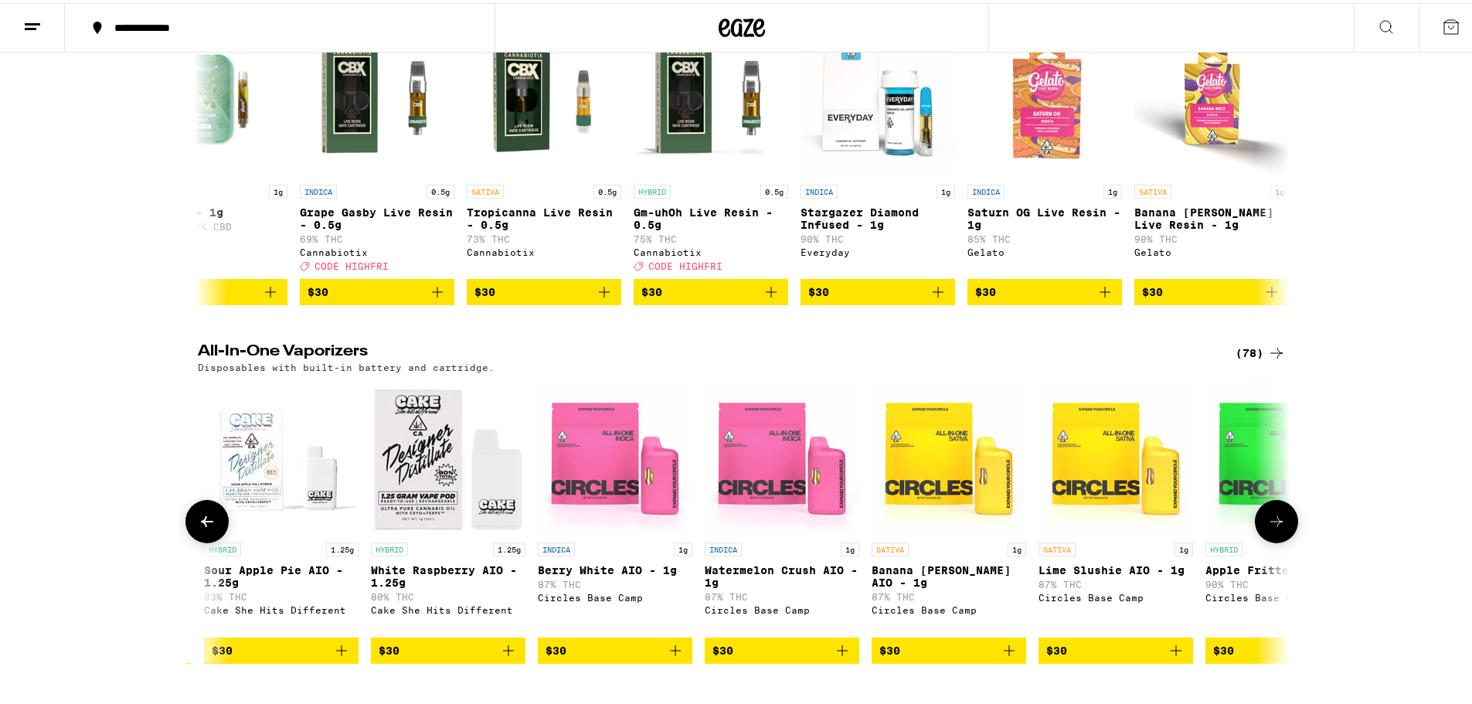
scroll to position [0, 3679]
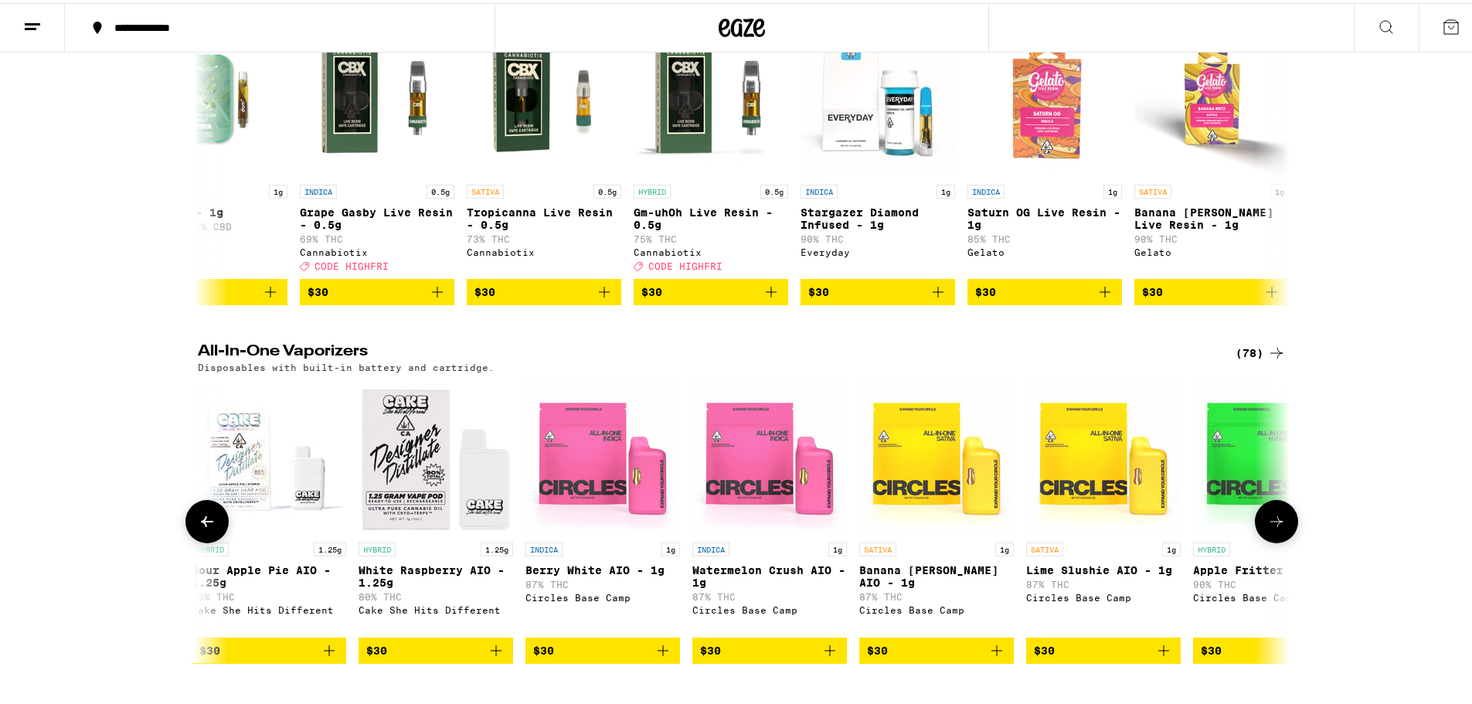
click at [201, 524] on icon at bounding box center [207, 518] width 12 height 11
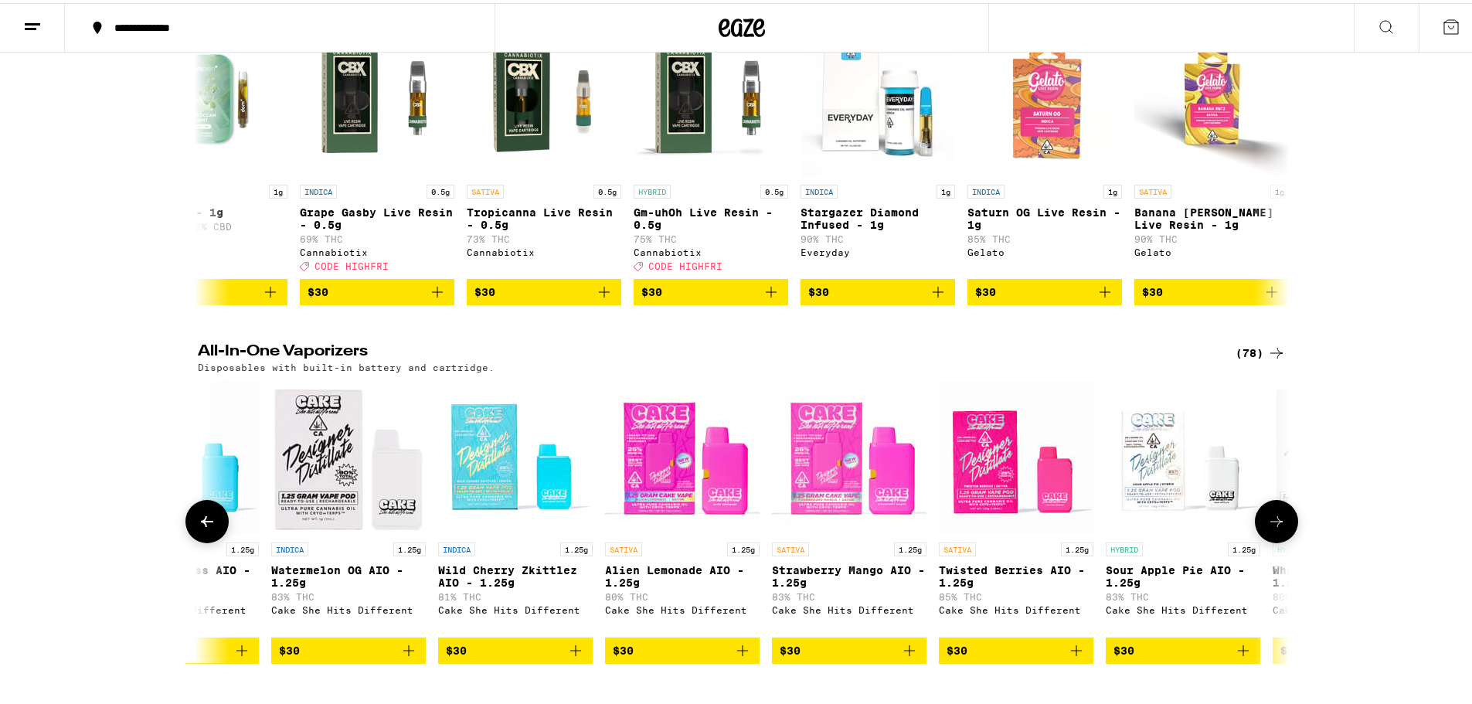
scroll to position [0, 2759]
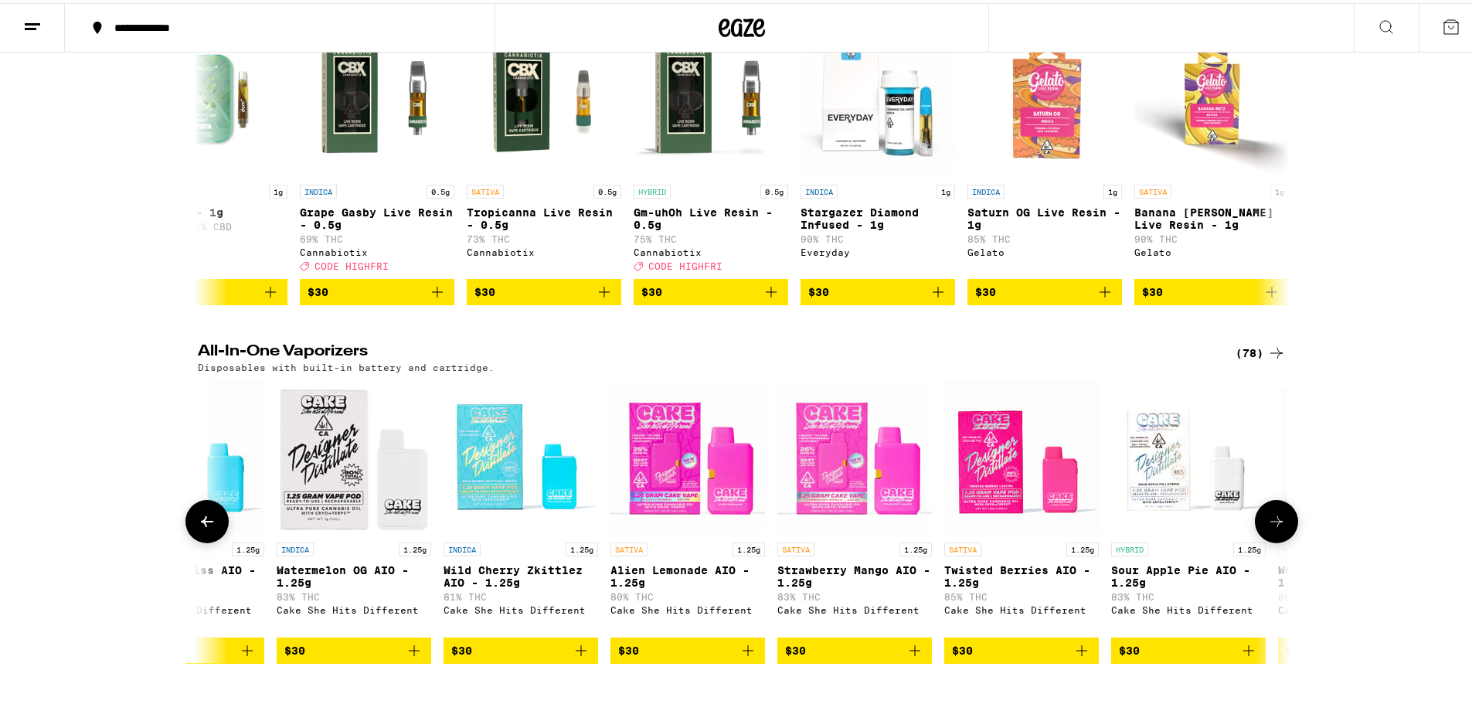
click at [1268, 528] on icon at bounding box center [1277, 518] width 19 height 19
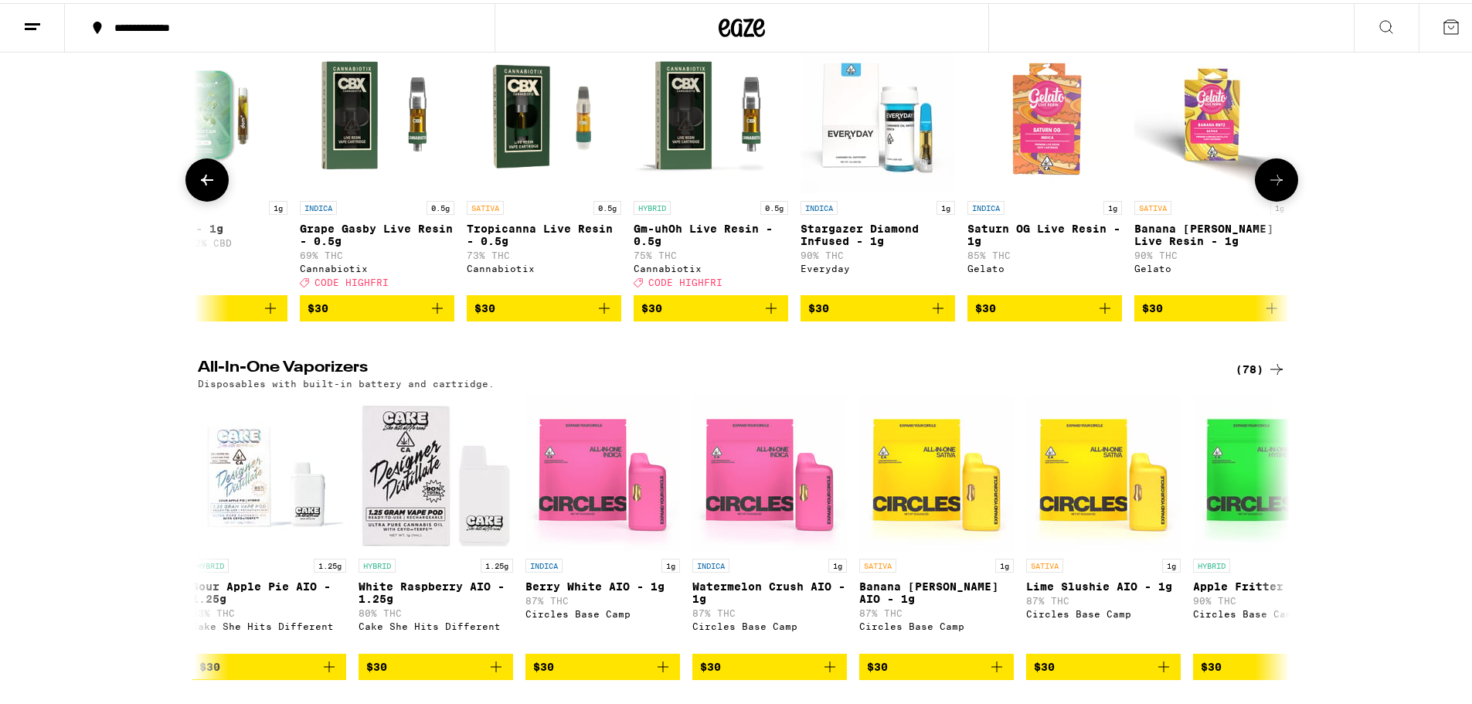
scroll to position [309, 0]
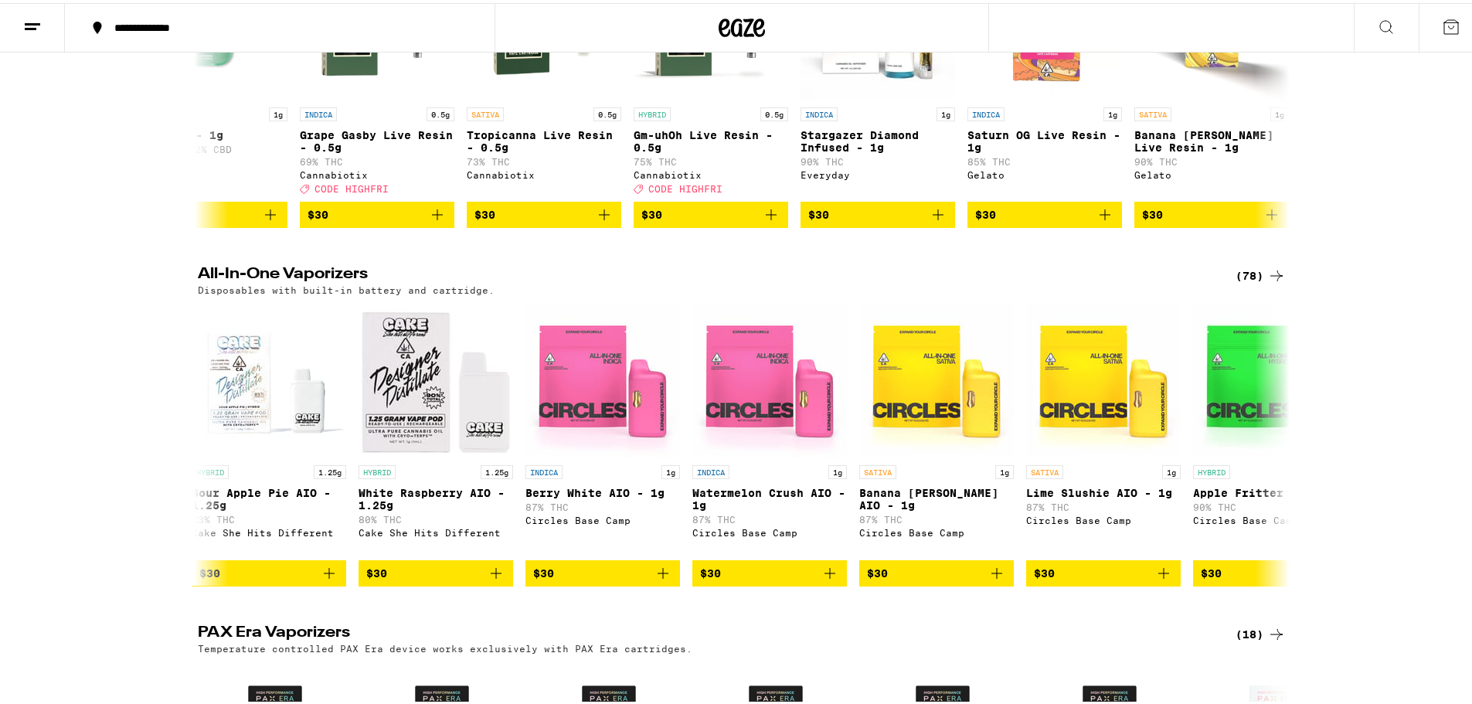
click at [1254, 277] on div "(78)" at bounding box center [1261, 273] width 50 height 19
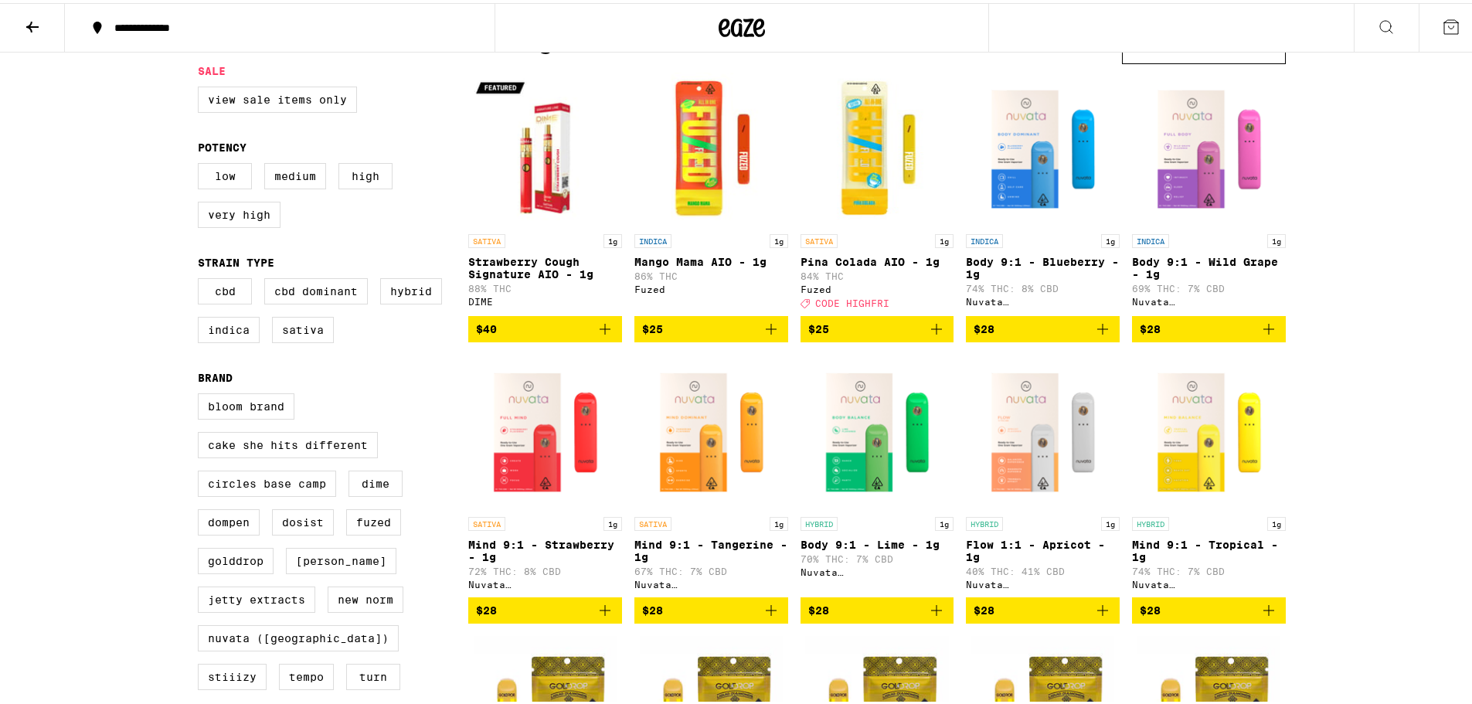
scroll to position [232, 0]
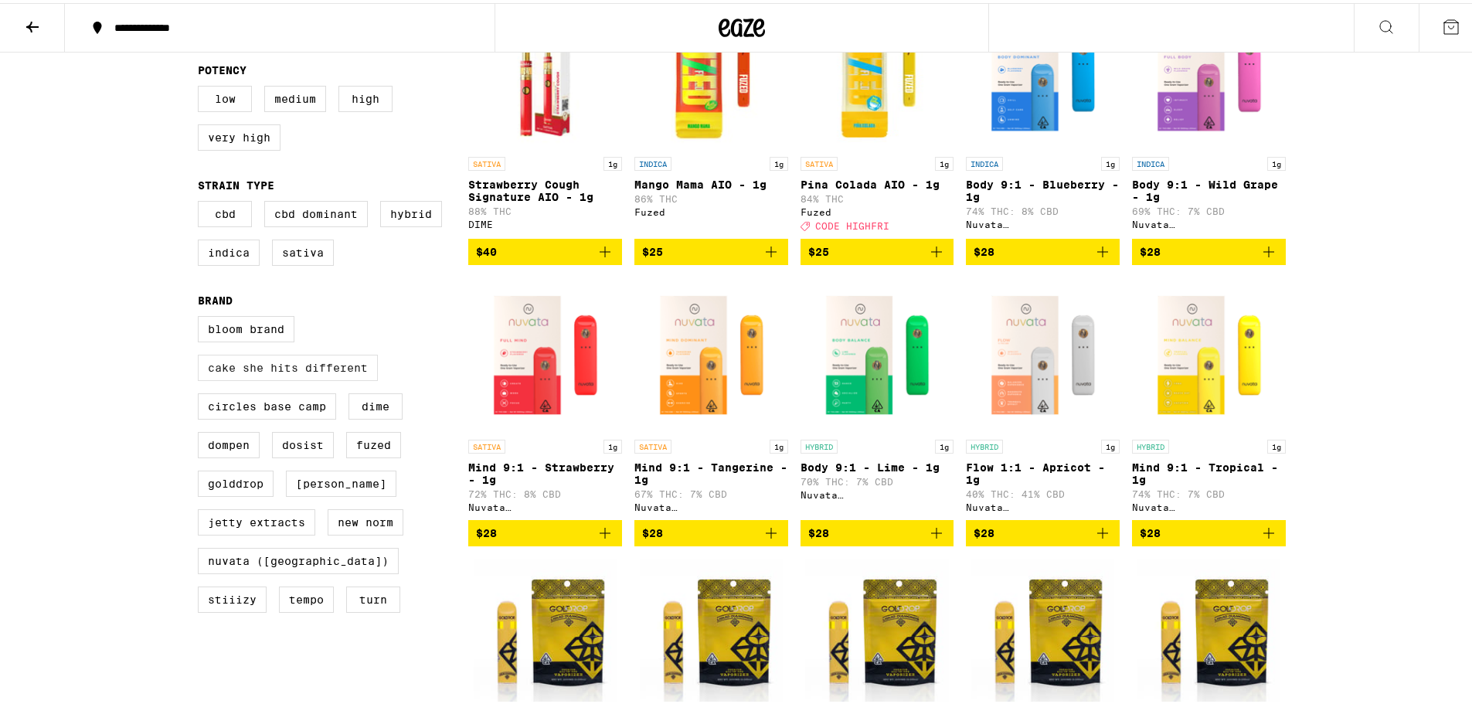
click at [250, 378] on label "Cake She Hits Different" at bounding box center [288, 365] width 180 height 26
click at [202, 316] on input "Cake She Hits Different" at bounding box center [201, 315] width 1 height 1
checkbox input "true"
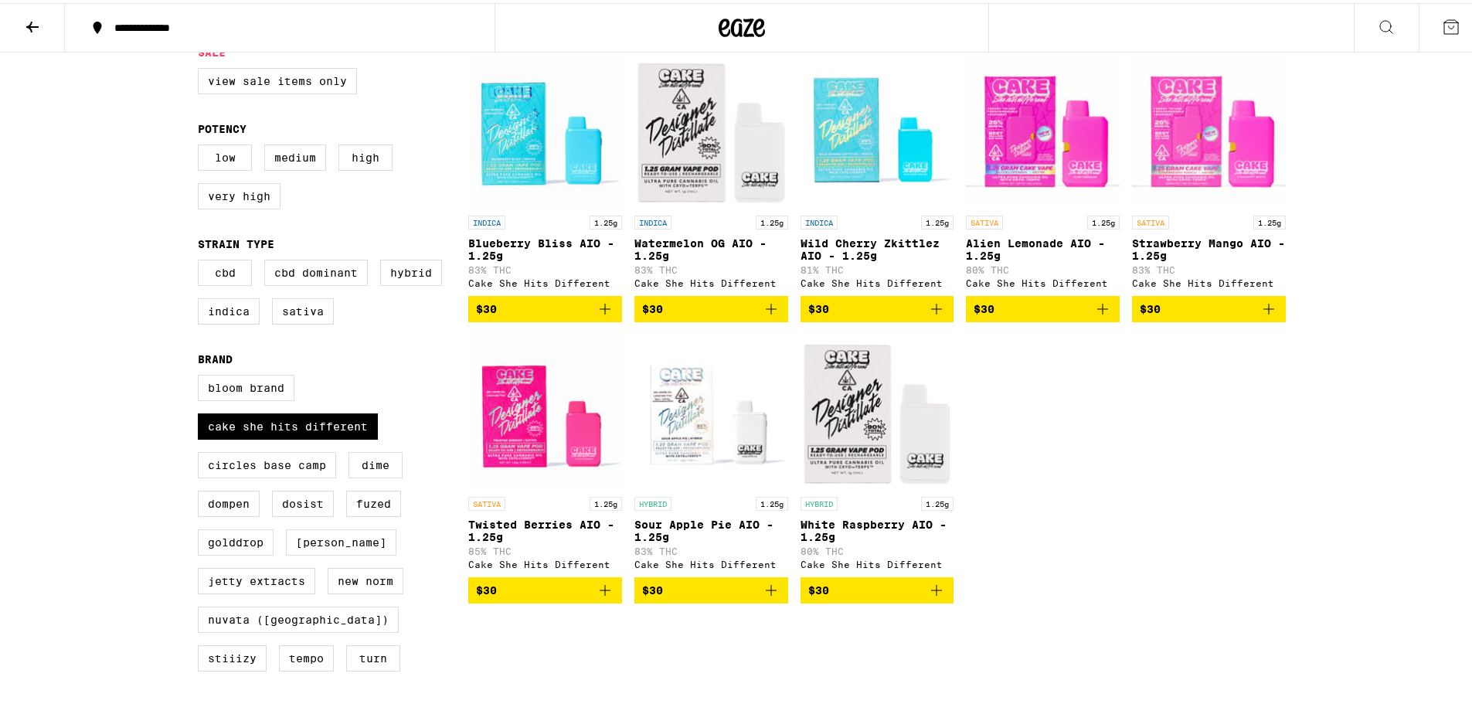
scroll to position [77, 0]
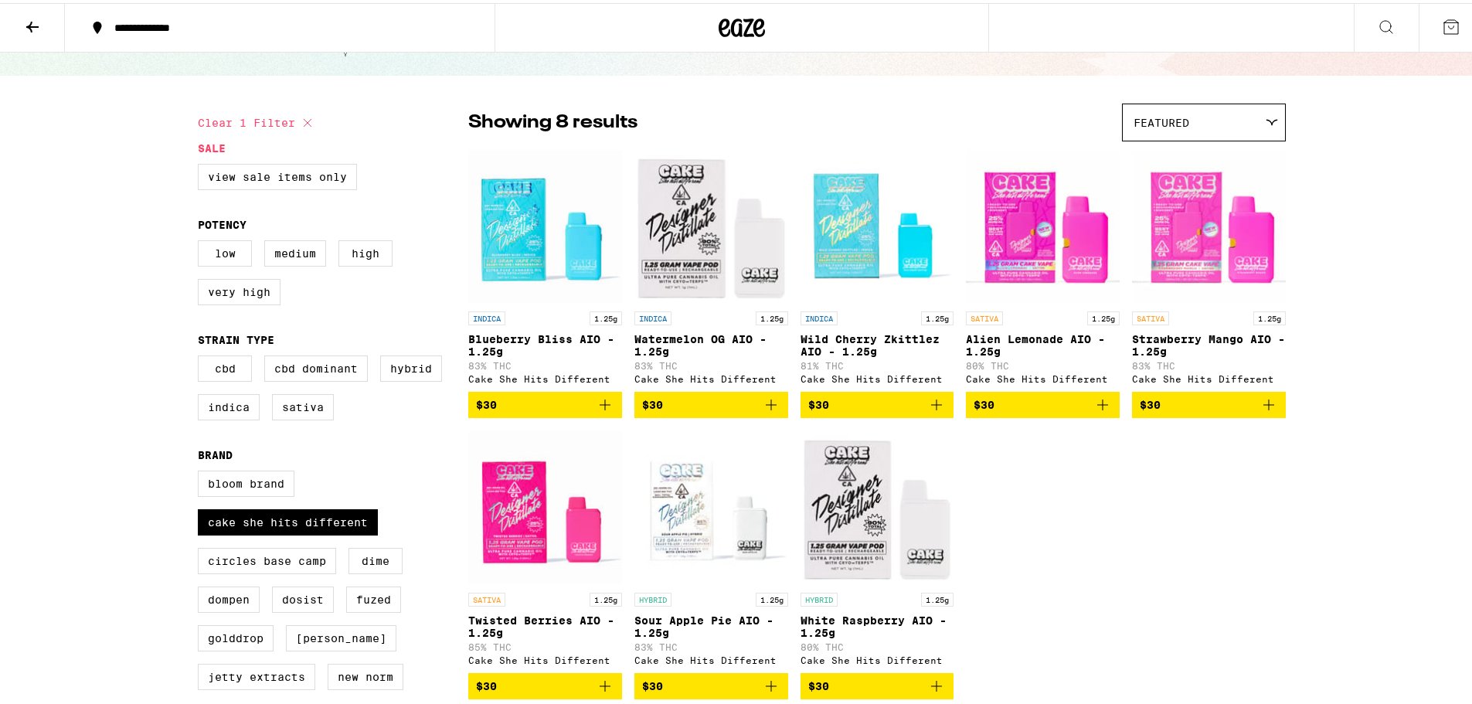
click at [1101, 407] on icon "Add to bag" at bounding box center [1103, 401] width 11 height 11
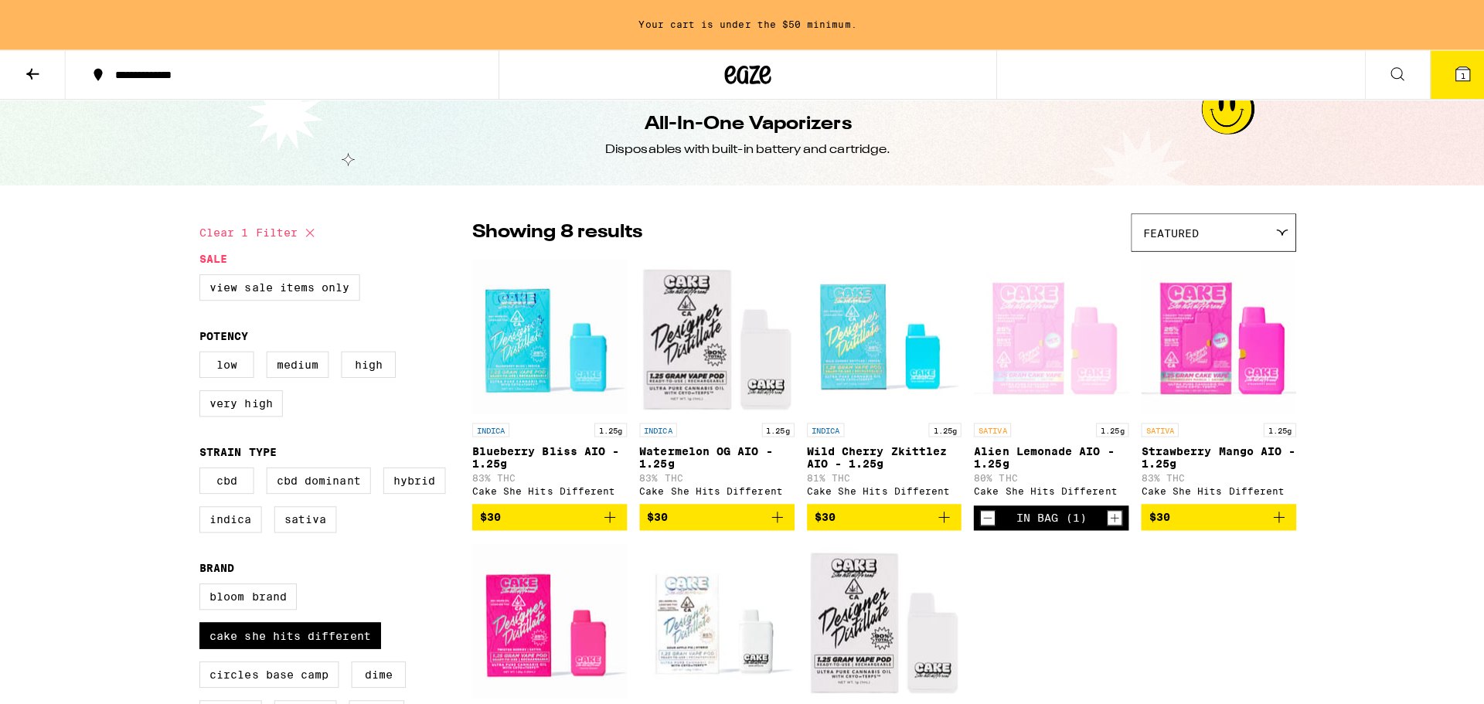
scroll to position [0, 0]
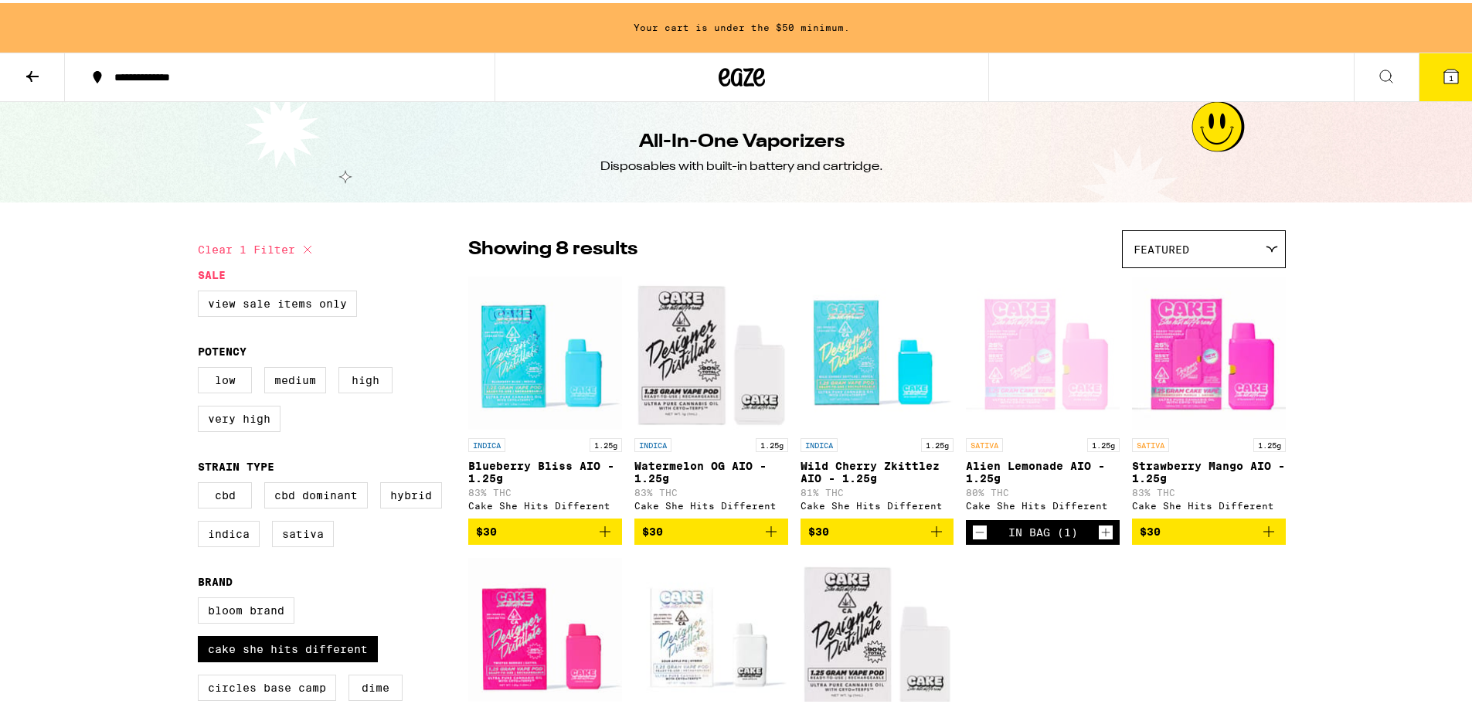
click at [1445, 70] on icon at bounding box center [1452, 73] width 14 height 14
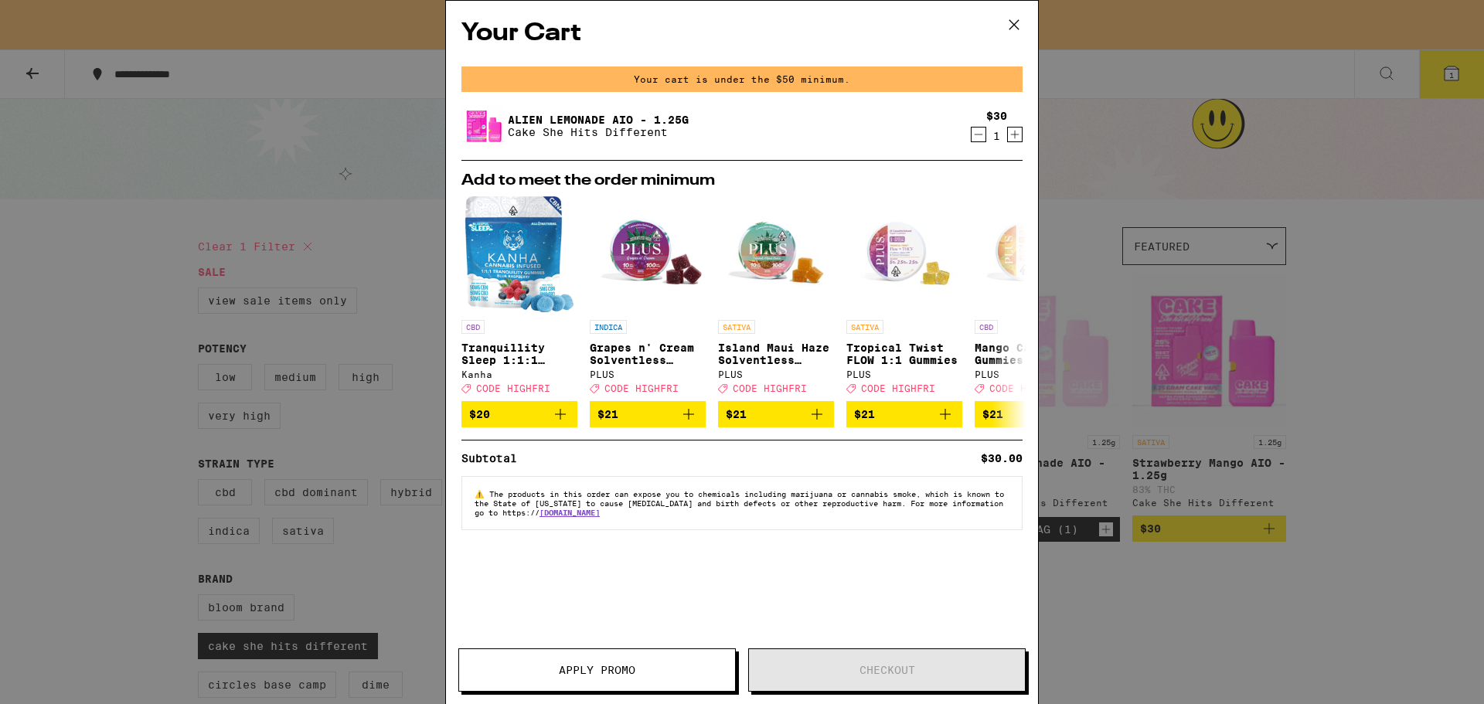
click at [1021, 25] on icon at bounding box center [1013, 24] width 23 height 23
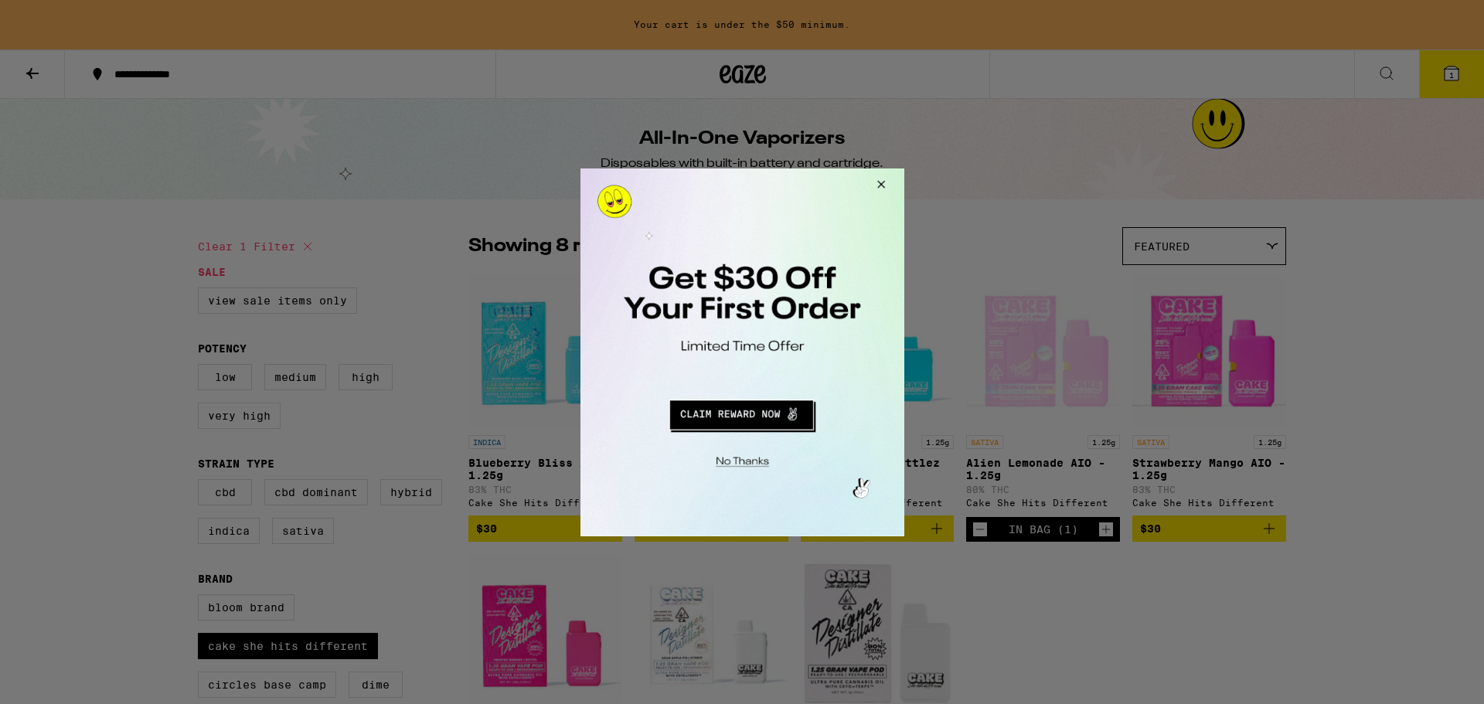
click at [751, 413] on button "Redirect to URL" at bounding box center [740, 411] width 269 height 37
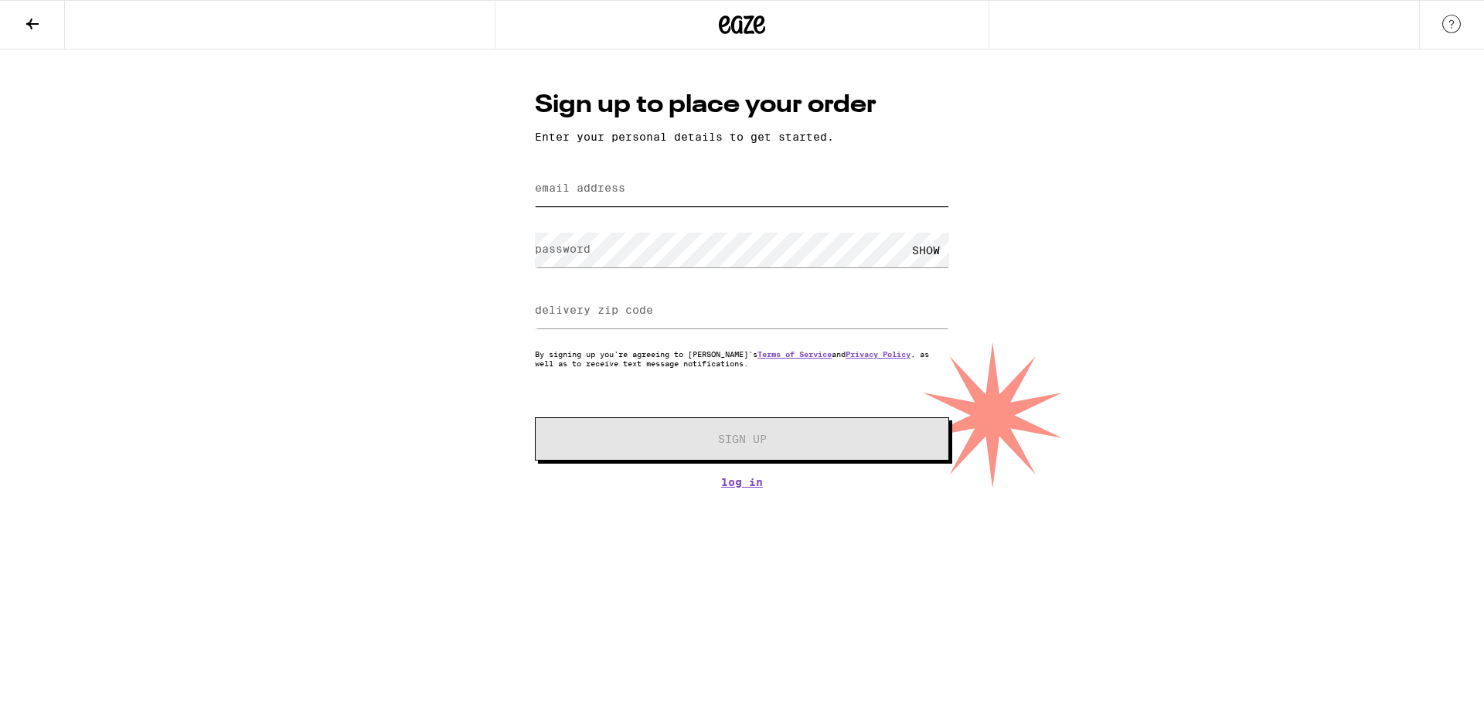
click at [621, 206] on input "email address" at bounding box center [742, 189] width 414 height 35
click at [619, 197] on input "email address" at bounding box center [742, 189] width 414 height 35
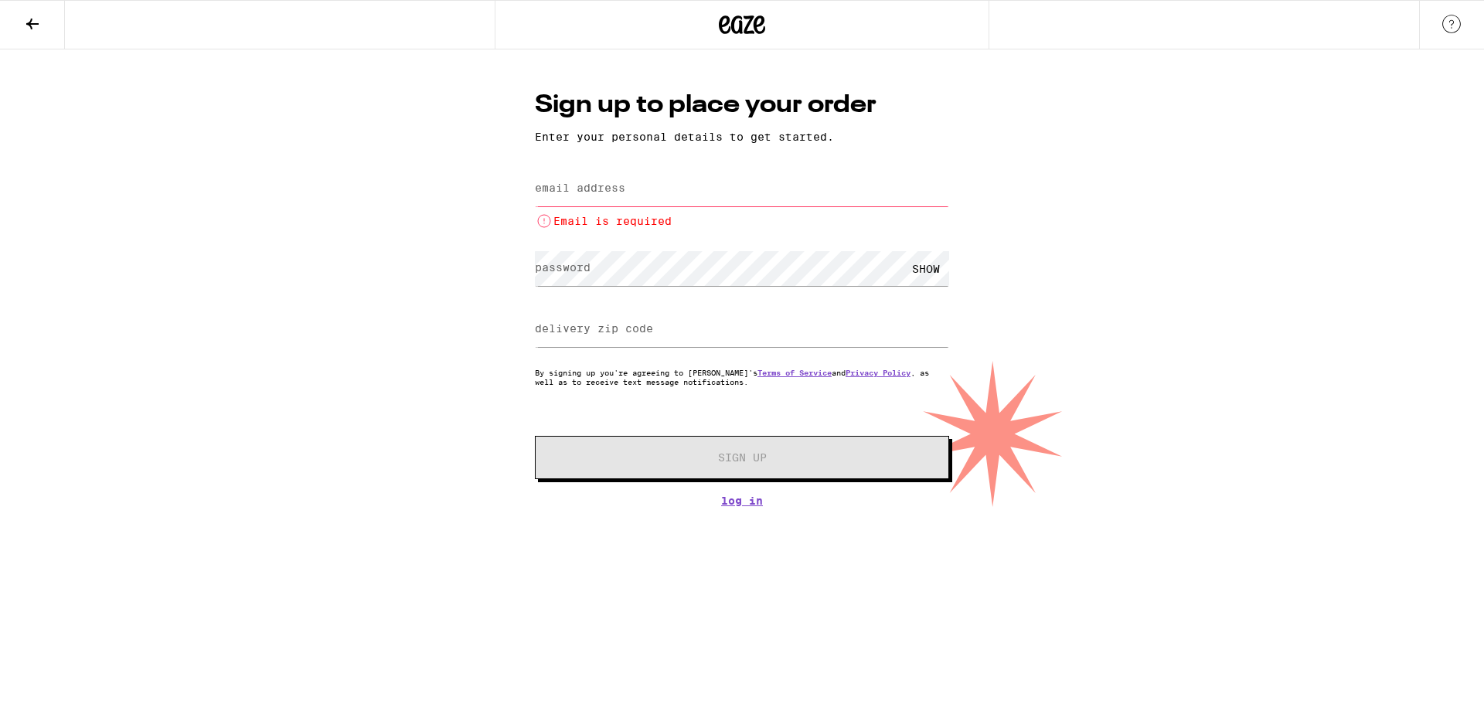
click at [580, 192] on label "email address" at bounding box center [580, 188] width 90 height 12
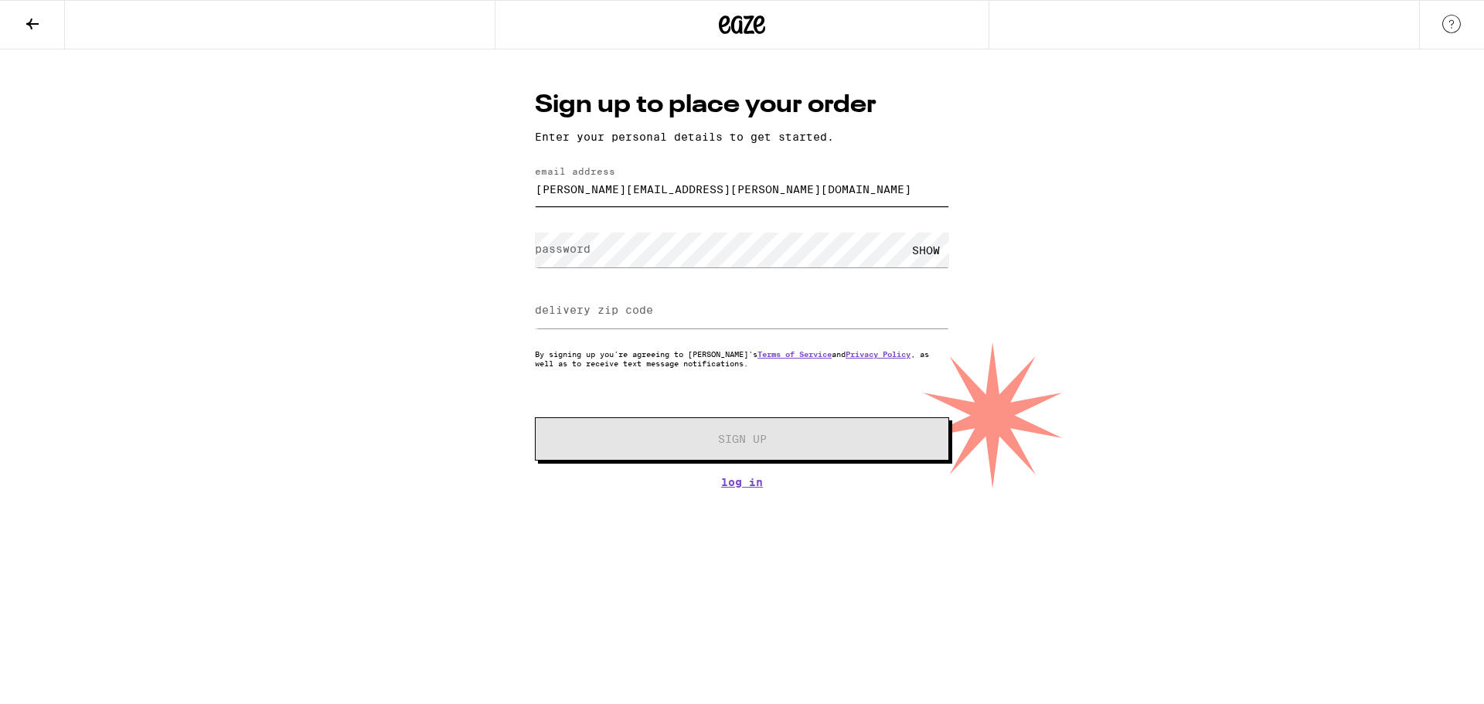
type input "[PERSON_NAME][EMAIL_ADDRESS][PERSON_NAME][DOMAIN_NAME]"
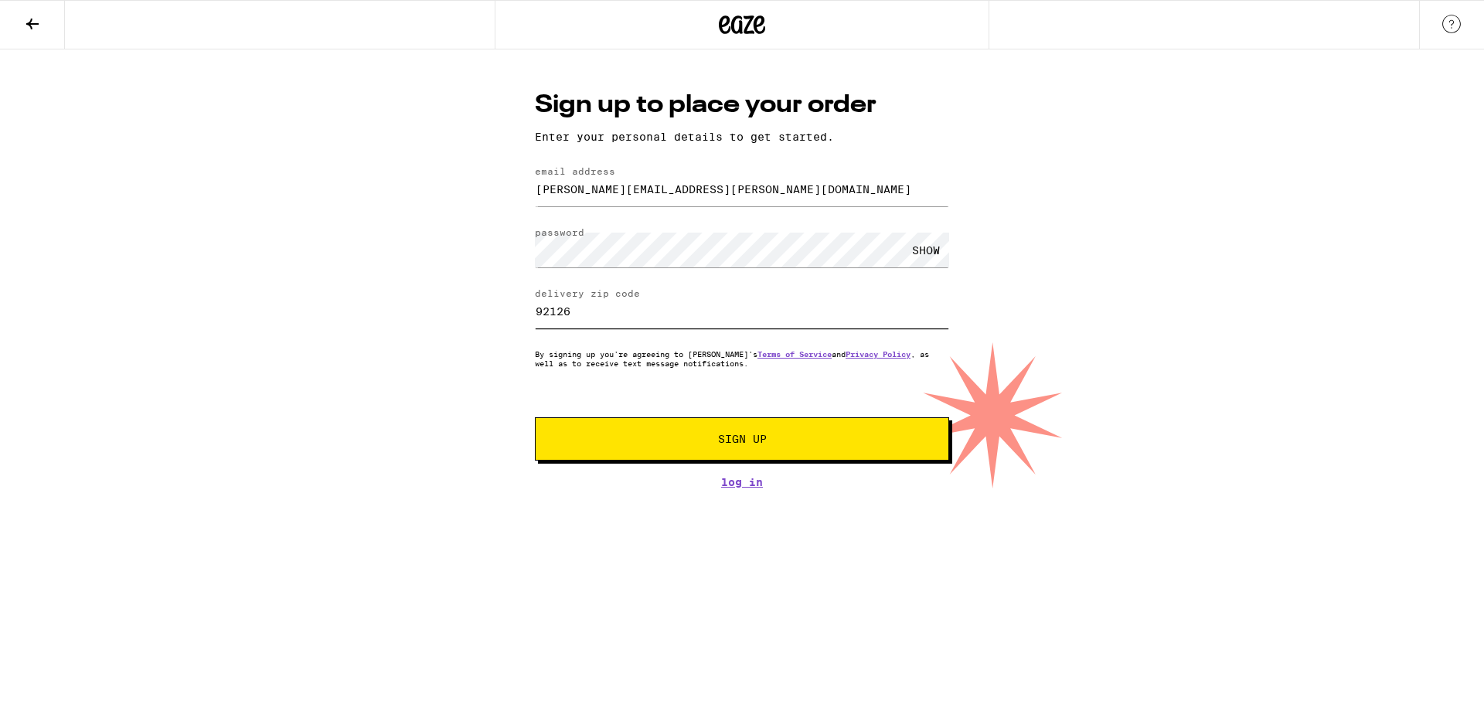
type input "92126"
click at [746, 440] on span "Sign Up" at bounding box center [742, 439] width 49 height 11
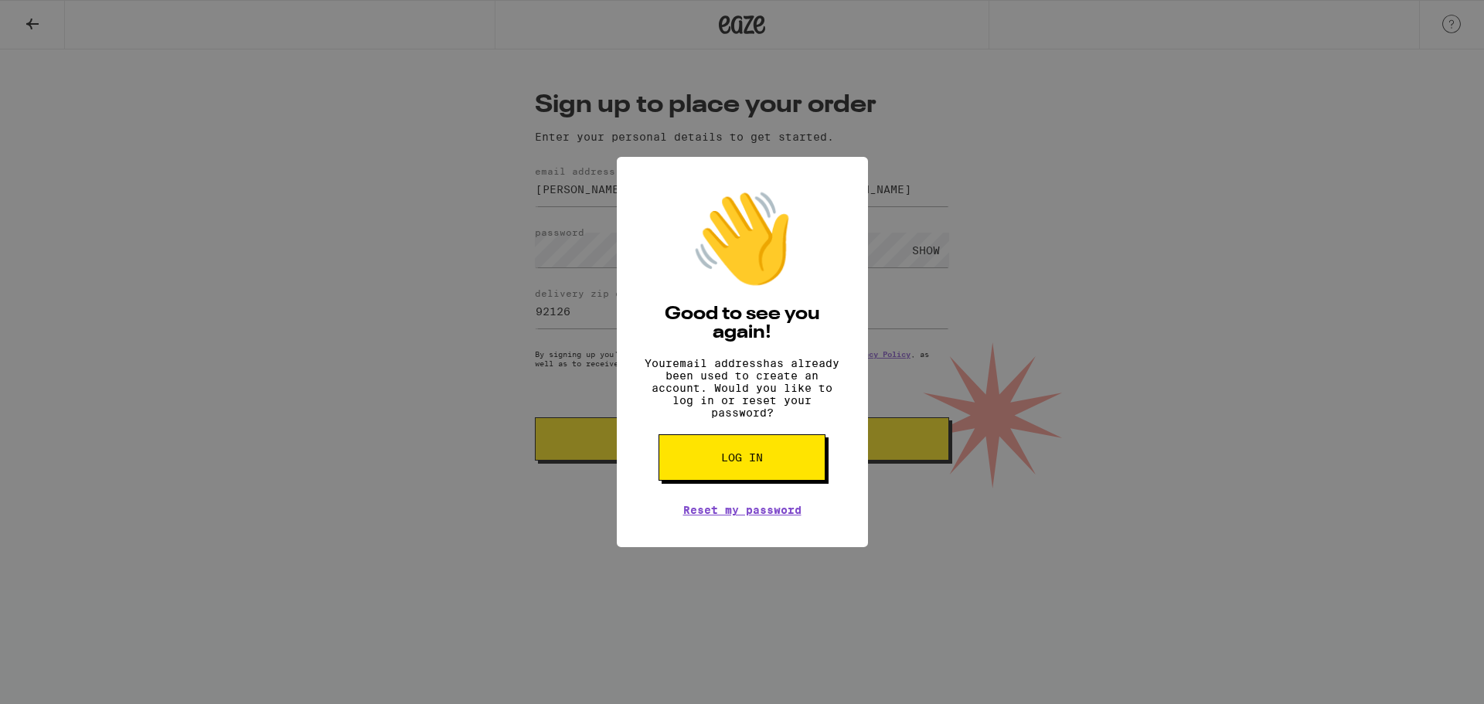
click at [1030, 369] on div "👋 Good to see you again! Your email address has already been used to create an …" at bounding box center [742, 352] width 1484 height 704
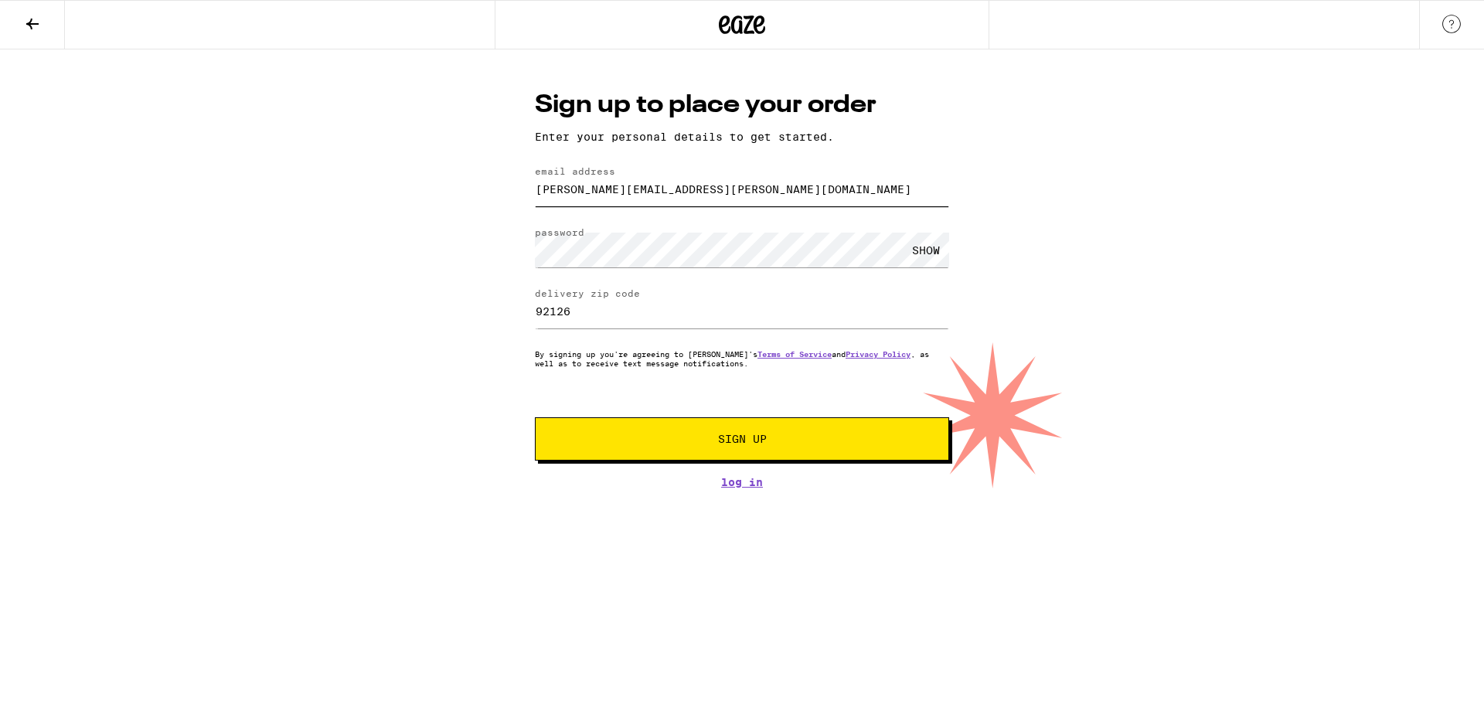
click at [621, 188] on input "[PERSON_NAME][EMAIL_ADDRESS][PERSON_NAME][DOMAIN_NAME]" at bounding box center [742, 189] width 414 height 35
click at [621, 188] on input "eric.jacobs@gmail.com" at bounding box center [742, 189] width 414 height 35
click at [621, 189] on input "eric.jacobs@gmail.com" at bounding box center [742, 189] width 414 height 35
